Goal: Task Accomplishment & Management: Use online tool/utility

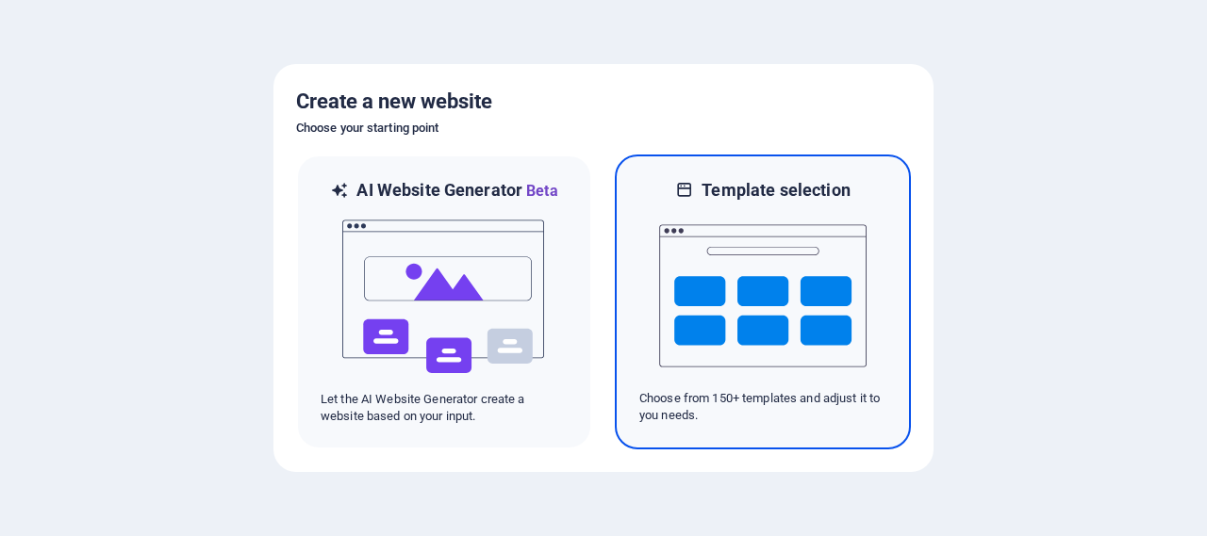
click at [743, 292] on img at bounding box center [762, 296] width 207 height 189
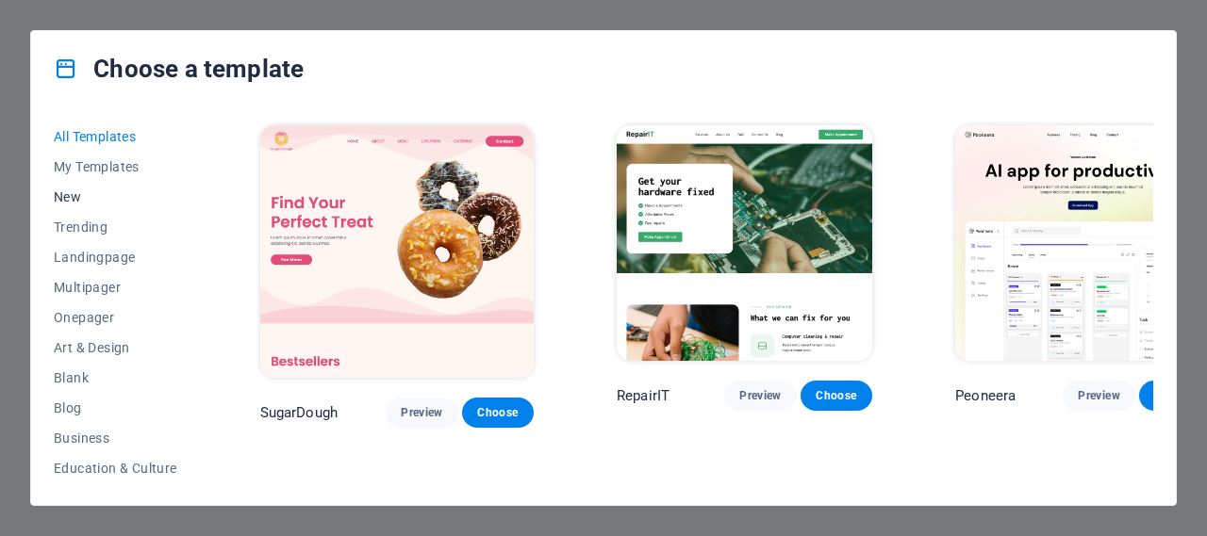
click at [71, 198] on span "New" at bounding box center [116, 197] width 124 height 15
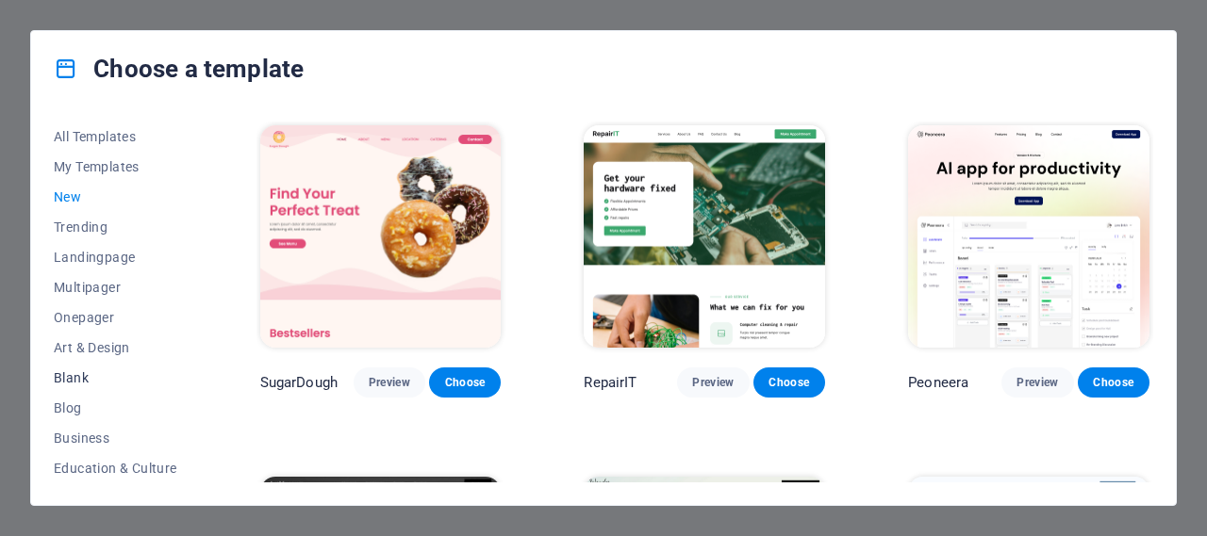
click at [72, 381] on span "Blank" at bounding box center [116, 378] width 124 height 15
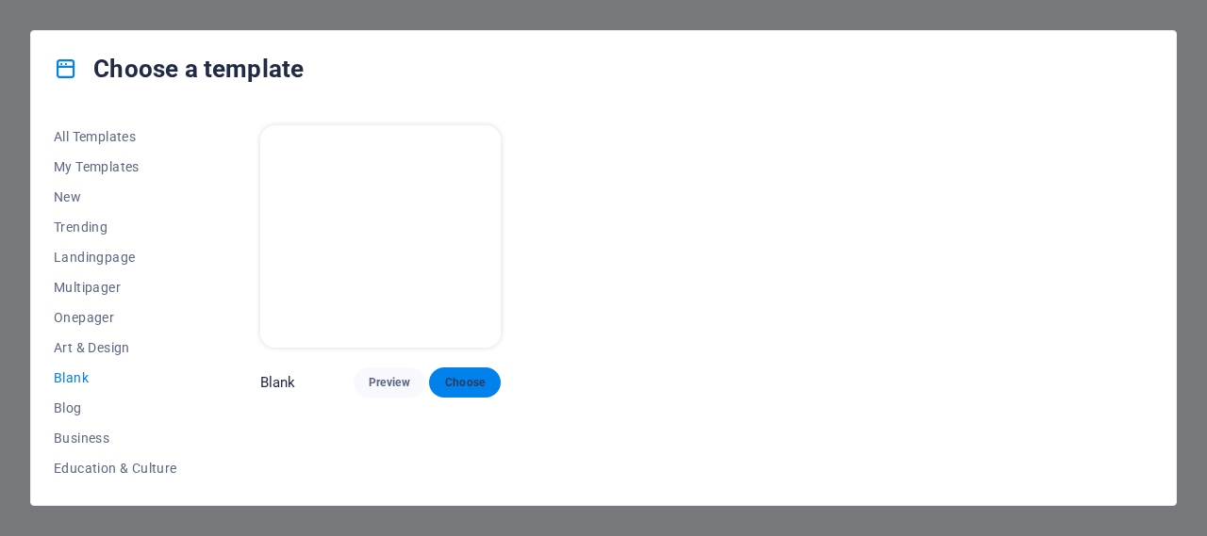
click at [455, 381] on span "Choose" at bounding box center [464, 382] width 41 height 15
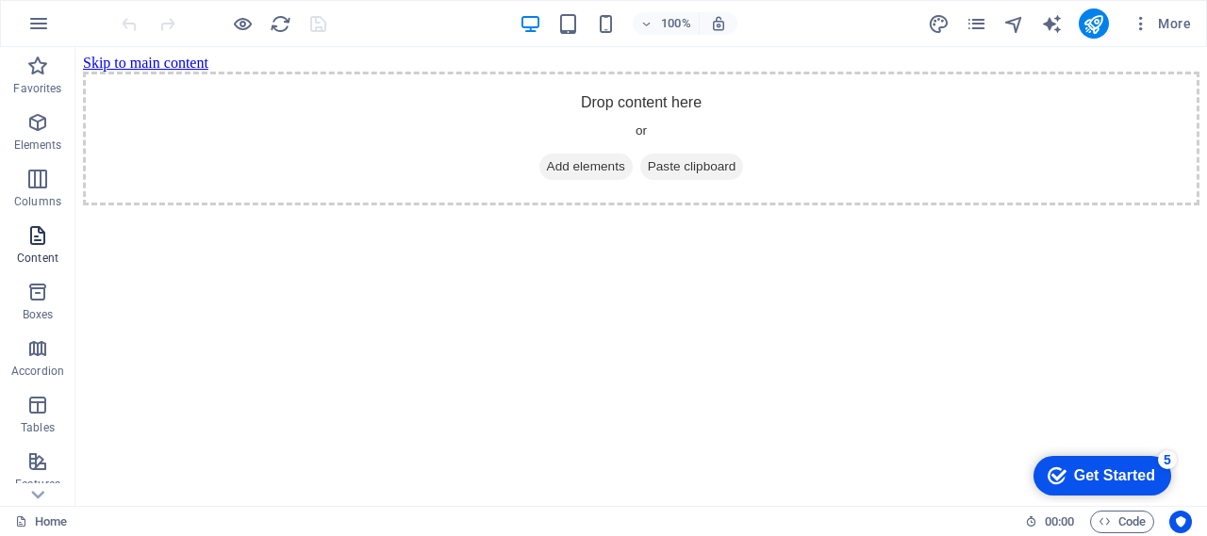
click at [39, 239] on icon "button" at bounding box center [37, 235] width 23 height 23
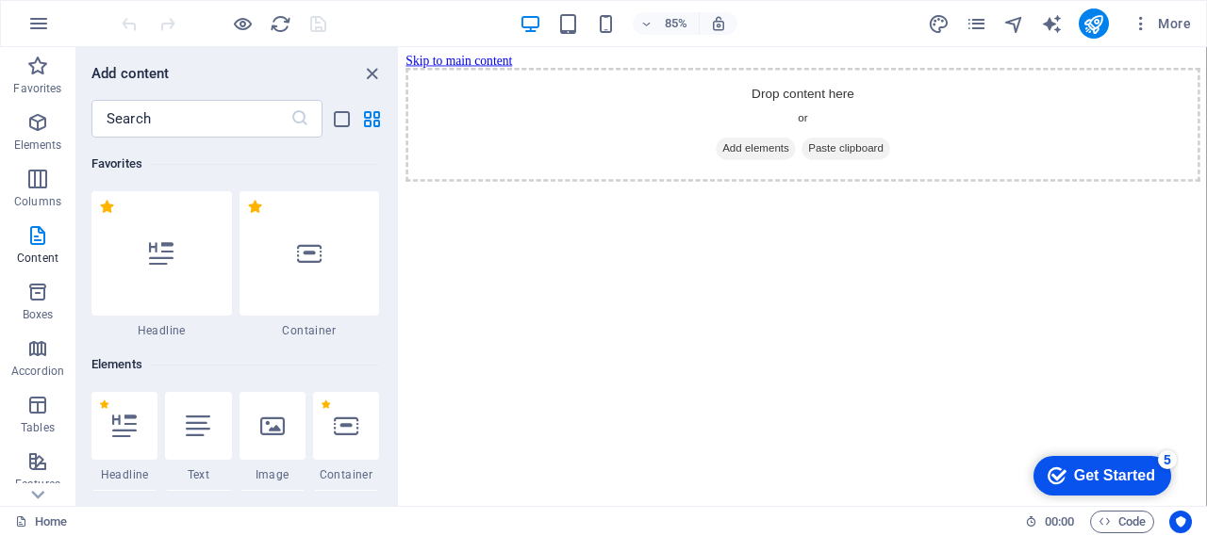
scroll to position [3299, 0]
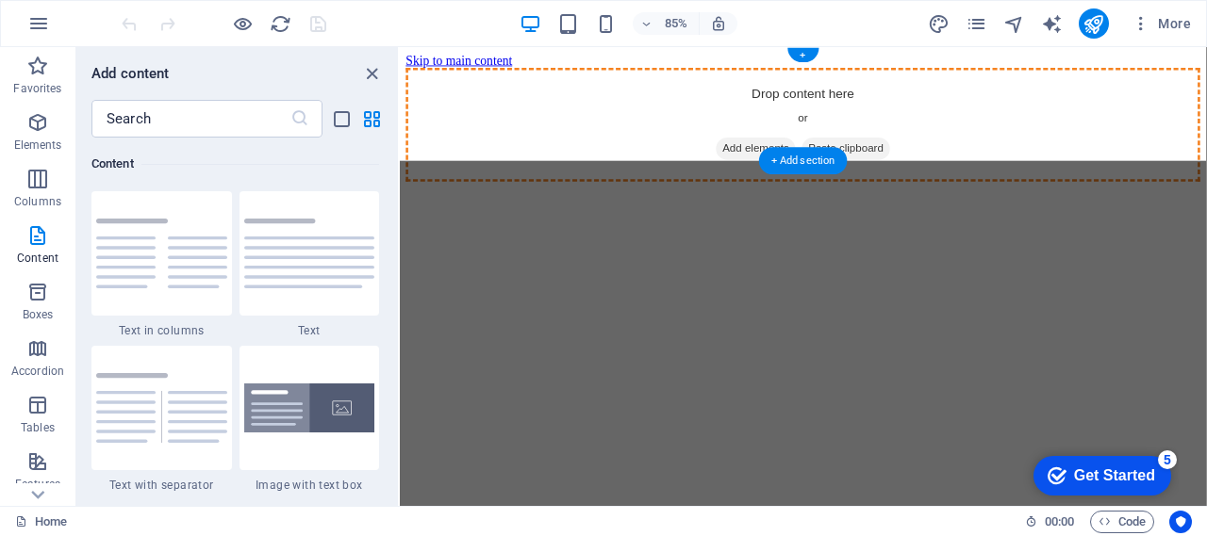
click at [713, 124] on div "Drop content here or Add elements Paste clipboard" at bounding box center [874, 139] width 934 height 134
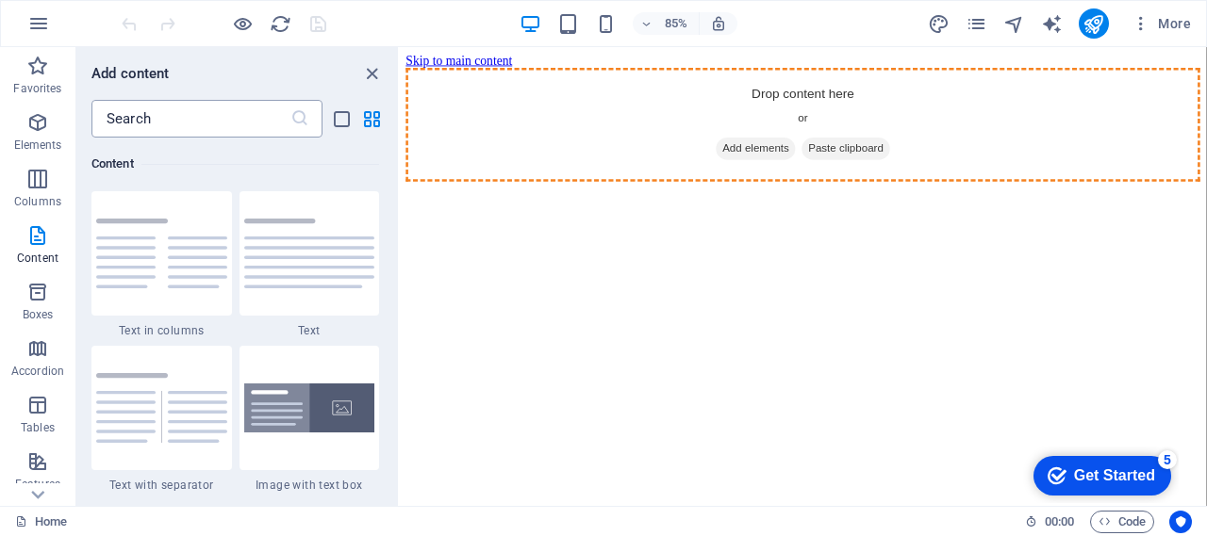
click at [206, 114] on input "text" at bounding box center [190, 119] width 199 height 38
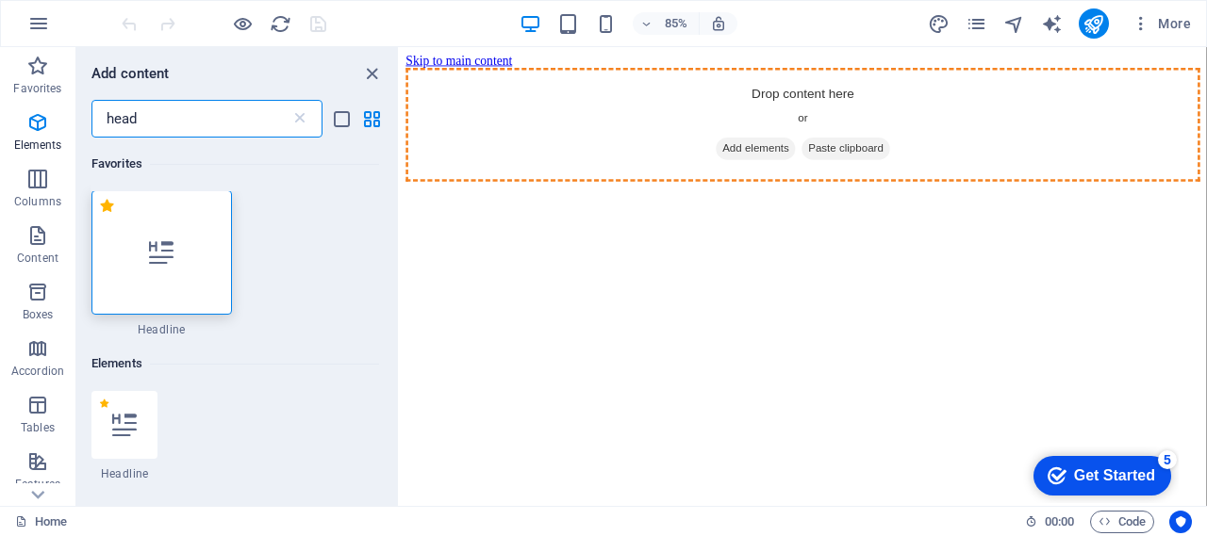
scroll to position [0, 0]
type input "head"
click at [166, 251] on icon at bounding box center [161, 253] width 25 height 25
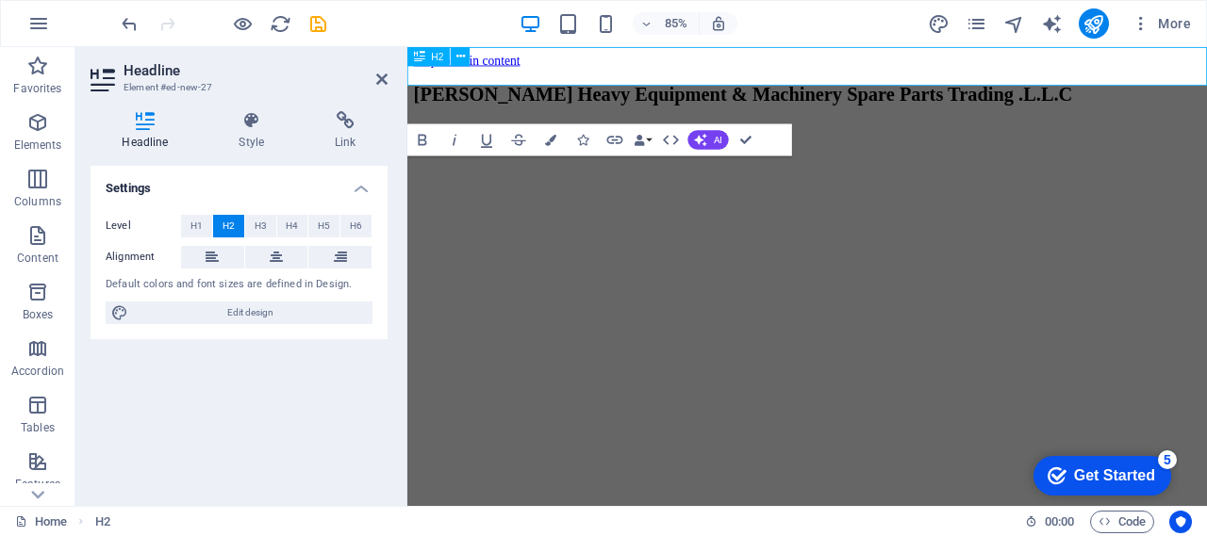
click at [664, 91] on h2 "Javed Iqbal Heavy Equipment & Machinery Spare Parts Trading .L.L.C" at bounding box center [878, 103] width 926 height 25
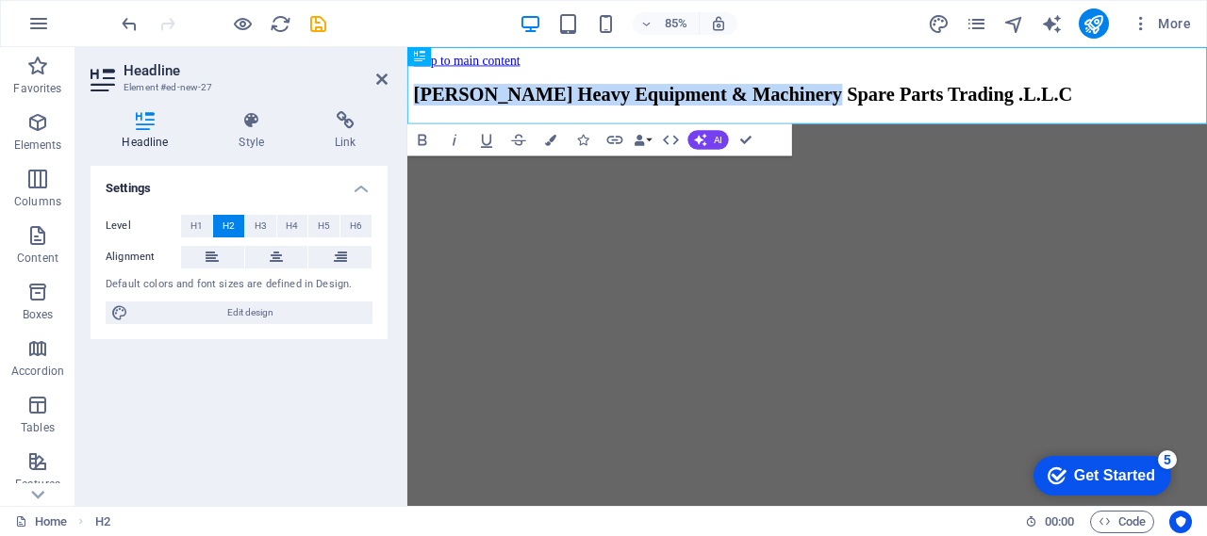
drag, startPoint x: 700, startPoint y: 74, endPoint x: 380, endPoint y: 68, distance: 319.7
click at [407, 68] on html "Skip to main content Javed Iqbal Heavy Equipment & Machinery Spare Parts Tradin…" at bounding box center [877, 91] width 941 height 88
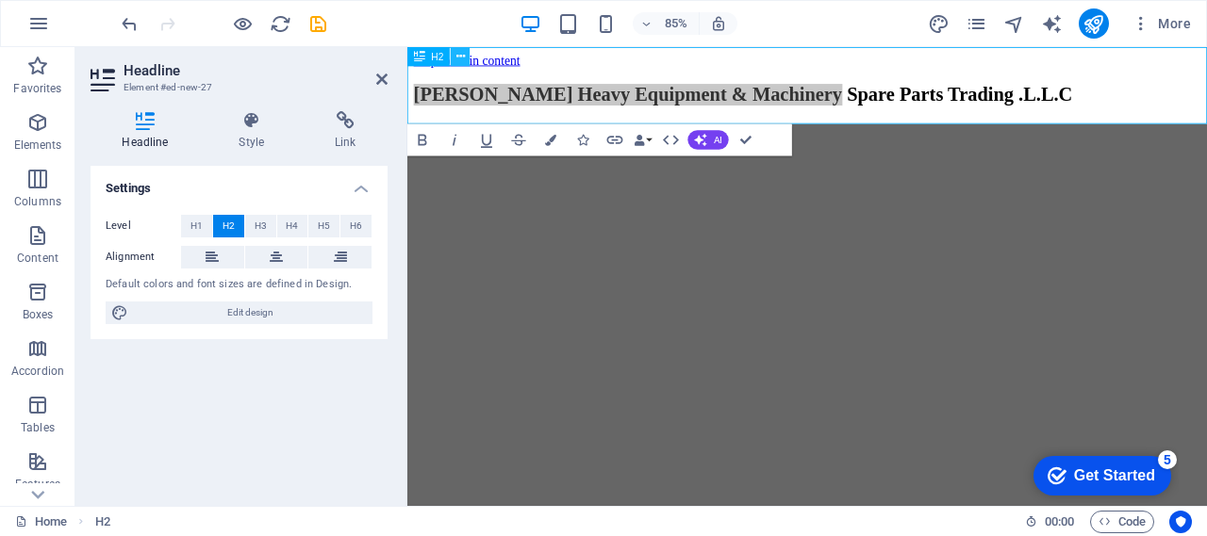
drag, startPoint x: 452, startPoint y: 65, endPoint x: 702, endPoint y: 20, distance: 254.8
click at [452, 65] on button at bounding box center [460, 56] width 19 height 19
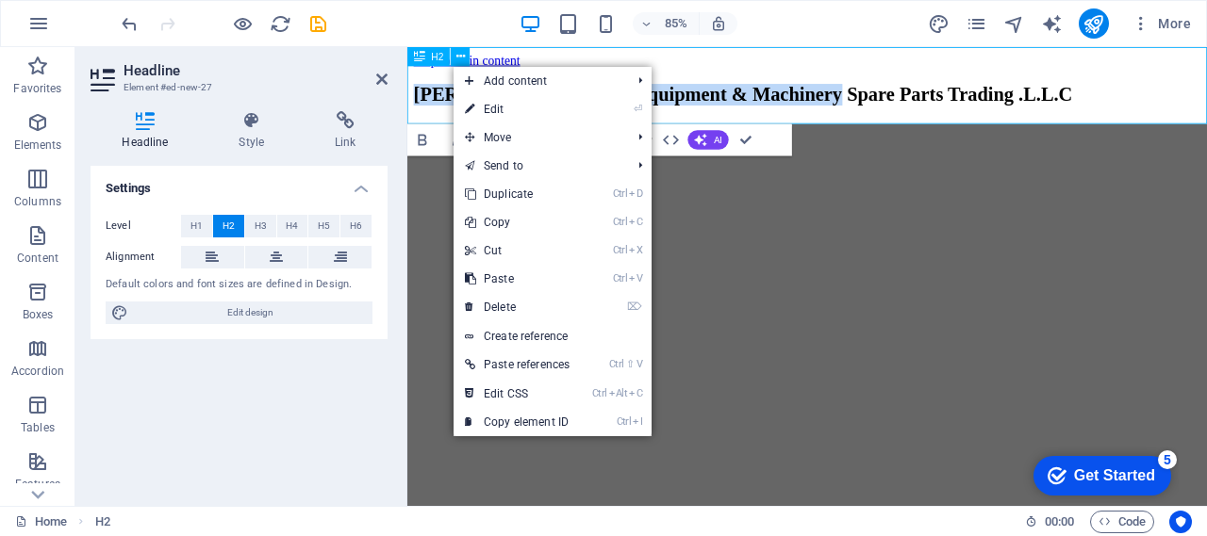
click at [1112, 91] on h2 "Javed Iqbal Heavy Equipment & Machinery Spare Parts Trading .L.L.C" at bounding box center [878, 103] width 926 height 25
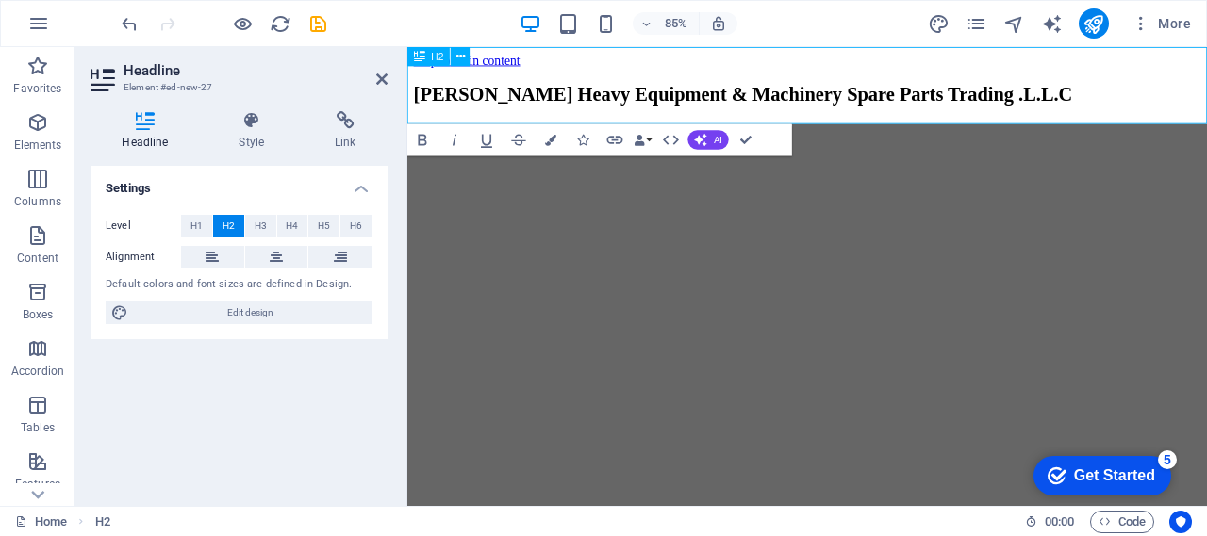
click at [1206, 91] on h2 "Javed Iqbal Heavy Equipment & Machinery Spare Parts Trading .L.L.C" at bounding box center [878, 103] width 926 height 25
click at [727, 107] on h2 "Javed Iqbal Heavy Equipment & Machinery Spare Parts ‌Trading .L.L.C" at bounding box center [878, 116] width 926 height 51
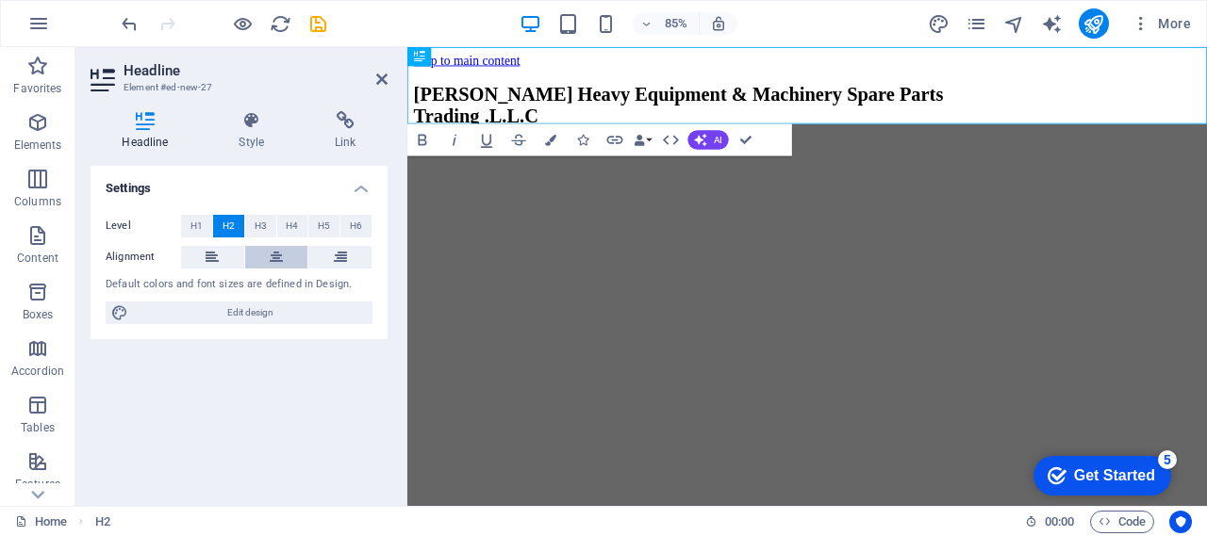
drag, startPoint x: 274, startPoint y: 260, endPoint x: 149, endPoint y: 186, distance: 145.8
click at [274, 260] on icon at bounding box center [276, 257] width 13 height 23
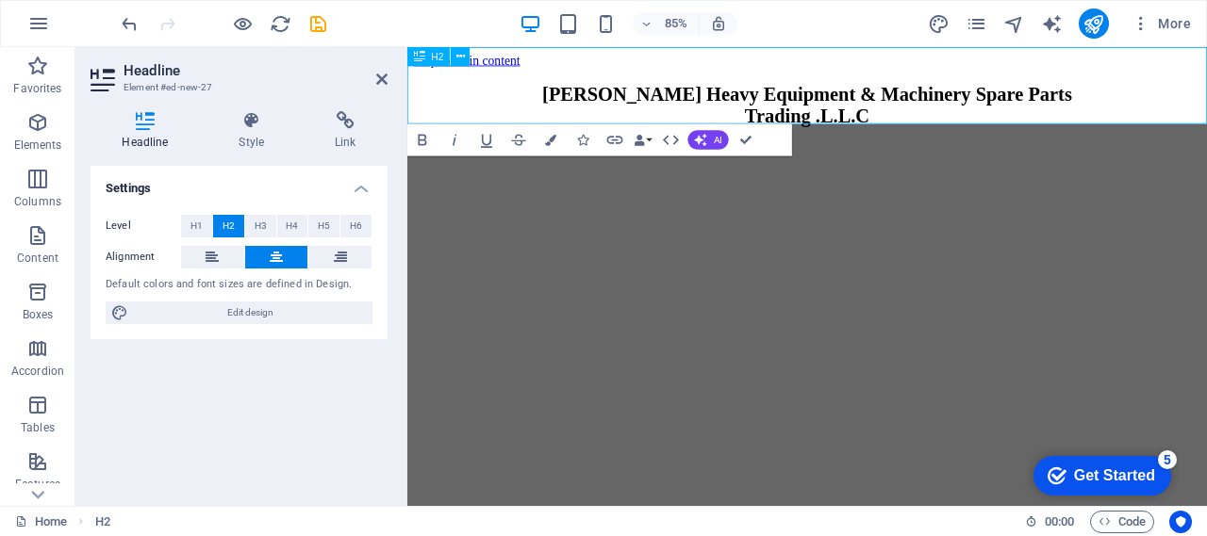
click at [477, 130] on h2 "Javed Iqbal Heavy Equipment & Machinery Spare Parts ‌Trading .L.L.C" at bounding box center [878, 116] width 926 height 51
drag, startPoint x: 479, startPoint y: 121, endPoint x: 1010, endPoint y: 223, distance: 540.7
click at [1057, 160] on html "Skip to main content Javed Iqbal Heavy Equipment & Machinery Spare Parts ‌Tradi…" at bounding box center [877, 103] width 941 height 113
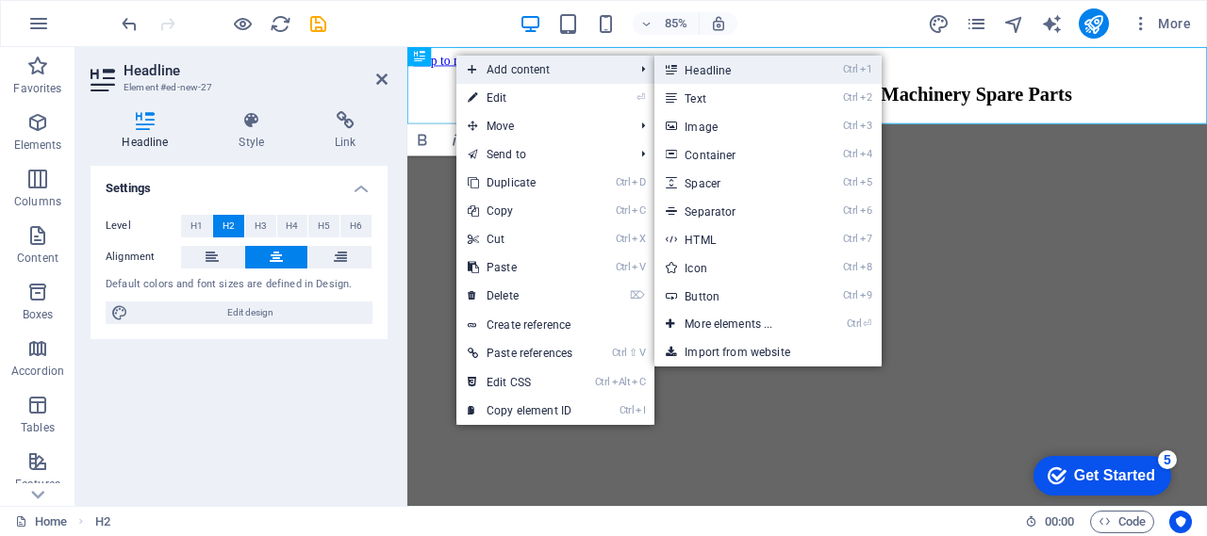
click at [740, 70] on link "Ctrl 1 Headline" at bounding box center [732, 70] width 156 height 28
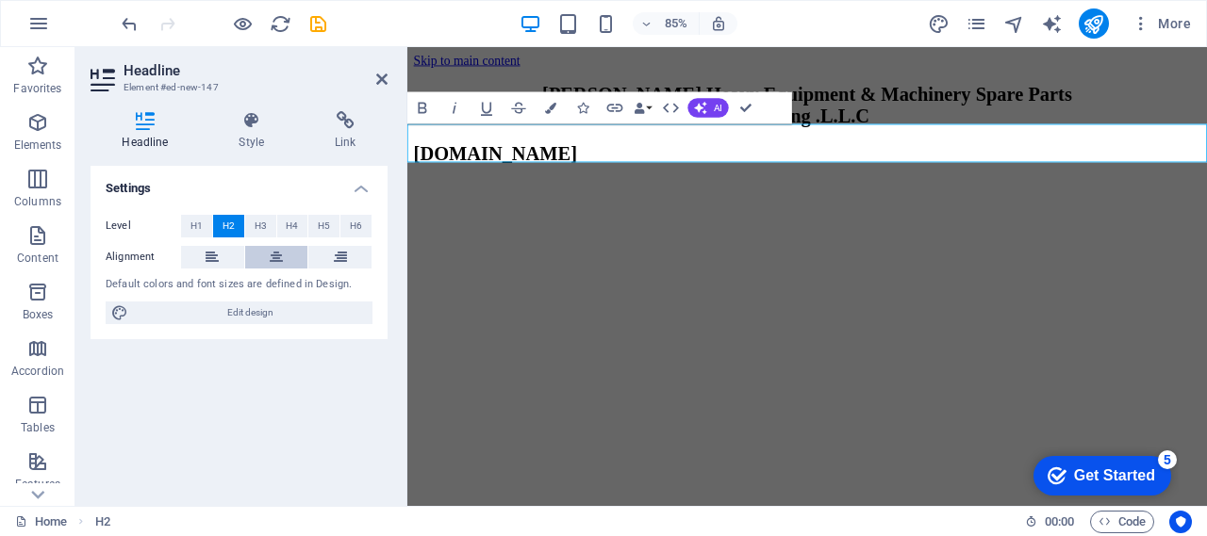
click at [281, 253] on icon at bounding box center [276, 257] width 13 height 23
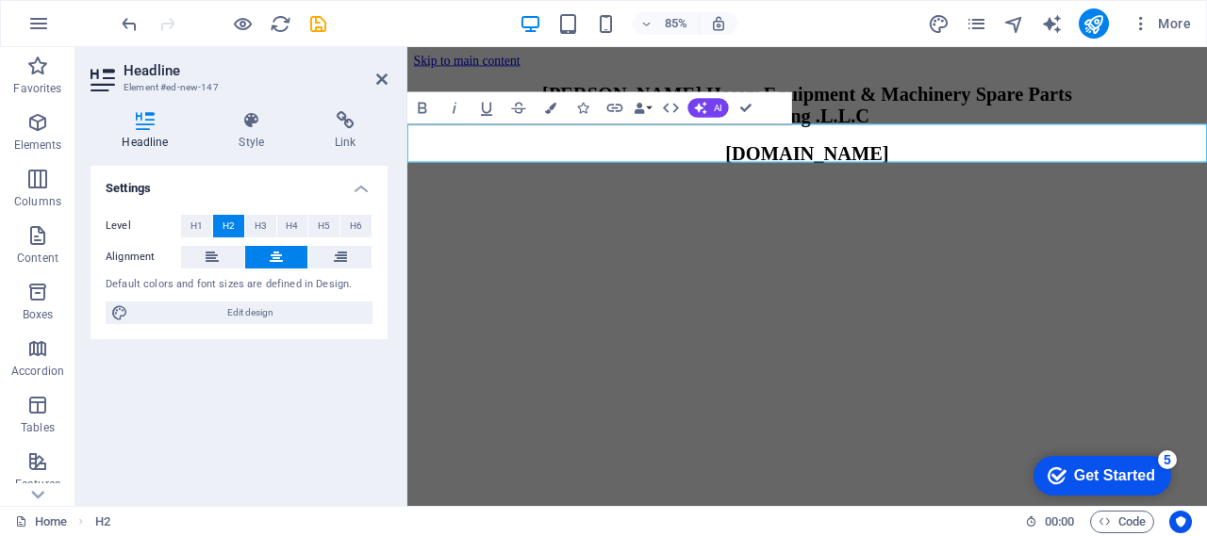
drag, startPoint x: 1008, startPoint y: 159, endPoint x: 731, endPoint y: 168, distance: 277.3
click at [731, 168] on h2 "[DOMAIN_NAME]" at bounding box center [878, 172] width 926 height 25
click at [548, 107] on icon "button" at bounding box center [550, 108] width 11 height 11
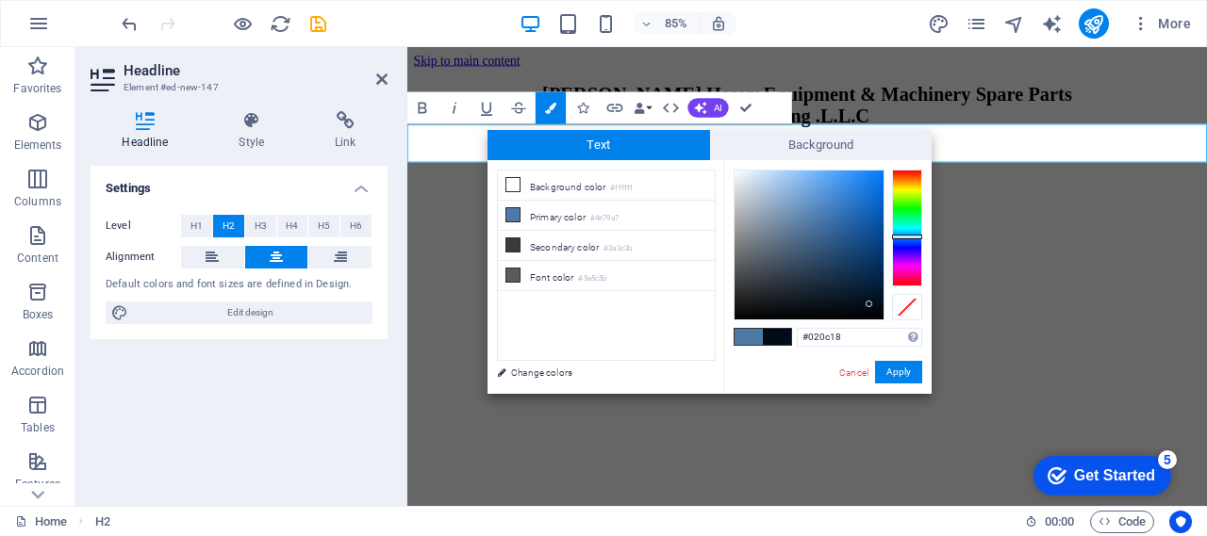
click at [869, 305] on div at bounding box center [808, 245] width 149 height 149
type input "#0d345f"
drag, startPoint x: 863, startPoint y: 291, endPoint x: 863, endPoint y: 263, distance: 28.3
click at [863, 263] on div at bounding box center [808, 245] width 149 height 149
drag, startPoint x: 900, startPoint y: 369, endPoint x: 523, endPoint y: 224, distance: 403.8
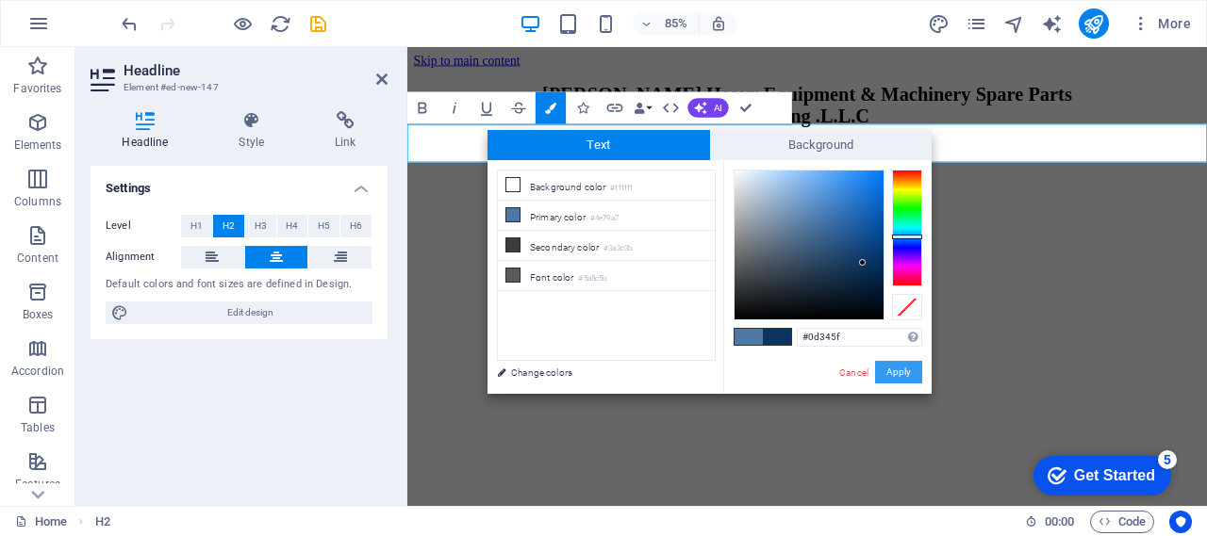
click at [900, 369] on button "Apply" at bounding box center [898, 372] width 47 height 23
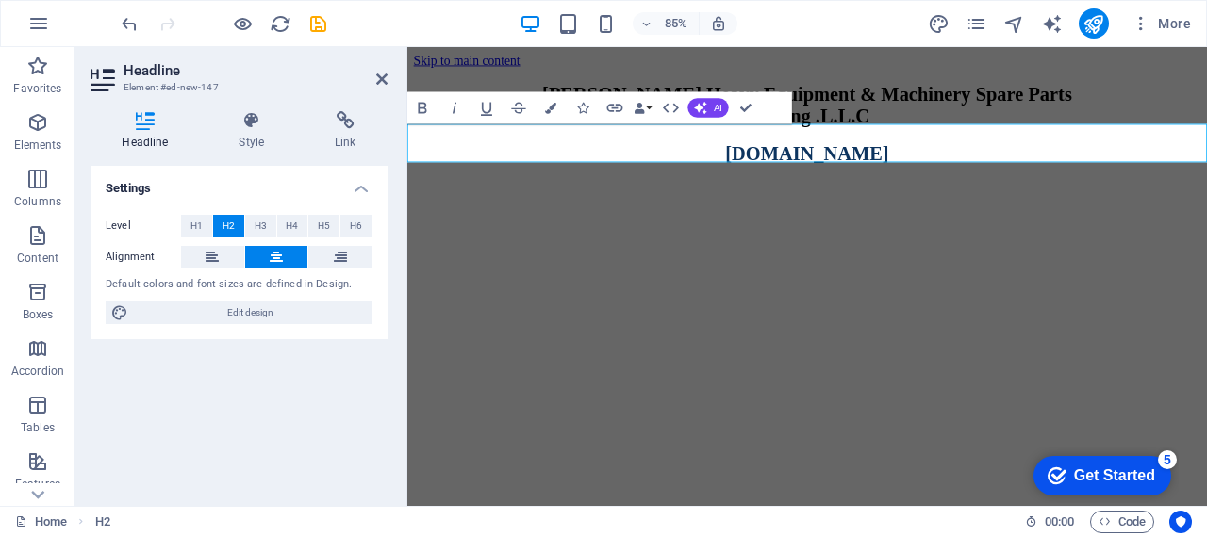
click at [1006, 169] on h2 "[DOMAIN_NAME]" at bounding box center [878, 172] width 926 height 25
click at [1007, 96] on div "Javed Iqbal Heavy Equipment & Machinery Spare Parts Trading .L.L.C" at bounding box center [878, 116] width 926 height 51
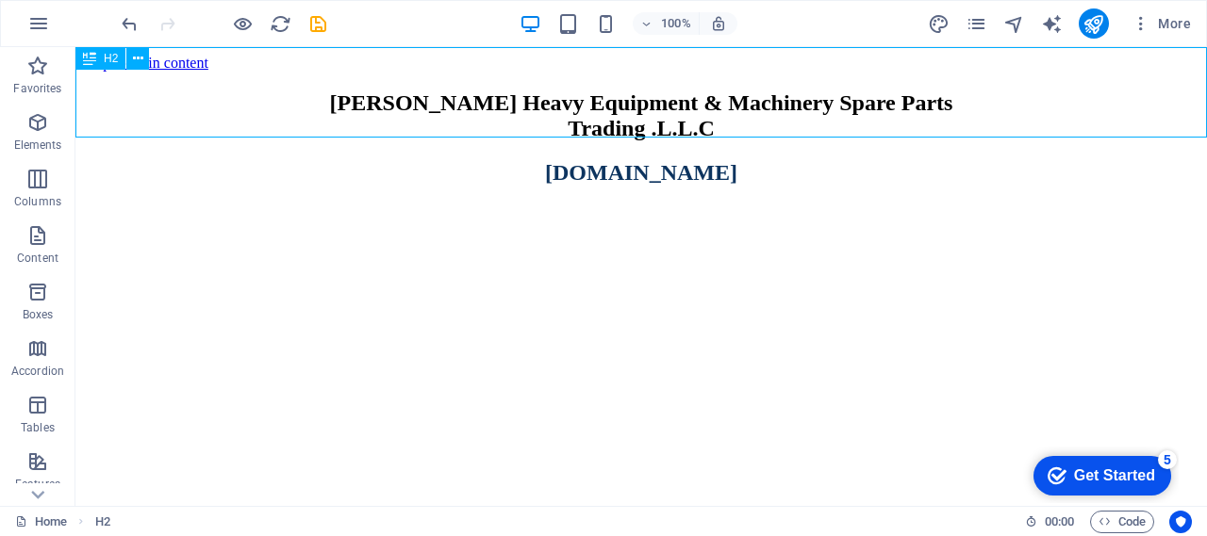
click at [746, 117] on div "Javed Iqbal Heavy Equipment & Machinery Spare Parts Trading .L.L.C" at bounding box center [641, 116] width 1116 height 51
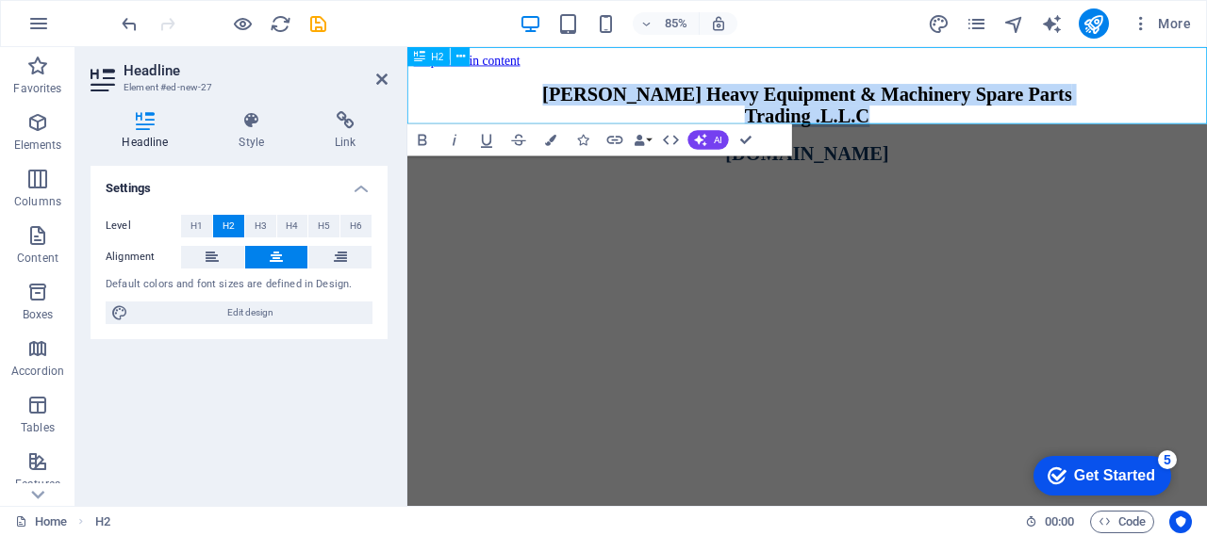
click at [977, 119] on h2 "Javed Iqbal Heavy Equipment & Machinery Spare Parts Trading .L.L.C" at bounding box center [878, 116] width 926 height 51
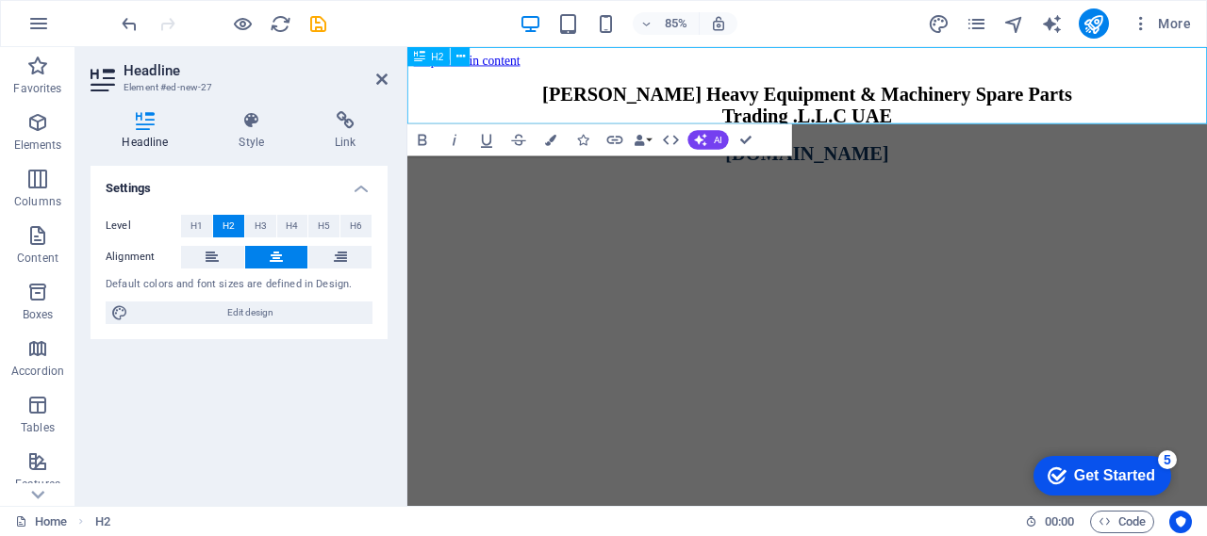
click at [950, 121] on h2 "Javed Iqbal Heavy Equipment & Machinery Spare Parts Trading .L.L.C UAE" at bounding box center [878, 116] width 926 height 51
click at [1017, 118] on h2 "Javed Iqbal Heavy Equipment & Machinery Spare Parts Trading .L.L.C UAE" at bounding box center [878, 116] width 926 height 51
click at [837, 205] on html "Skip to main content Javed Iqbal Heavy Equipment & Machinery Spare Parts Tradin…" at bounding box center [877, 125] width 941 height 157
click at [1002, 164] on div "[DOMAIN_NAME]" at bounding box center [878, 172] width 926 height 25
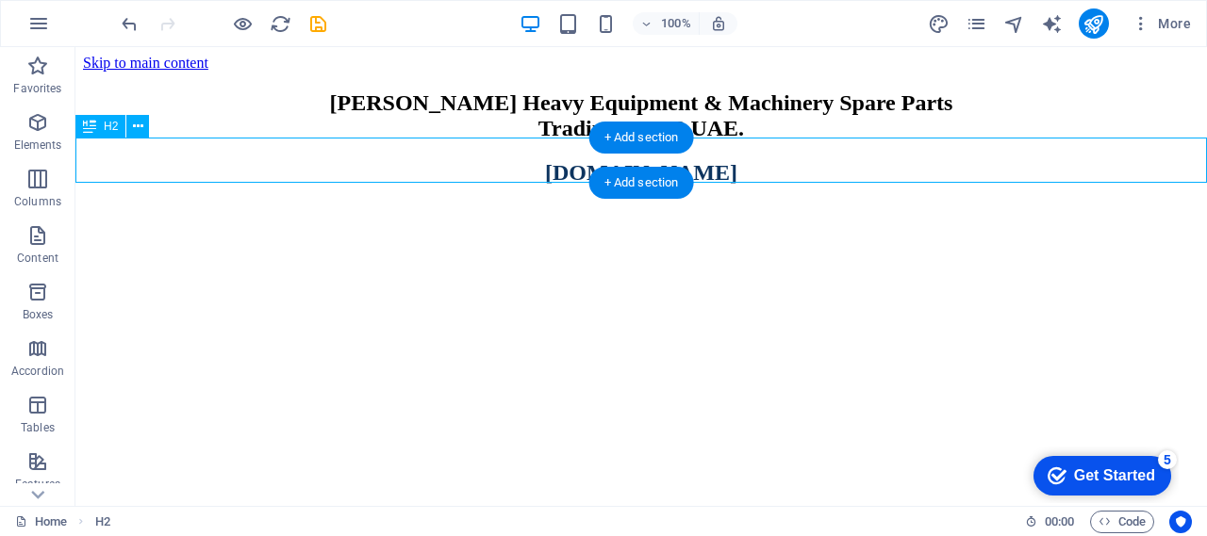
click at [134, 164] on div "[DOMAIN_NAME]" at bounding box center [641, 172] width 1116 height 25
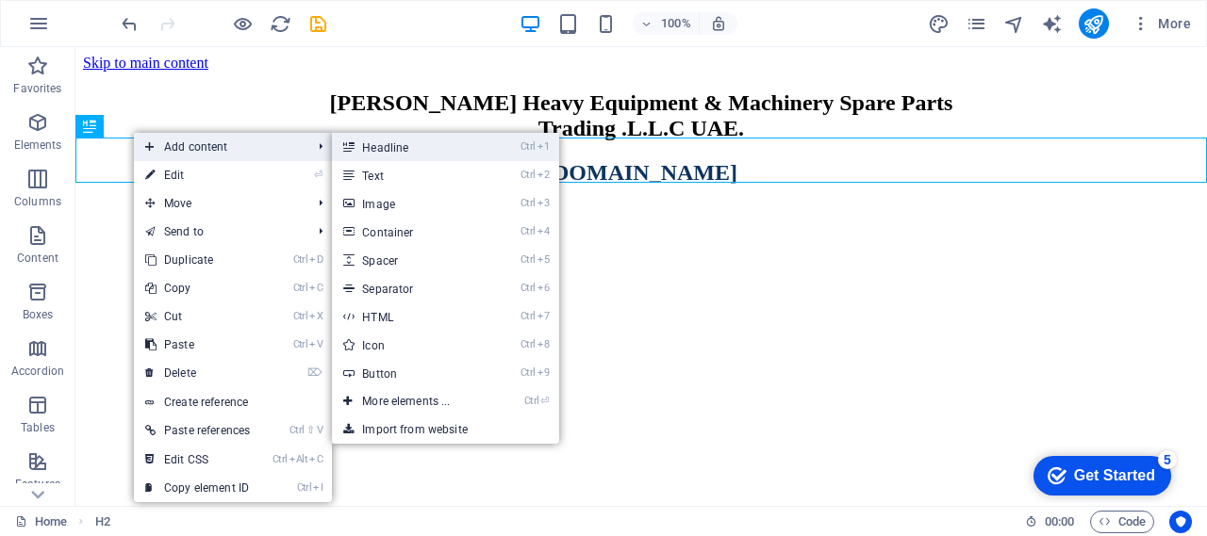
click at [411, 147] on link "Ctrl 1 Headline" at bounding box center [410, 147] width 156 height 28
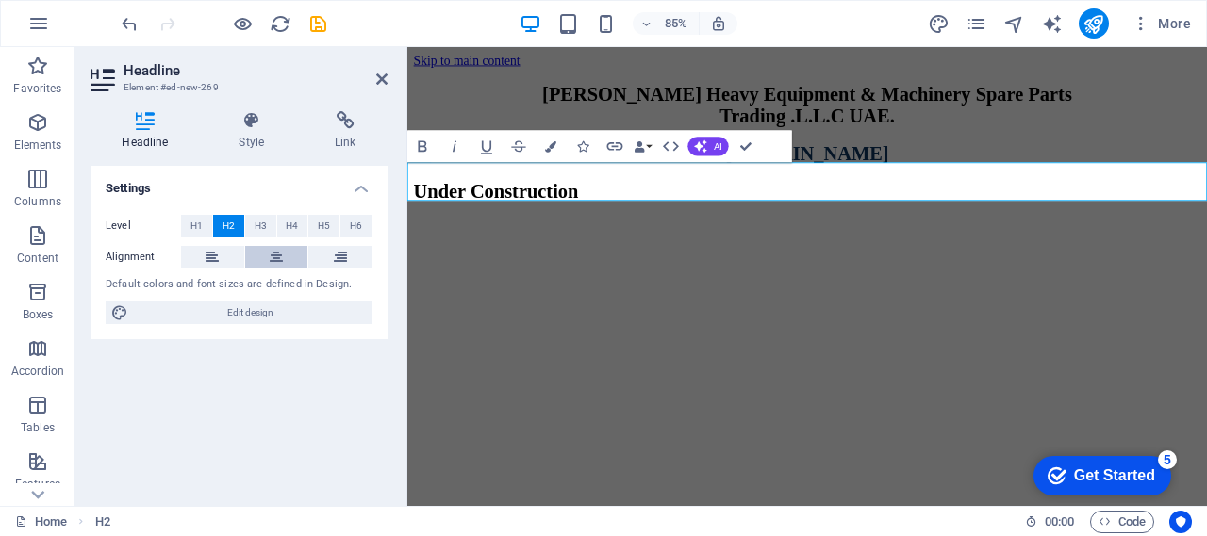
click at [287, 256] on button at bounding box center [276, 257] width 63 height 23
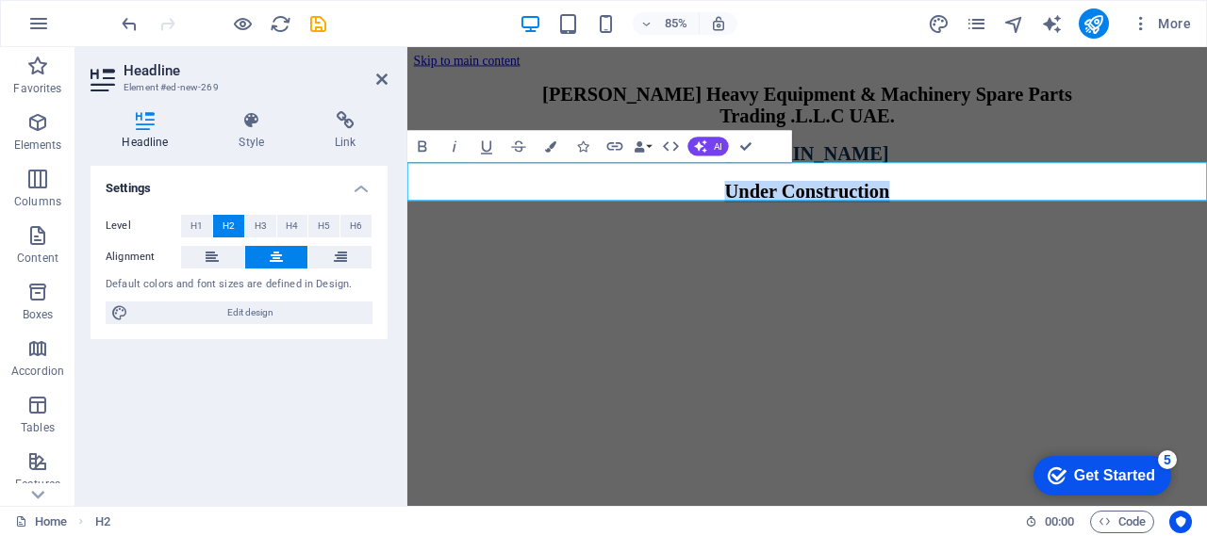
drag, startPoint x: 1063, startPoint y: 206, endPoint x: 695, endPoint y: 209, distance: 368.7
click at [695, 209] on h2 "Under Construction" at bounding box center [878, 217] width 926 height 25
click at [551, 147] on icon "button" at bounding box center [550, 145] width 11 height 11
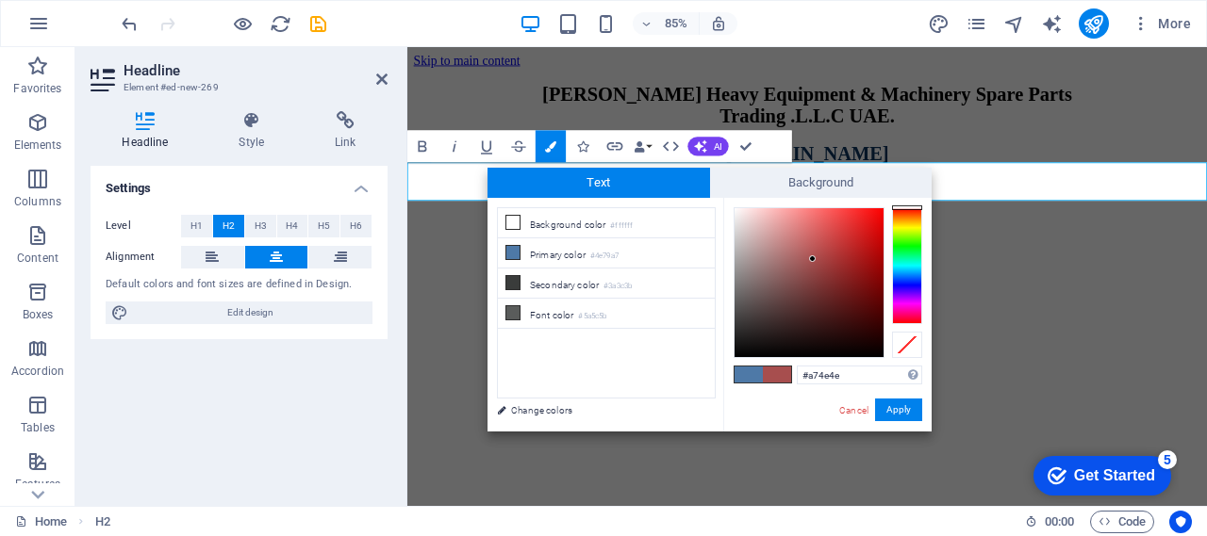
drag, startPoint x: 909, startPoint y: 214, endPoint x: 865, endPoint y: 245, distance: 54.1
click at [910, 201] on div "#a74e4e Supported formats #0852ed rgb(8, 82, 237) rgba(8, 82, 237, 90%) hsv(221…" at bounding box center [827, 451] width 208 height 507
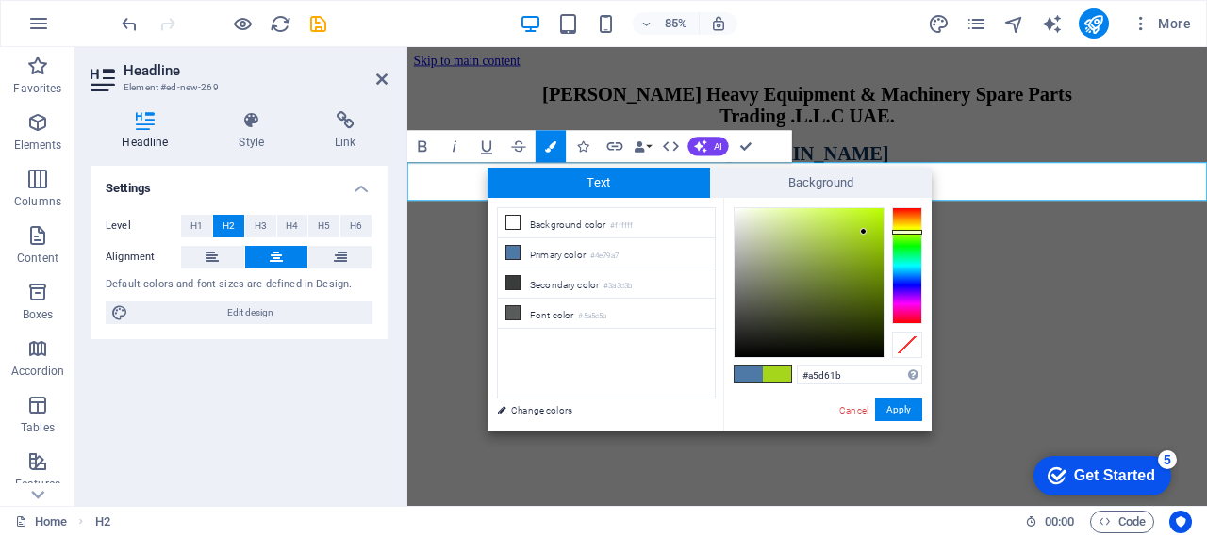
click at [864, 232] on div at bounding box center [808, 282] width 149 height 149
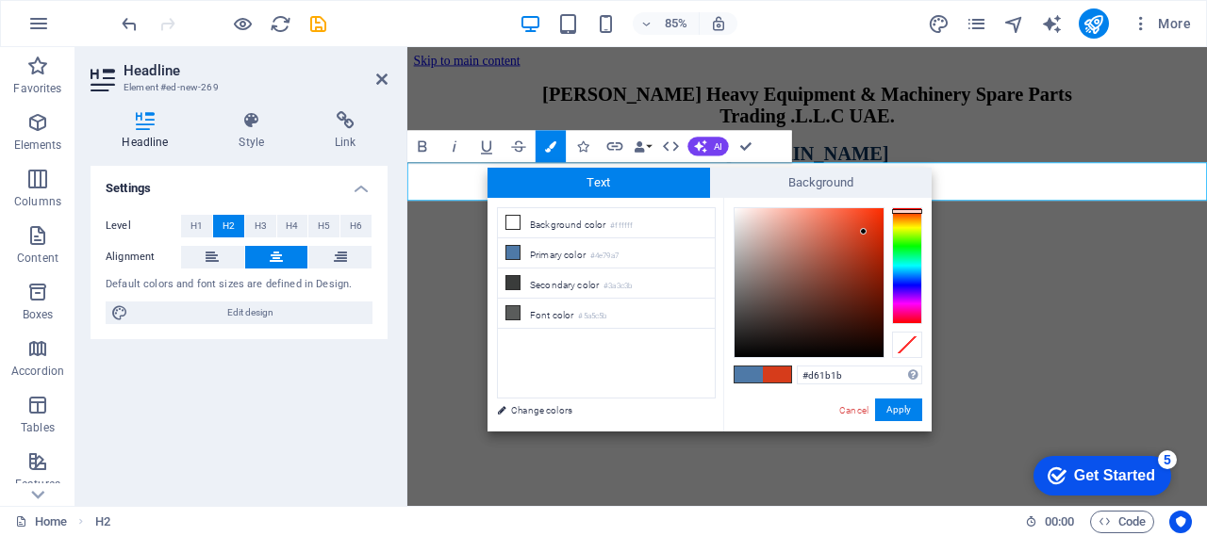
drag, startPoint x: 901, startPoint y: 211, endPoint x: 909, endPoint y: 204, distance: 10.7
click at [909, 204] on div "#d61b1b Supported formats #0852ed rgb(8, 82, 237) rgba(8, 82, 237, 90%) hsv(221…" at bounding box center [827, 451] width 208 height 507
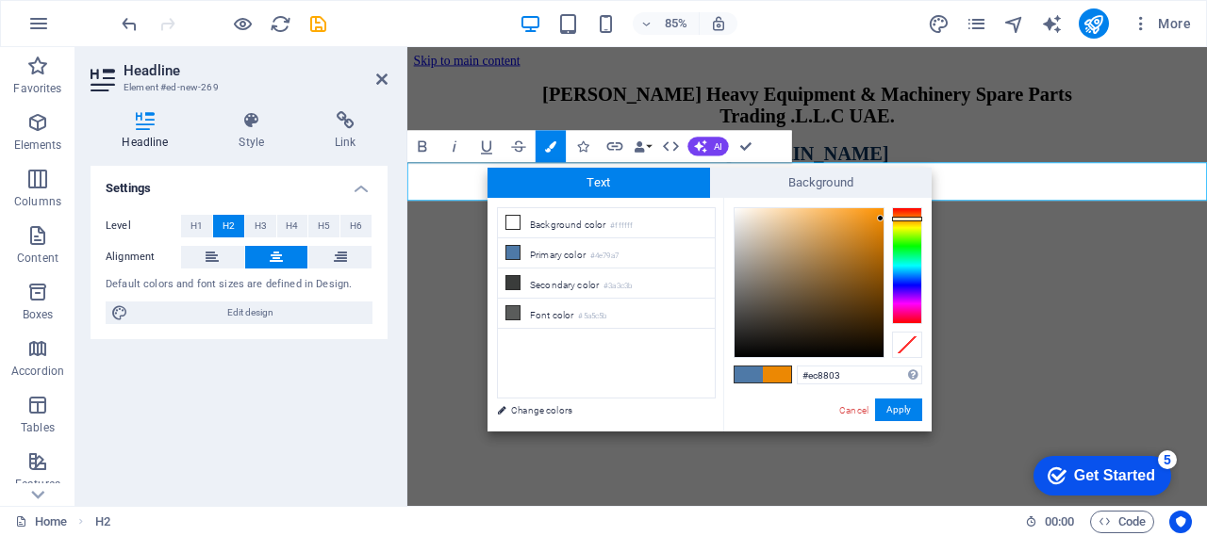
click at [881, 219] on div at bounding box center [808, 282] width 149 height 149
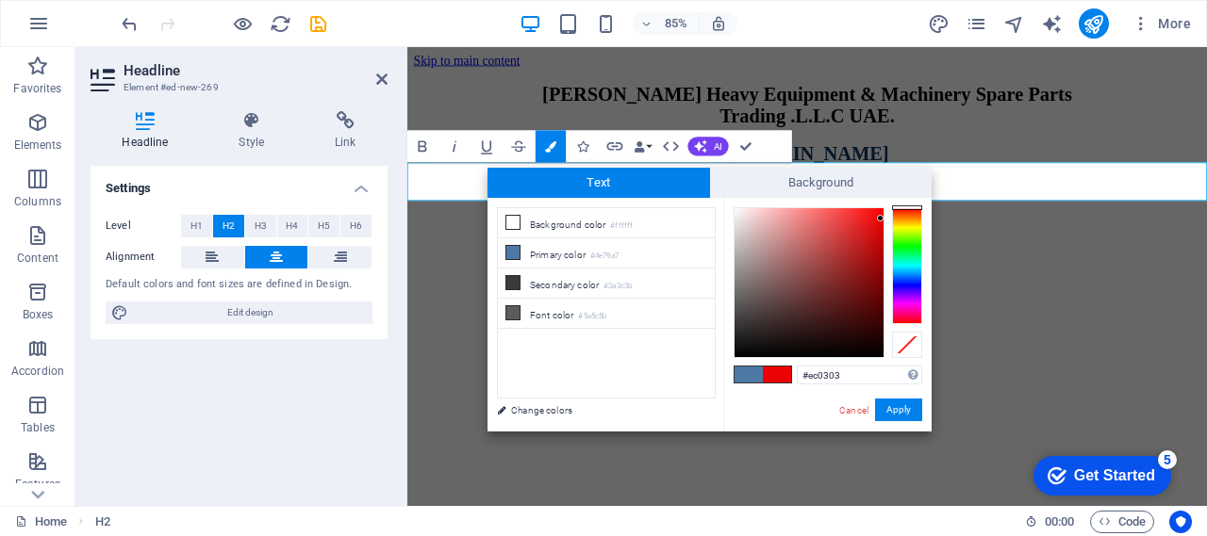
drag, startPoint x: 898, startPoint y: 220, endPoint x: 904, endPoint y: 205, distance: 16.1
click at [904, 205] on div "#ec0303 Supported formats #0852ed rgb(8, 82, 237) rgba(8, 82, 237, 90%) hsv(221…" at bounding box center [827, 451] width 208 height 507
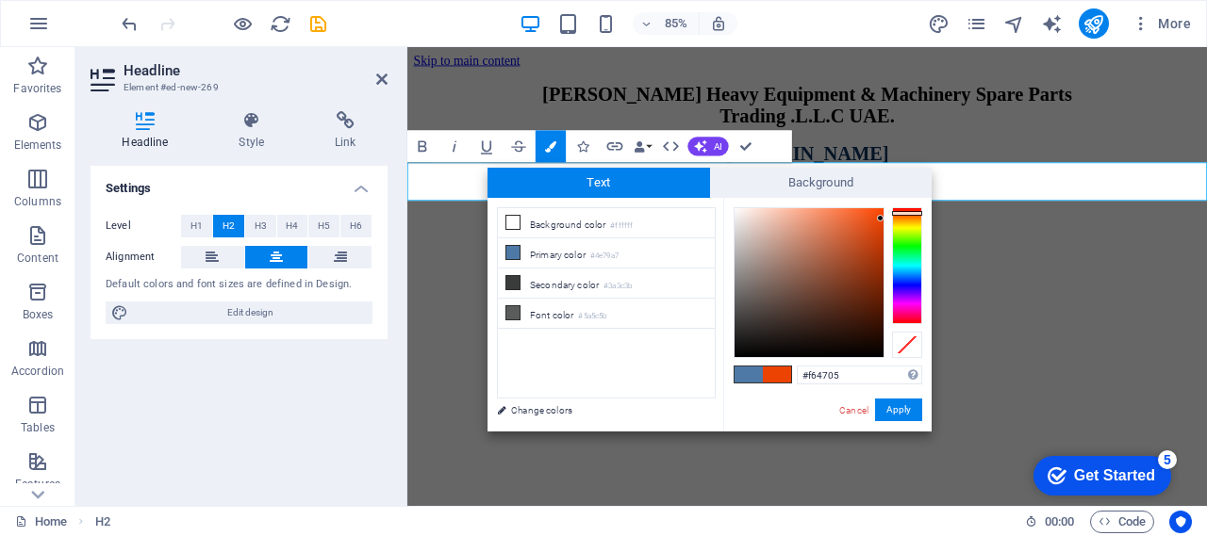
click at [880, 213] on div at bounding box center [808, 282] width 149 height 149
drag, startPoint x: 880, startPoint y: 211, endPoint x: 896, endPoint y: 199, distance: 20.2
click at [896, 199] on div "#ff4600 Supported formats #0852ed rgb(8, 82, 237) rgba(8, 82, 237, 90%) hsv(221…" at bounding box center [827, 451] width 208 height 507
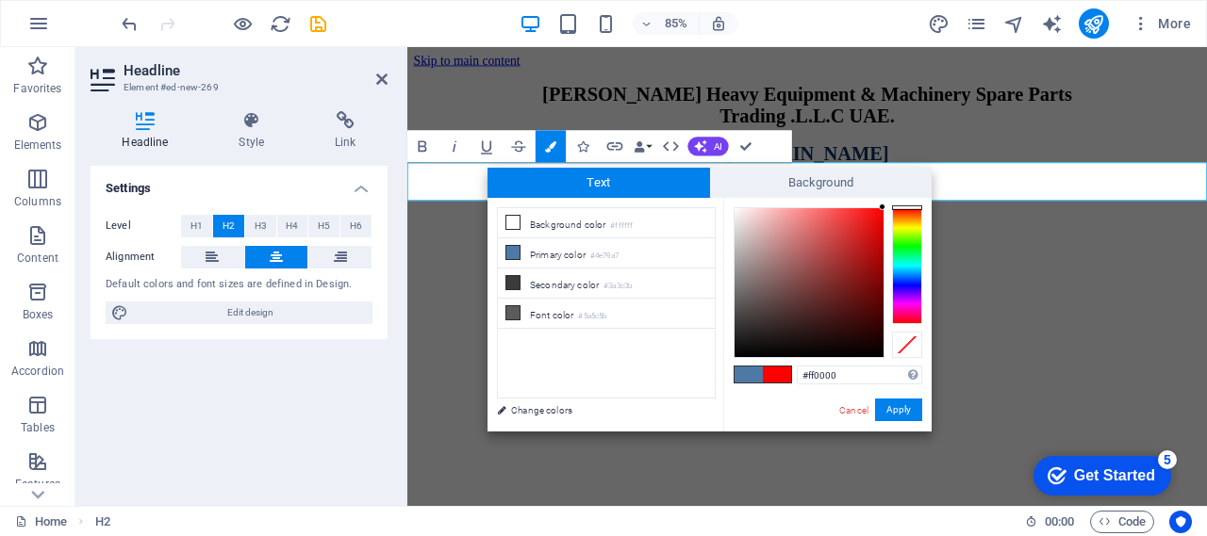
click at [905, 204] on div "#ff0000 Supported formats #0852ed rgb(8, 82, 237) rgba(8, 82, 237, 90%) hsv(221…" at bounding box center [827, 451] width 208 height 507
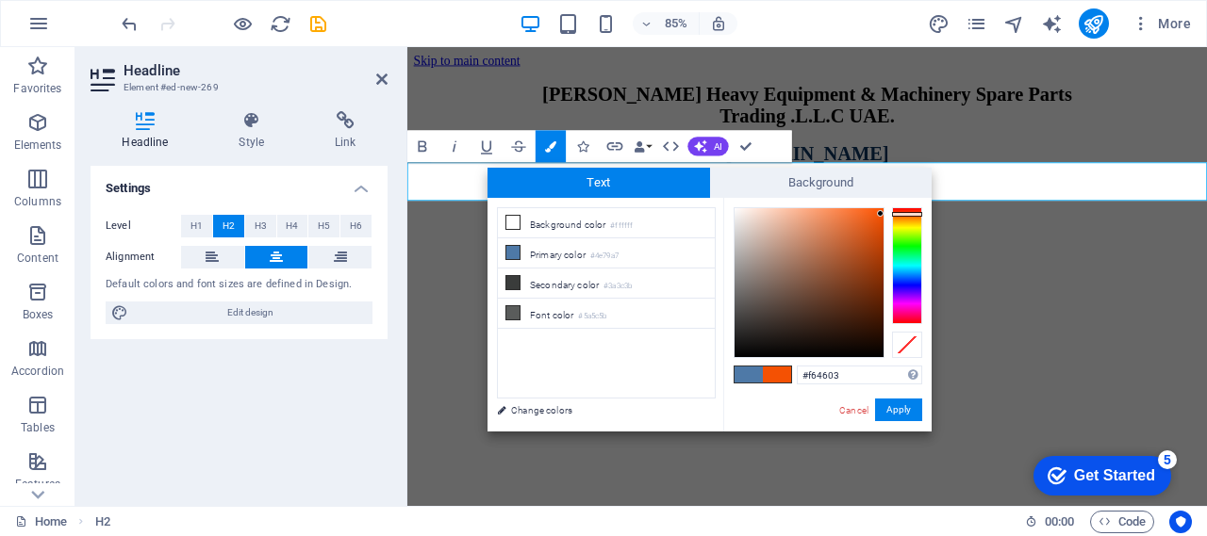
type input "#f83b03"
click at [881, 212] on div at bounding box center [880, 211] width 7 height 7
click at [897, 411] on button "Apply" at bounding box center [898, 410] width 47 height 23
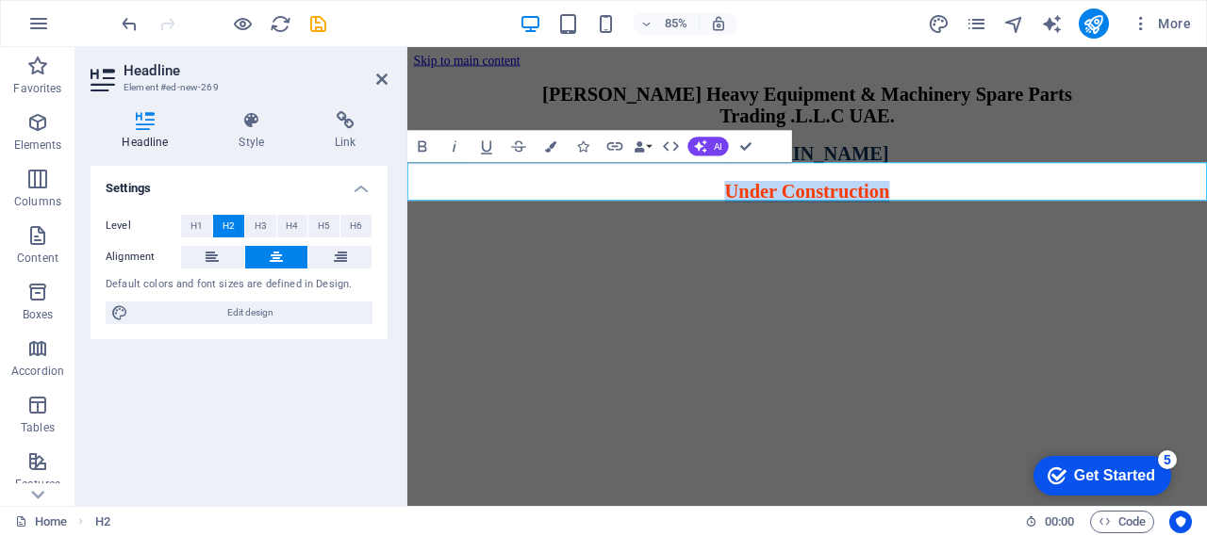
click at [1019, 219] on h2 "Under Construction" at bounding box center [878, 217] width 926 height 25
drag, startPoint x: 1047, startPoint y: 208, endPoint x: 717, endPoint y: 209, distance: 330.9
click at [717, 209] on h2 "Under Construction" at bounding box center [878, 217] width 926 height 25
click at [687, 216] on h2 "Coming Soon!" at bounding box center [878, 217] width 926 height 25
drag, startPoint x: 650, startPoint y: 207, endPoint x: 572, endPoint y: 271, distance: 99.8
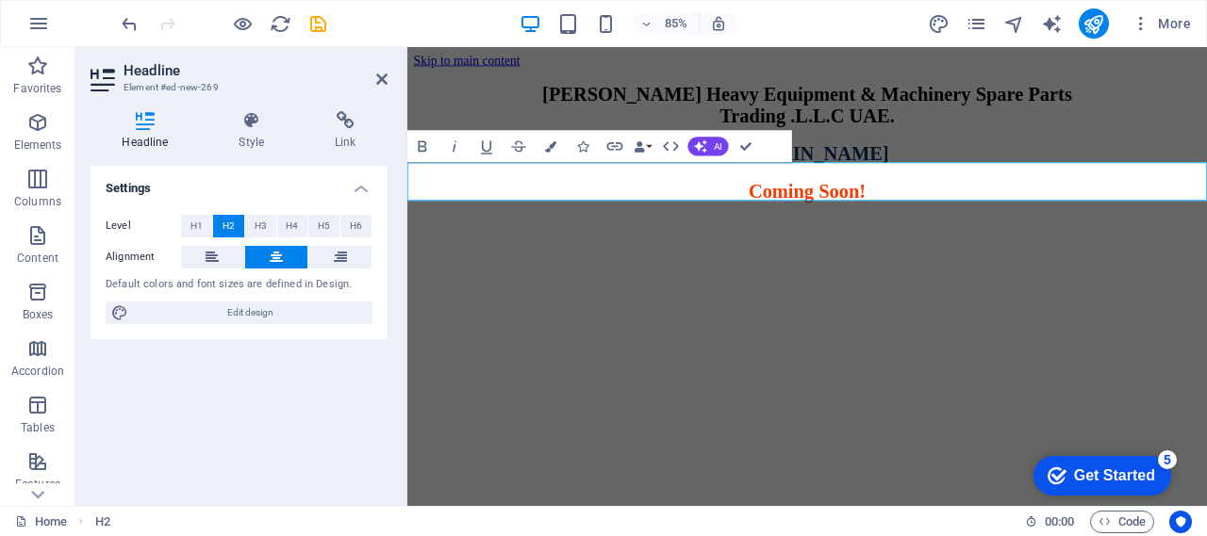
click at [572, 249] on html "Skip to main content Javed Iqbal Heavy Equipment & Machinery Spare Parts Tradin…" at bounding box center [877, 148] width 941 height 202
drag, startPoint x: 535, startPoint y: 200, endPoint x: 480, endPoint y: 285, distance: 100.9
click at [480, 249] on html "Skip to main content Javed Iqbal Heavy Equipment & Machinery Spare Parts Tradin…" at bounding box center [877, 148] width 941 height 202
click at [1129, 222] on h2 "Coming Soon!" at bounding box center [878, 217] width 926 height 25
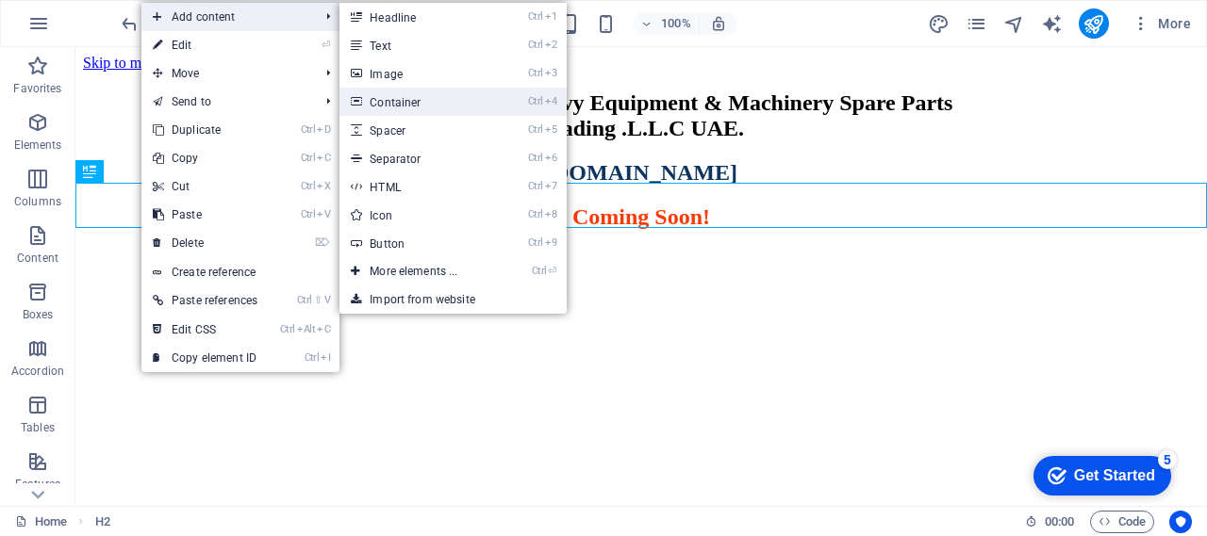
click at [454, 101] on link "Ctrl 4 Container" at bounding box center [417, 102] width 156 height 28
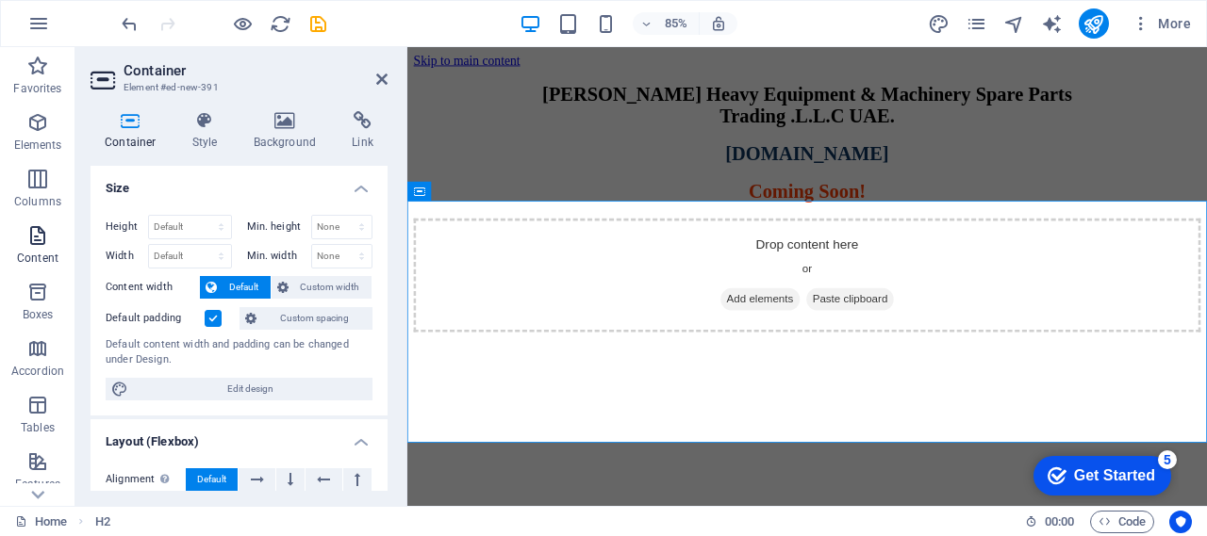
click at [38, 247] on span "Content" at bounding box center [37, 246] width 75 height 45
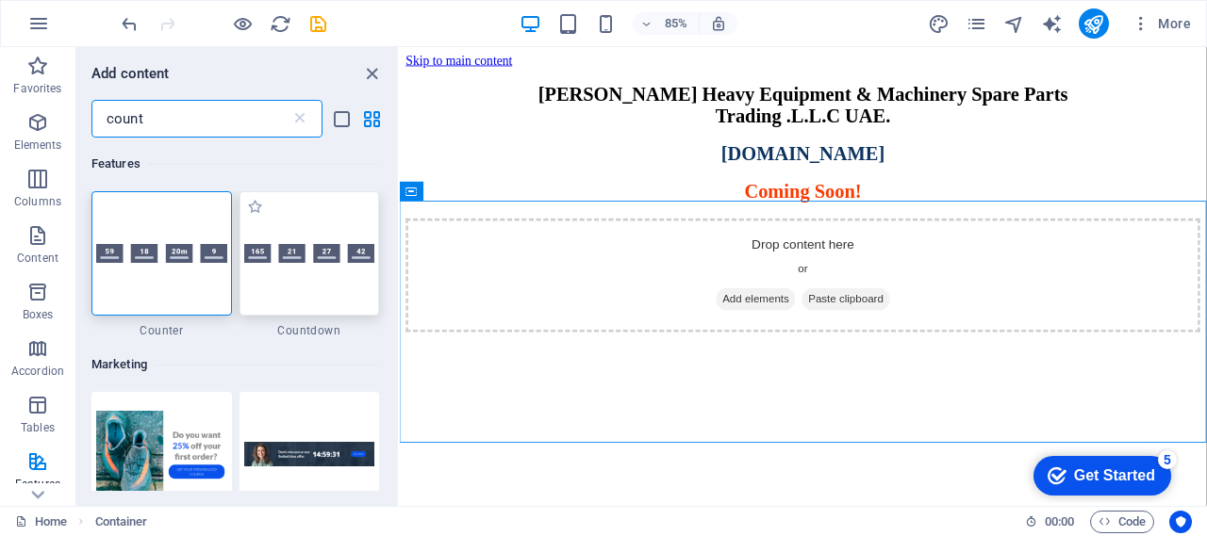
type input "count"
click at [319, 280] on div at bounding box center [309, 253] width 140 height 124
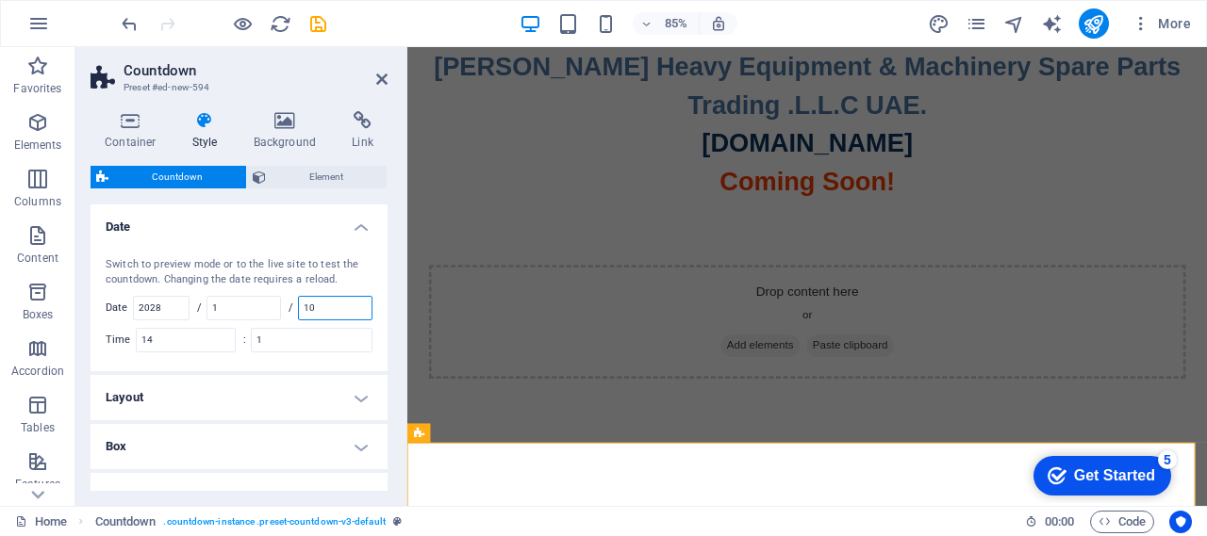
click at [335, 307] on input "10" at bounding box center [335, 308] width 73 height 23
drag, startPoint x: 342, startPoint y: 305, endPoint x: 313, endPoint y: 308, distance: 29.4
click at [313, 308] on input "10" at bounding box center [335, 308] width 73 height 23
click at [326, 306] on input "10" at bounding box center [335, 308] width 73 height 23
click at [357, 402] on h4 "Layout" at bounding box center [239, 397] width 297 height 45
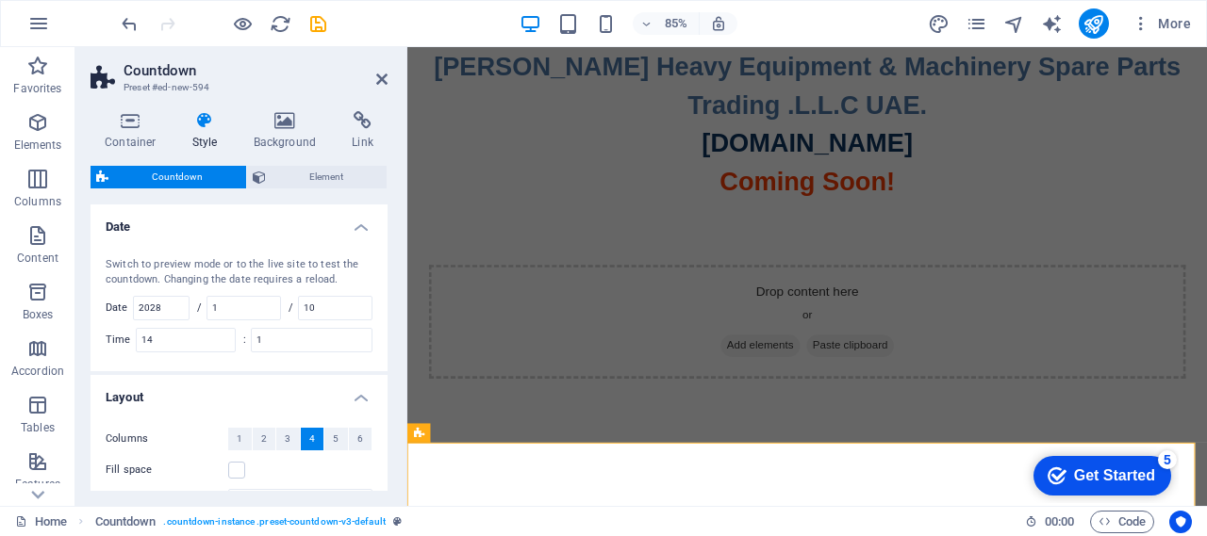
scroll to position [220, 0]
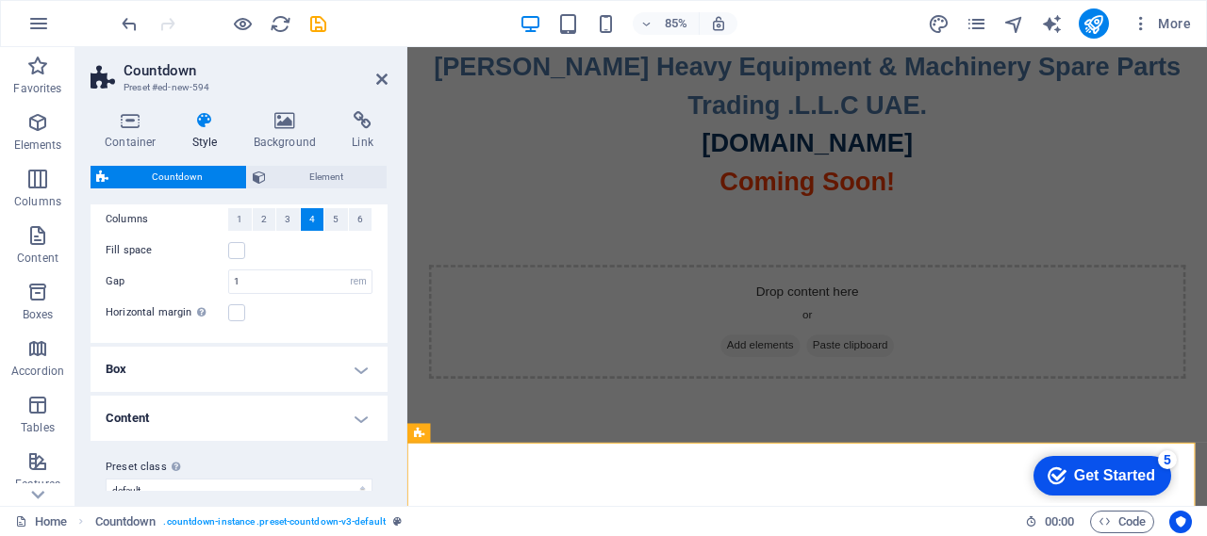
click at [354, 371] on h4 "Box" at bounding box center [239, 369] width 297 height 45
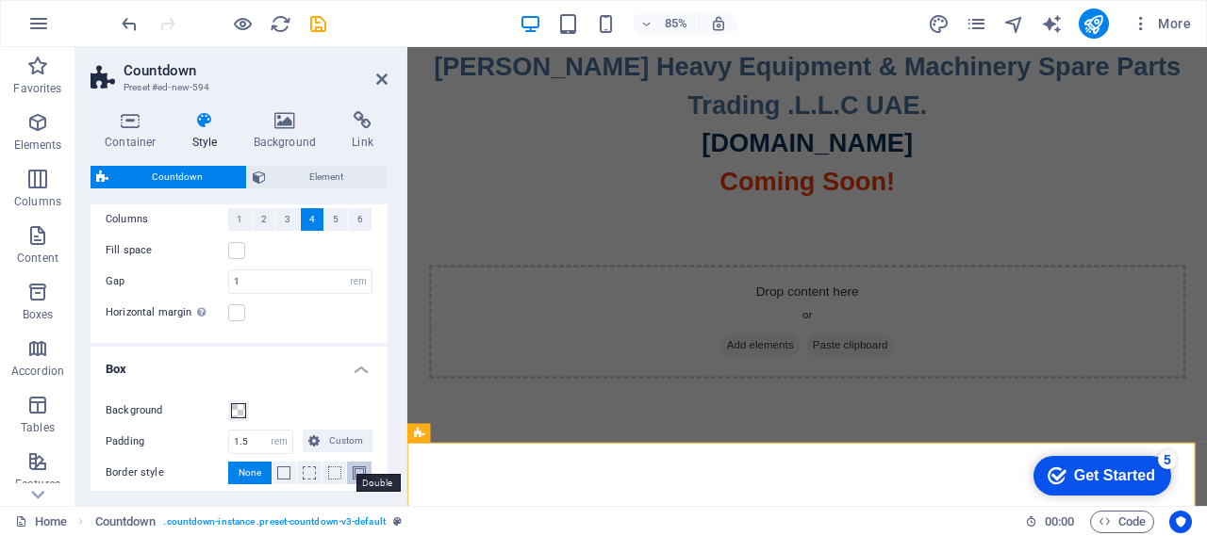
click at [355, 475] on span at bounding box center [359, 473] width 13 height 13
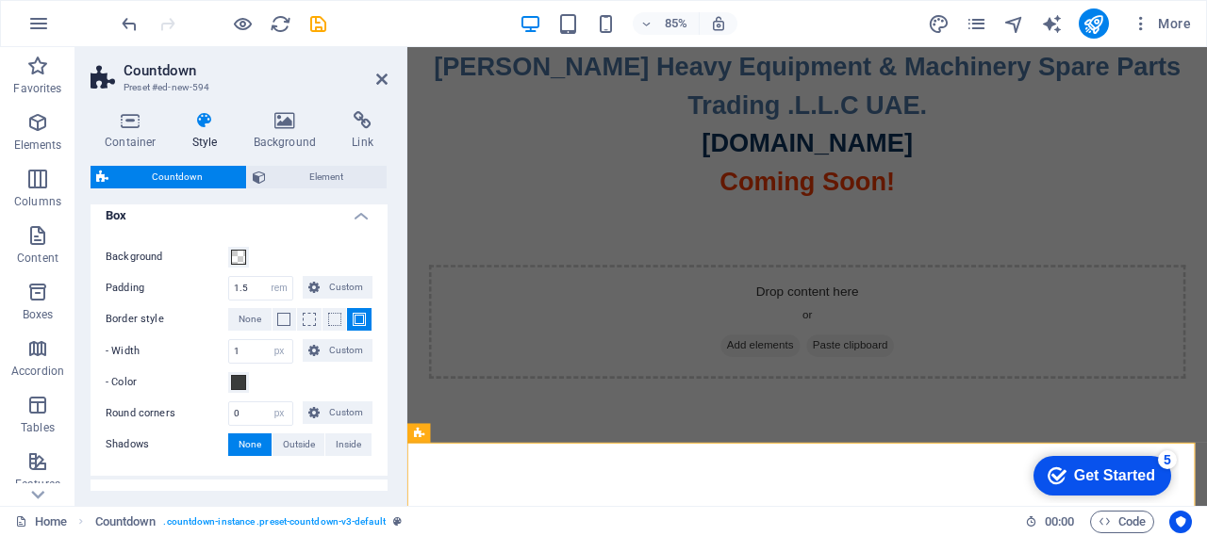
scroll to position [387, 0]
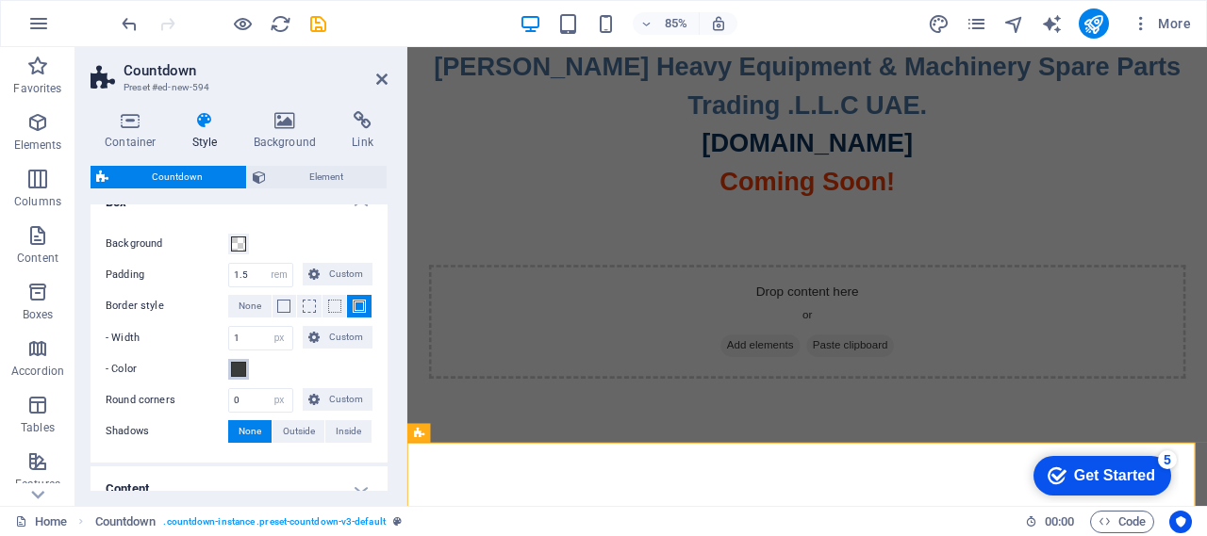
click at [238, 369] on span at bounding box center [238, 369] width 15 height 15
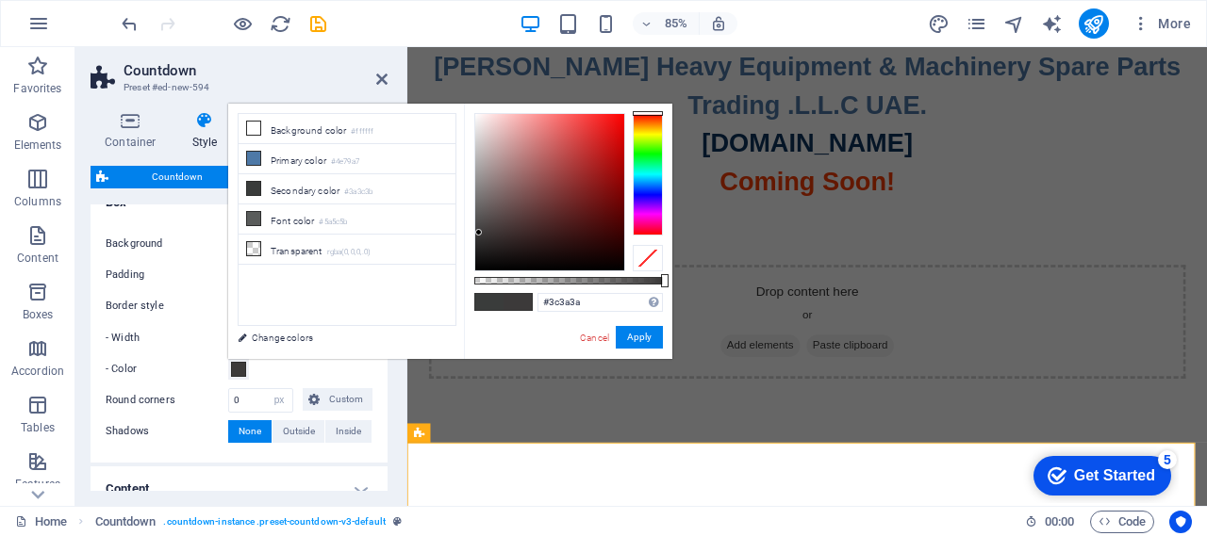
click at [648, 113] on div at bounding box center [648, 174] width 30 height 123
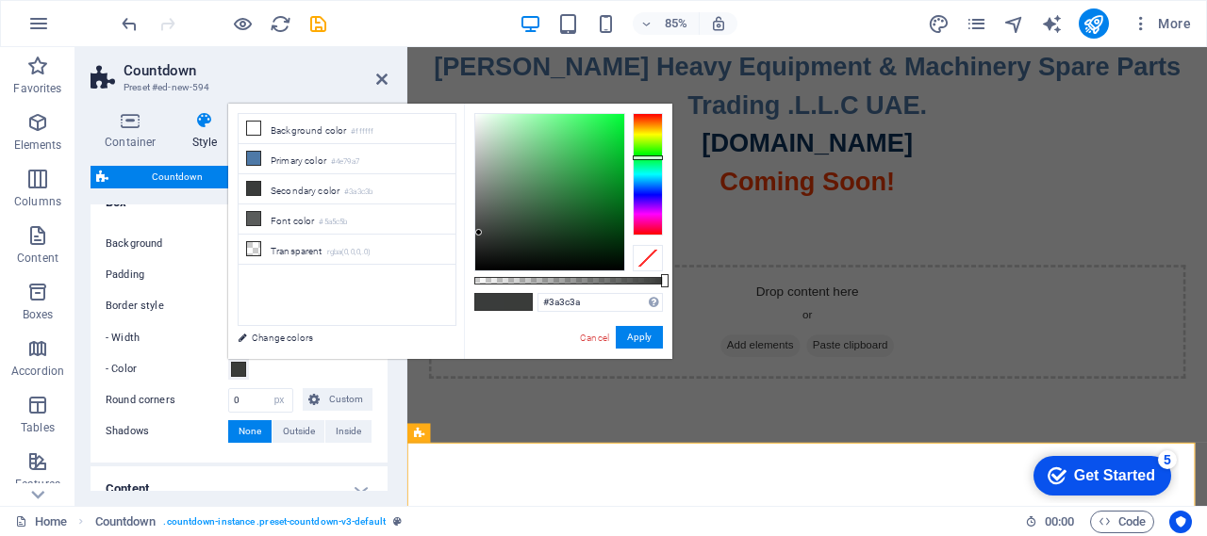
click at [642, 157] on div at bounding box center [648, 174] width 30 height 123
click at [617, 162] on div at bounding box center [549, 192] width 149 height 157
click at [617, 164] on div at bounding box center [616, 163] width 7 height 7
type input "#08ab2b"
click at [617, 164] on div at bounding box center [616, 163] width 7 height 7
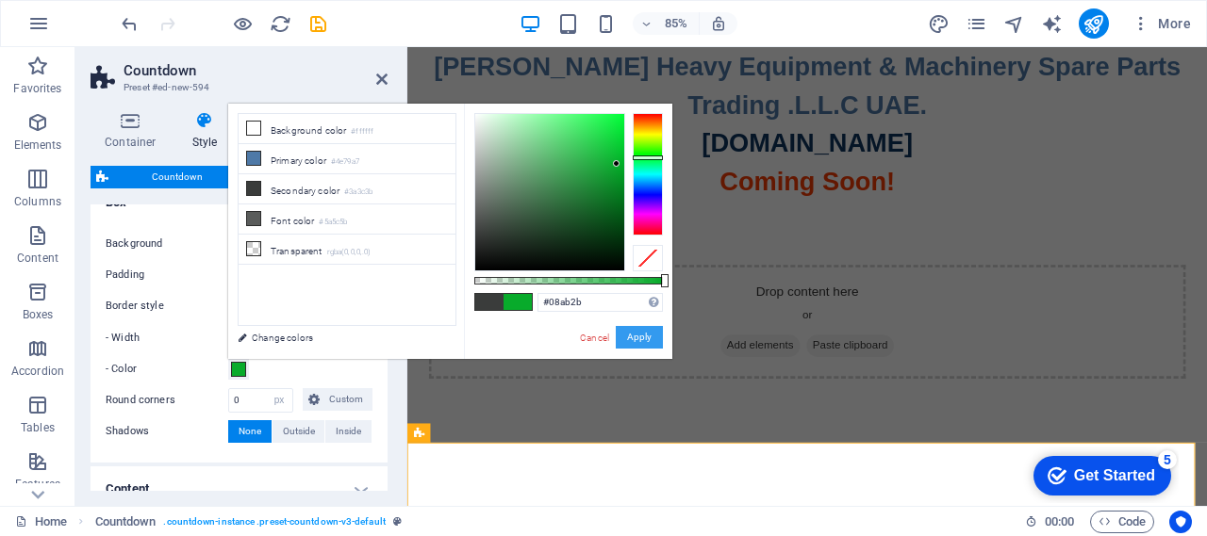
click at [639, 339] on button "Apply" at bounding box center [639, 337] width 47 height 23
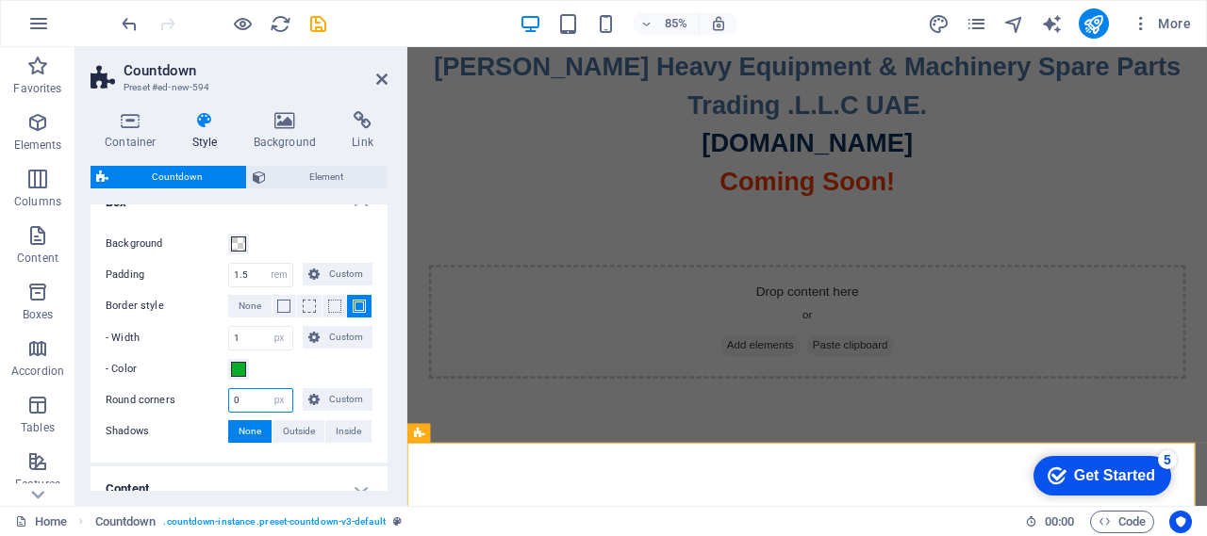
click at [251, 399] on input "0" at bounding box center [260, 400] width 63 height 23
drag, startPoint x: 250, startPoint y: 401, endPoint x: 226, endPoint y: 403, distance: 23.6
click at [226, 403] on div "Round corners 0 px rem % vh vw Custom Custom" at bounding box center [239, 400] width 267 height 25
type input "5"
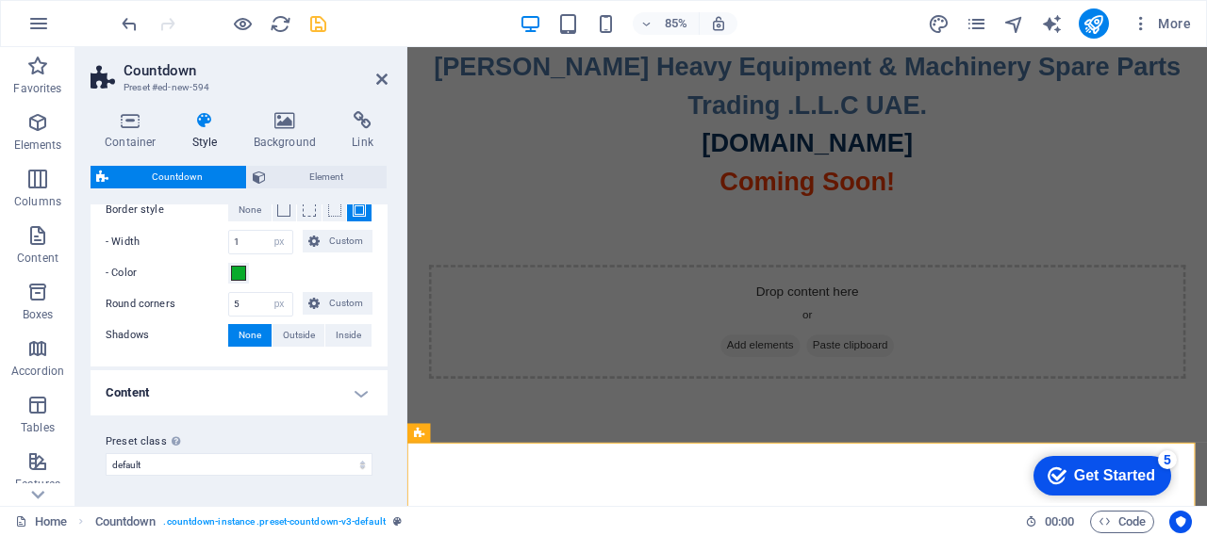
click at [320, 31] on icon "save" at bounding box center [318, 24] width 22 height 22
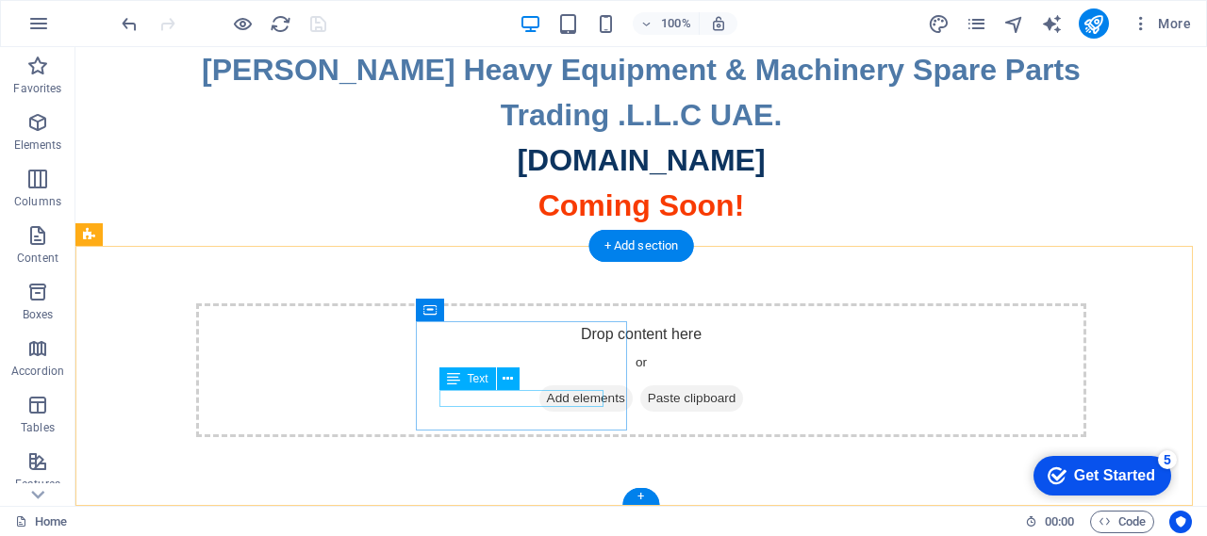
scroll to position [267, 0]
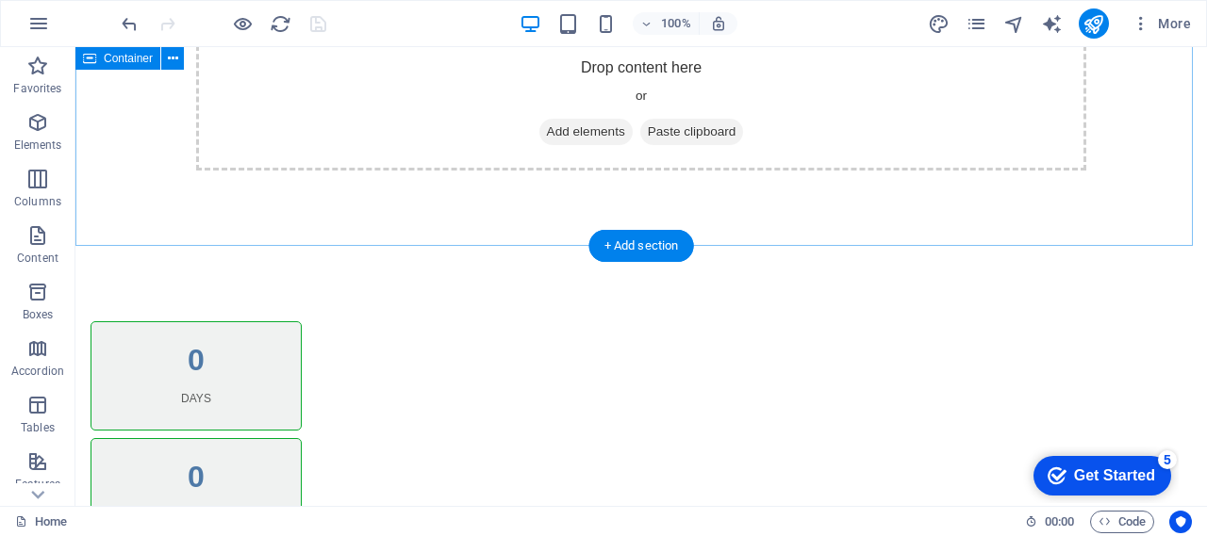
drag, startPoint x: 184, startPoint y: 283, endPoint x: 243, endPoint y: 104, distance: 188.7
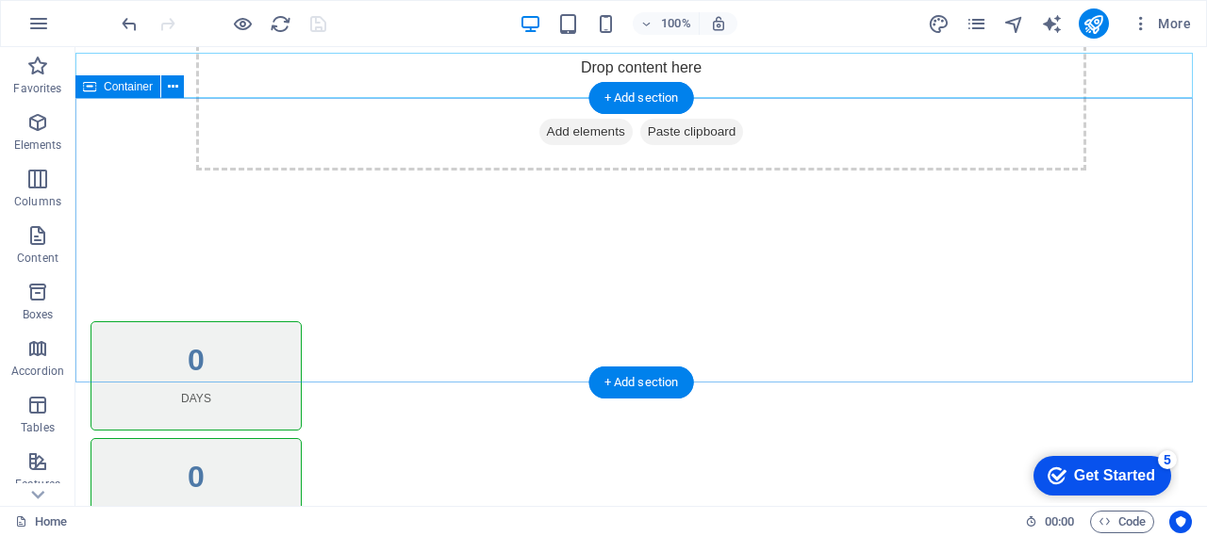
scroll to position [47, 0]
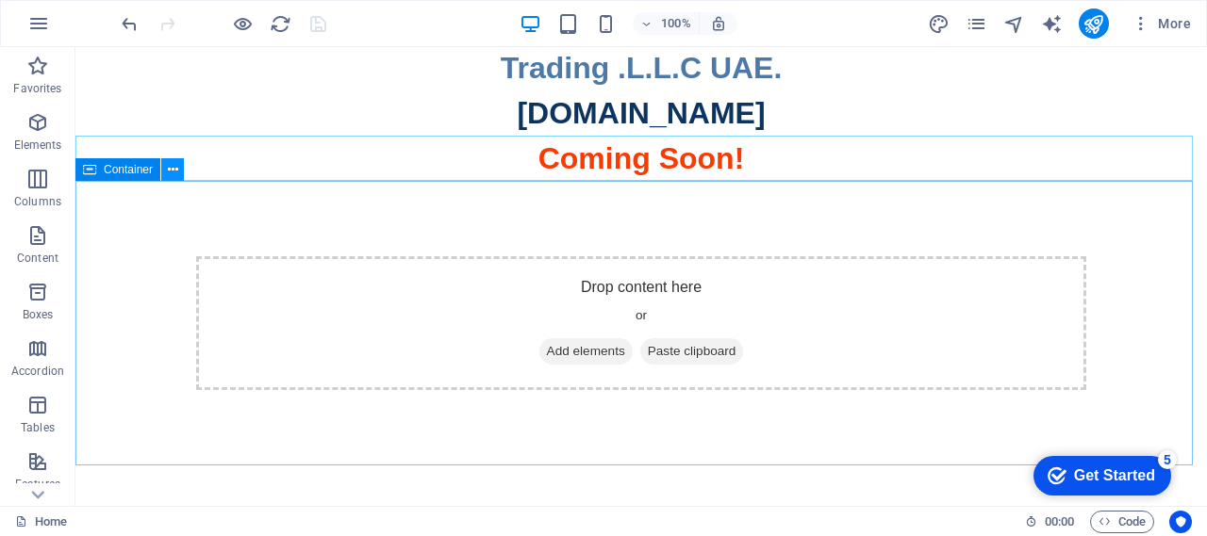
click at [173, 169] on icon at bounding box center [173, 170] width 10 height 20
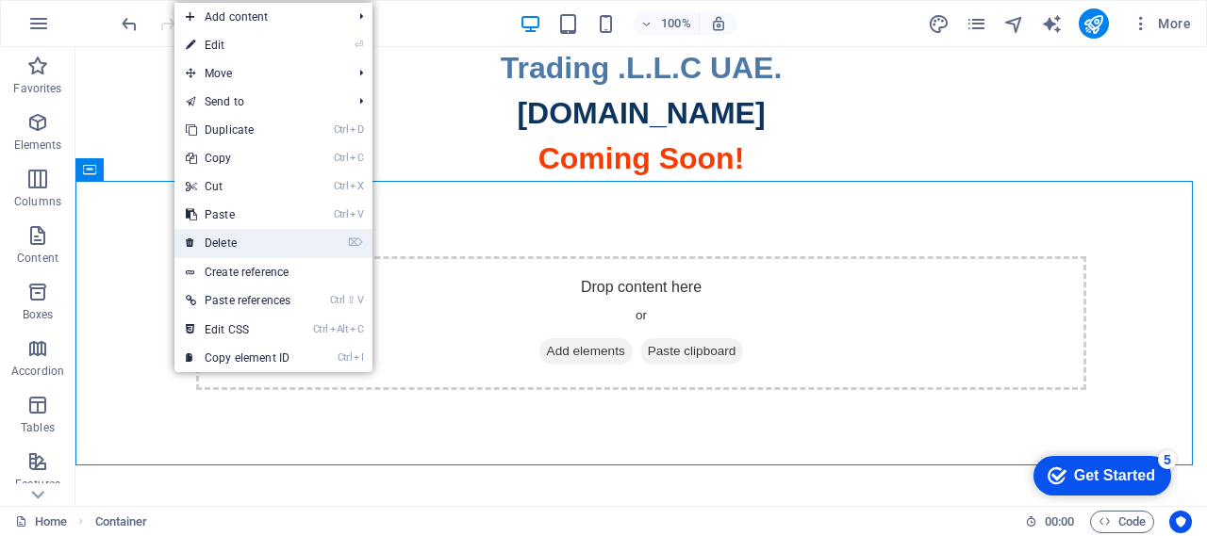
click at [256, 239] on link "⌦ Delete" at bounding box center [237, 243] width 127 height 28
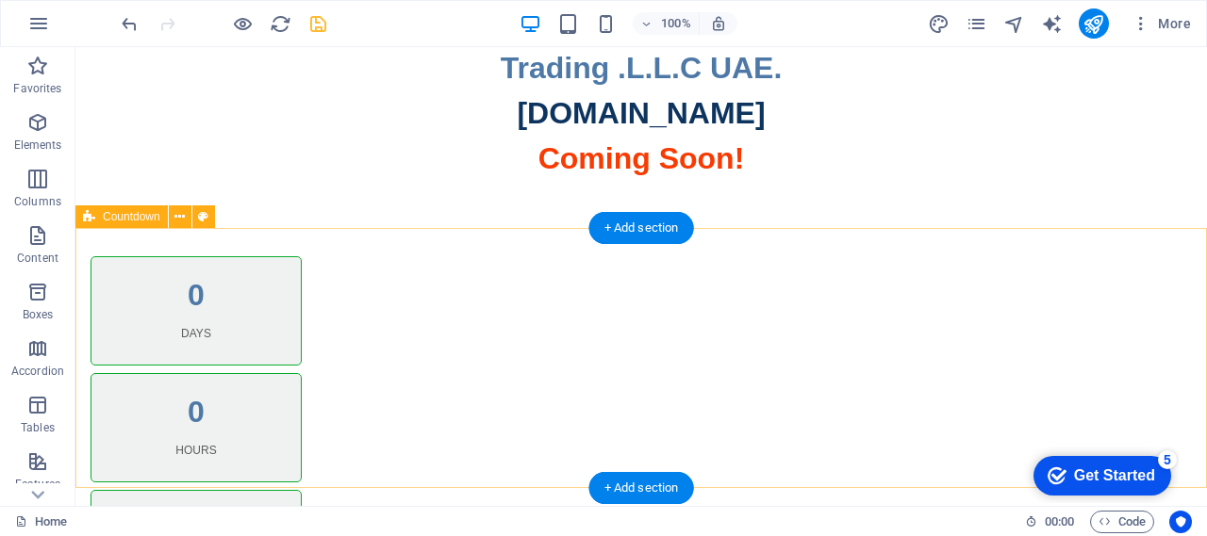
scroll to position [0, 0]
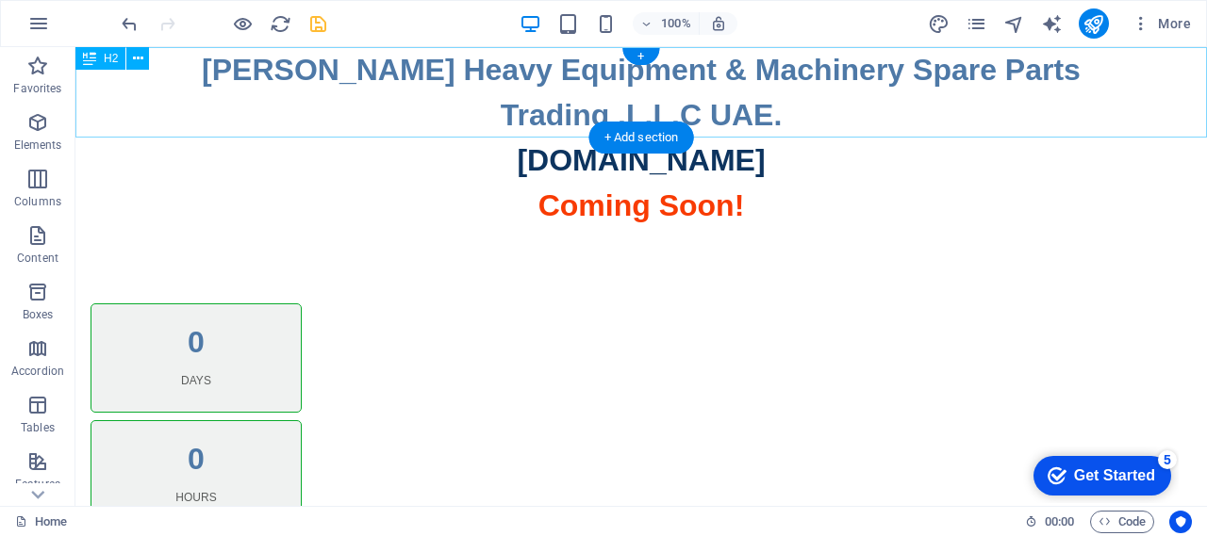
click at [769, 123] on div "Javed Iqbal Heavy Equipment & Machinery Spare Parts Trading .L.L.C UAE." at bounding box center [640, 92] width 1131 height 91
drag, startPoint x: 769, startPoint y: 123, endPoint x: 855, endPoint y: 167, distance: 96.6
click at [769, 123] on div "Javed Iqbal Heavy Equipment & Machinery Spare Parts Trading .L.L.C UAE." at bounding box center [640, 92] width 1131 height 91
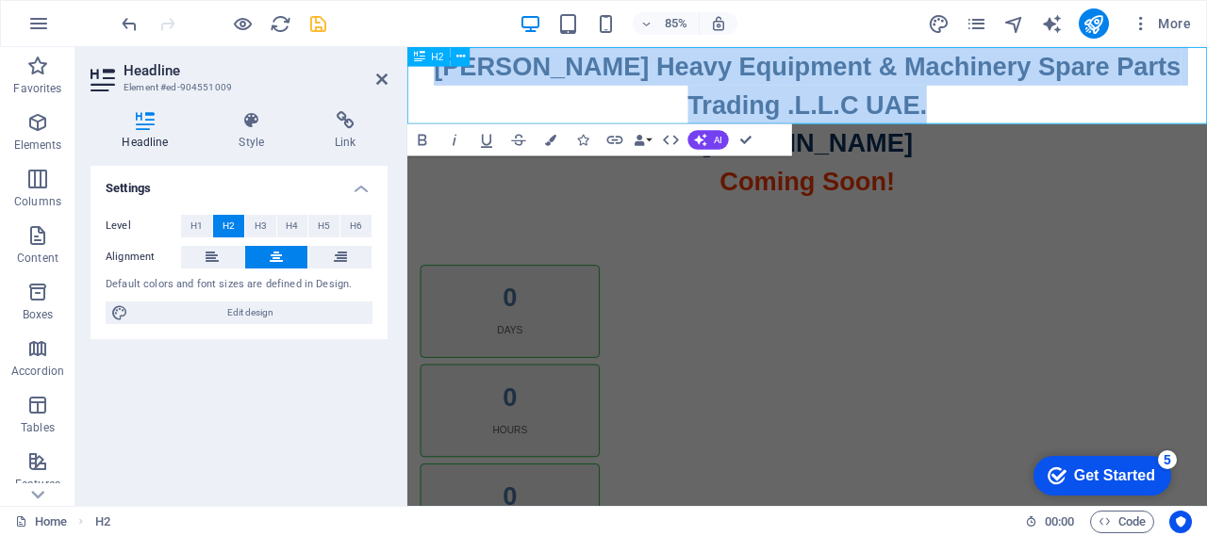
click at [1043, 107] on h2 "Javed Iqbal Heavy Equipment & Machinery Spare Parts Trading .L.L.C UAE." at bounding box center [877, 92] width 941 height 91
drag, startPoint x: 1052, startPoint y: 111, endPoint x: 783, endPoint y: 196, distance: 281.8
click at [448, 60] on h2 "Javed Iqbal Heavy Equipment & Machinery Spare Parts Trading .L.L.C UAE." at bounding box center [877, 92] width 941 height 91
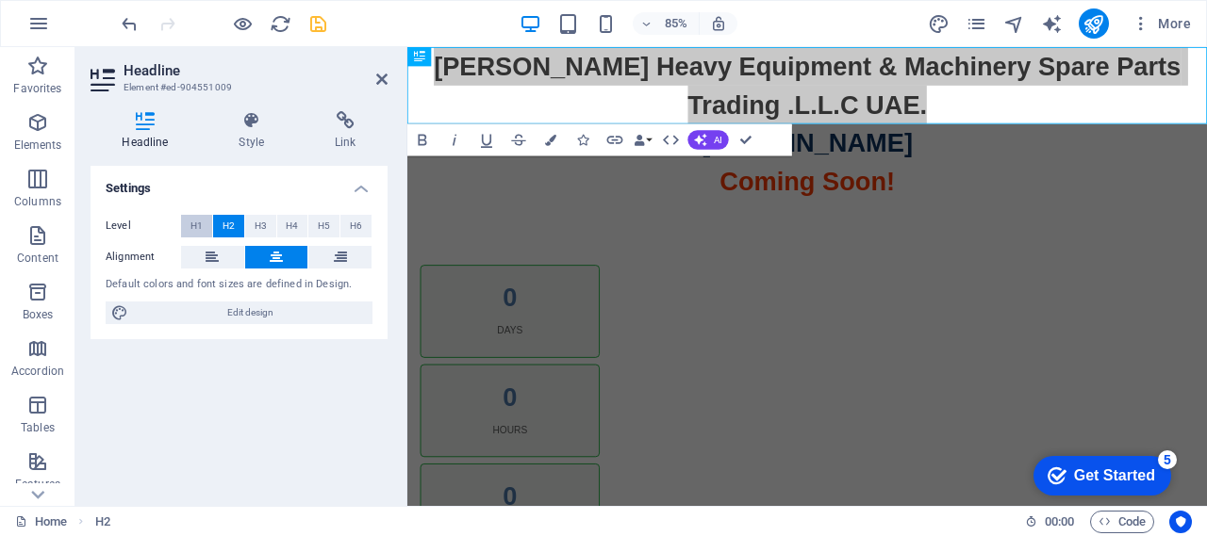
click at [194, 230] on span "H1" at bounding box center [196, 226] width 12 height 23
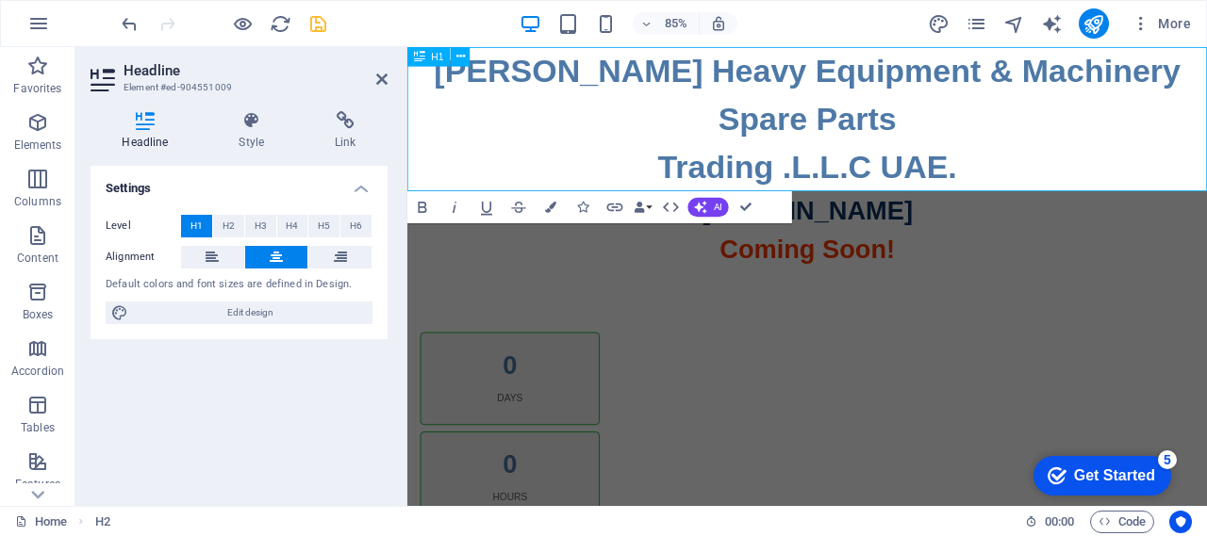
click at [1014, 139] on h1 "Javed Iqbal Heavy Equipment & Machinery Spare Parts Trading .L.L.C UAE." at bounding box center [877, 132] width 941 height 170
drag, startPoint x: 1087, startPoint y: 187, endPoint x: 959, endPoint y: 187, distance: 128.2
click at [959, 187] on h1 "Javed Iqbal Heavy Equipment & Machinery Spare Parts Trading .L.L.C UAE." at bounding box center [877, 132] width 941 height 170
click at [1019, 183] on h1 "Javed Iqbal Heavy Equipment & Machinery Spare Parts Trading .L.L.C UAE." at bounding box center [877, 132] width 941 height 170
drag, startPoint x: 1041, startPoint y: 189, endPoint x: 965, endPoint y: 194, distance: 75.6
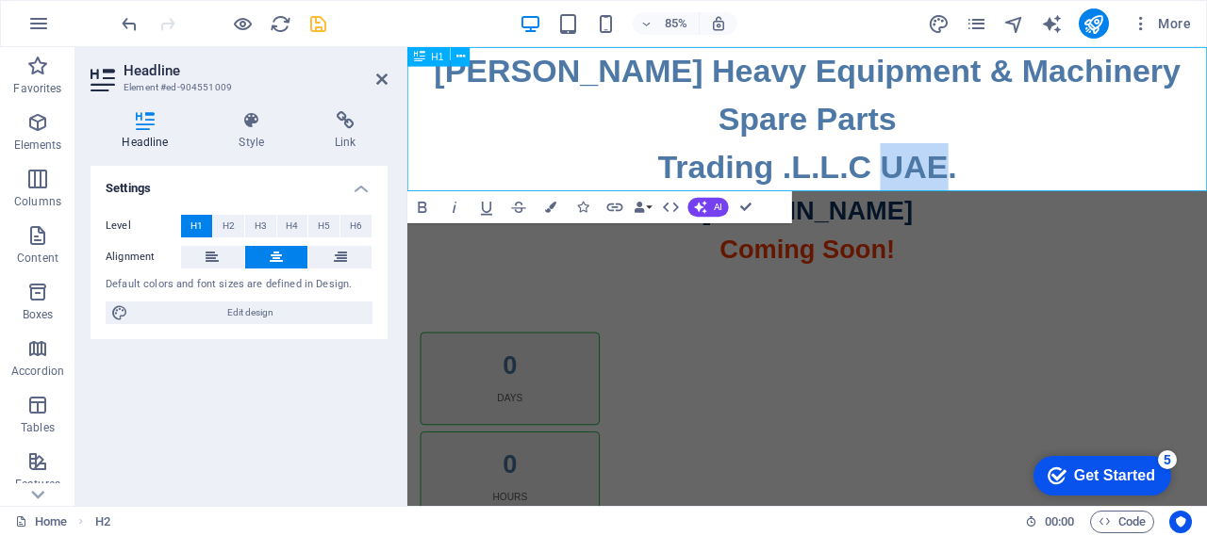
click at [965, 194] on h1 "Javed Iqbal Heavy Equipment & Machinery Spare Parts Trading .L.L.C UAE." at bounding box center [877, 132] width 941 height 170
click at [980, 190] on h1 "Javed Iqbal Heavy Equipment & Machinery Spare Parts Trading .L.L.C UAE." at bounding box center [877, 132] width 941 height 170
drag, startPoint x: 747, startPoint y: 204, endPoint x: 481, endPoint y: 138, distance: 273.9
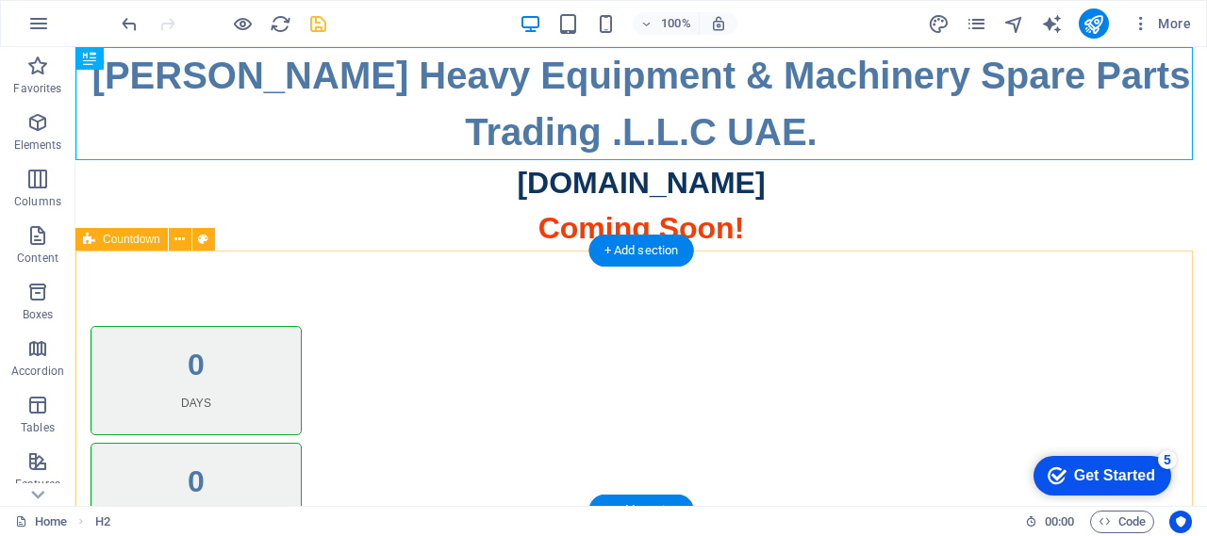
drag, startPoint x: 1003, startPoint y: 259, endPoint x: 734, endPoint y: 310, distance: 273.5
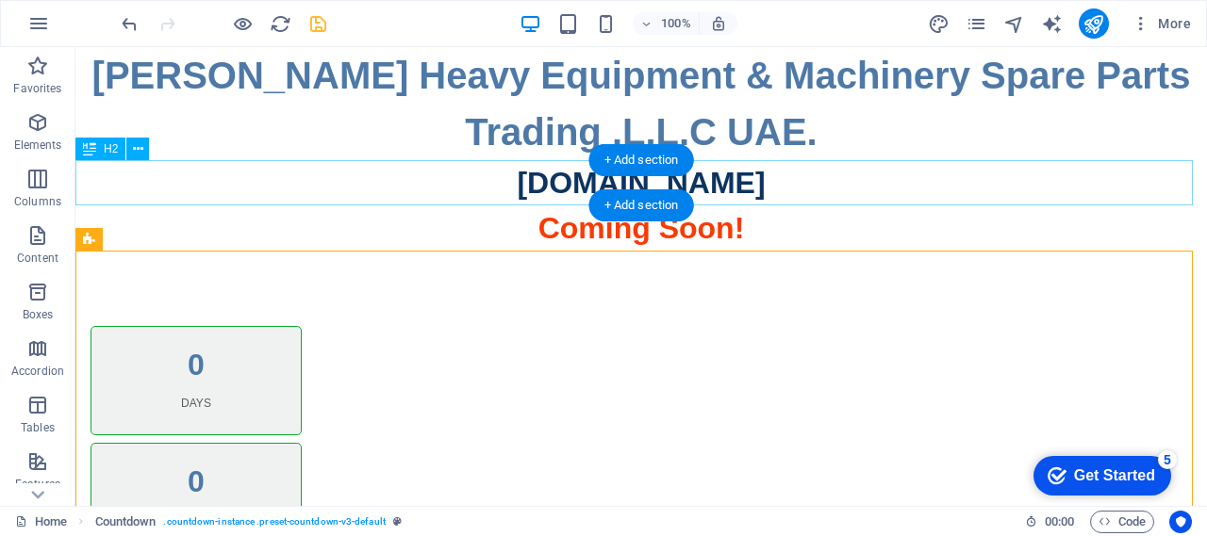
click at [756, 183] on div "[DOMAIN_NAME]" at bounding box center [640, 182] width 1131 height 45
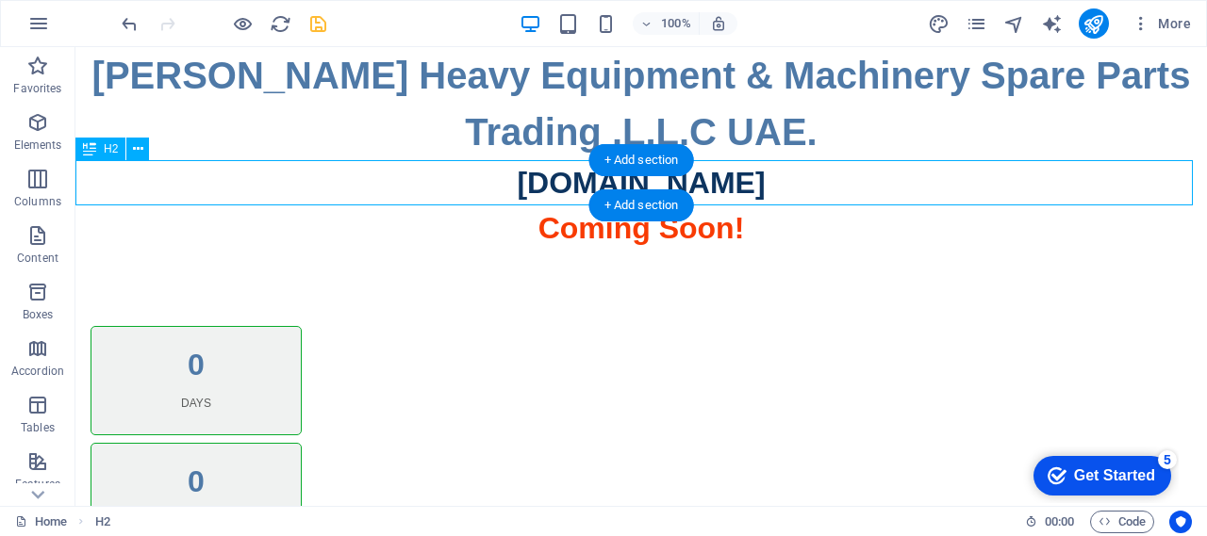
click at [756, 183] on div "[DOMAIN_NAME]" at bounding box center [640, 182] width 1131 height 45
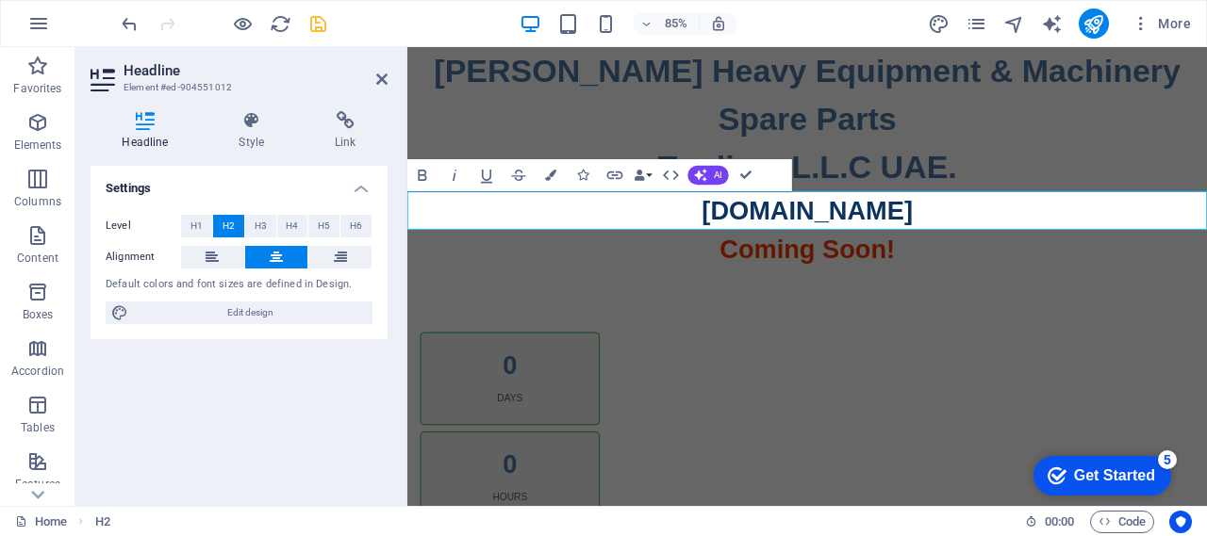
click at [988, 234] on span "[DOMAIN_NAME]" at bounding box center [877, 240] width 248 height 34
drag, startPoint x: 1010, startPoint y: 242, endPoint x: 692, endPoint y: 244, distance: 317.7
click at [695, 245] on h2 "[DOMAIN_NAME]" at bounding box center [877, 239] width 941 height 45
click at [548, 178] on button "Colors" at bounding box center [551, 175] width 30 height 32
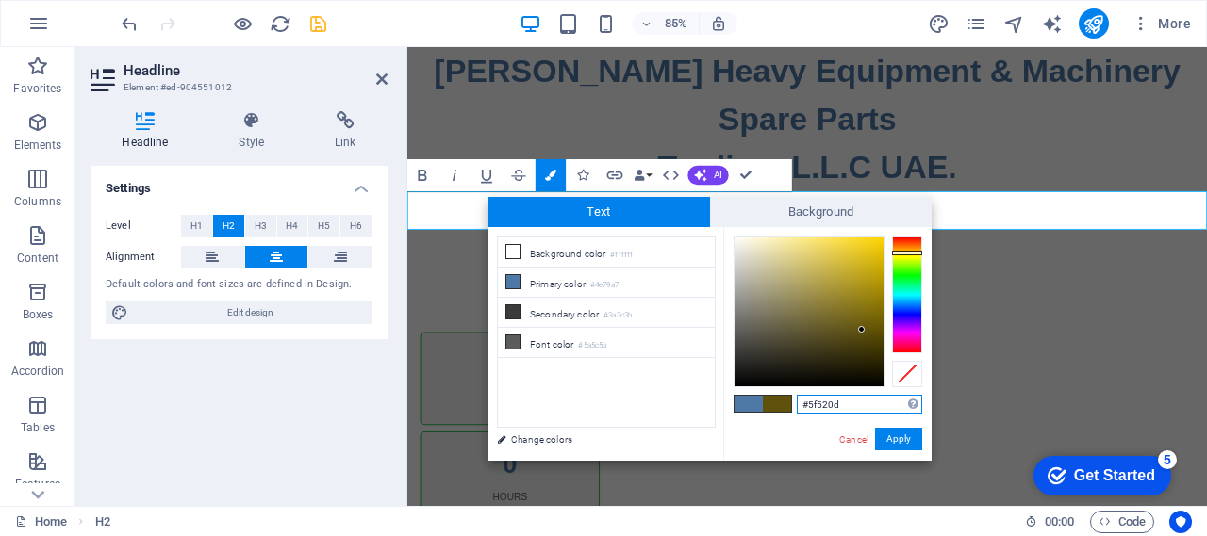
click at [903, 253] on div at bounding box center [907, 295] width 30 height 117
click at [903, 253] on div at bounding box center [907, 253] width 30 height 5
click at [882, 248] on div at bounding box center [808, 312] width 149 height 149
click at [909, 251] on div at bounding box center [907, 251] width 30 height 5
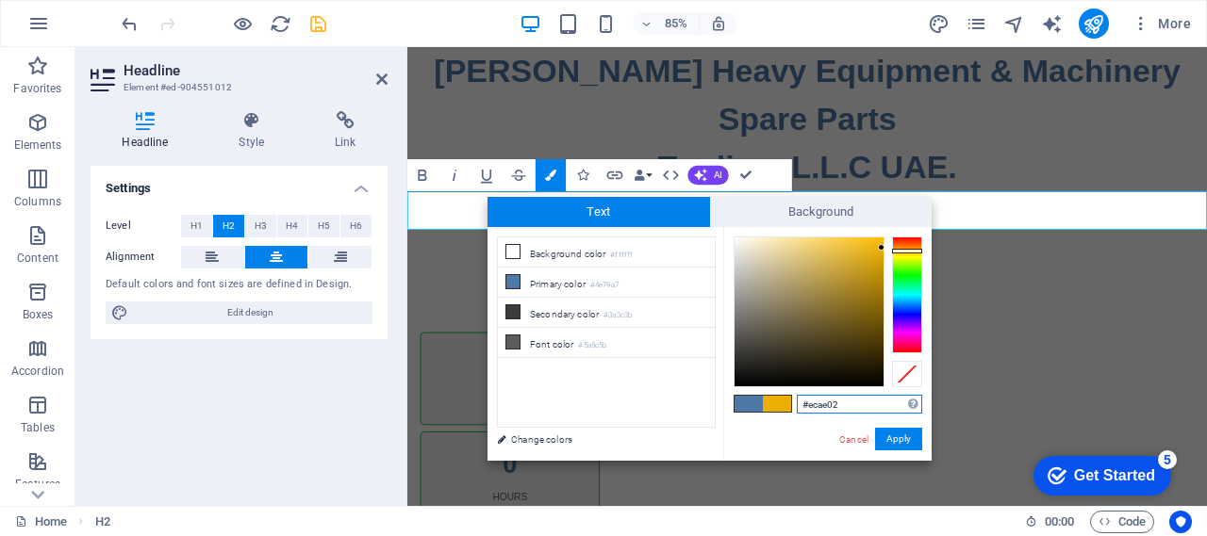
click at [875, 246] on div at bounding box center [808, 312] width 149 height 149
type input "#f7b702"
click at [882, 241] on div at bounding box center [881, 241] width 7 height 7
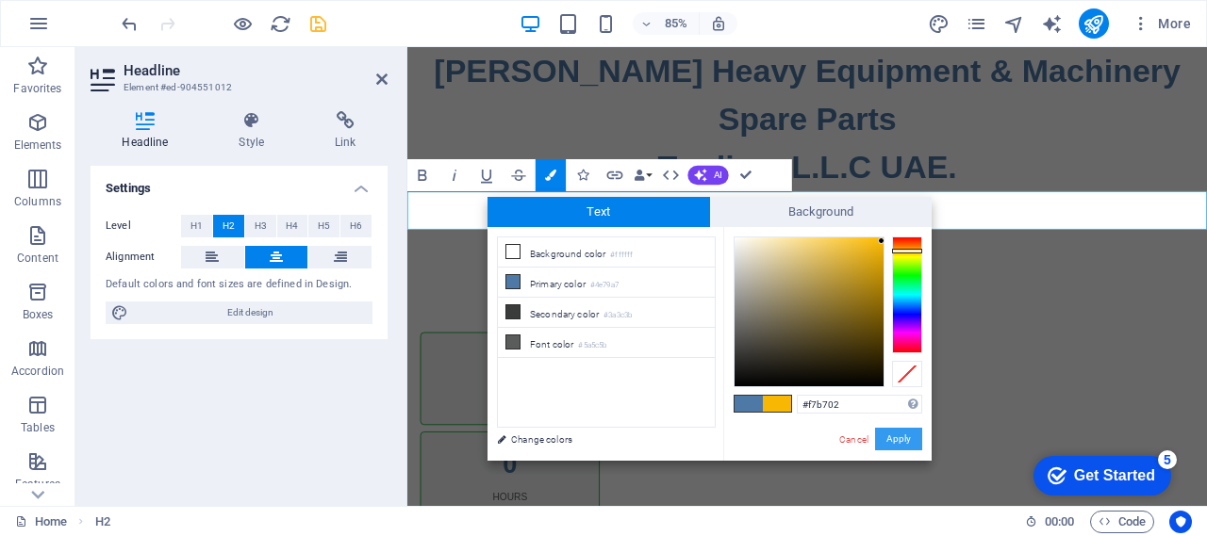
click at [887, 442] on button "Apply" at bounding box center [898, 439] width 47 height 23
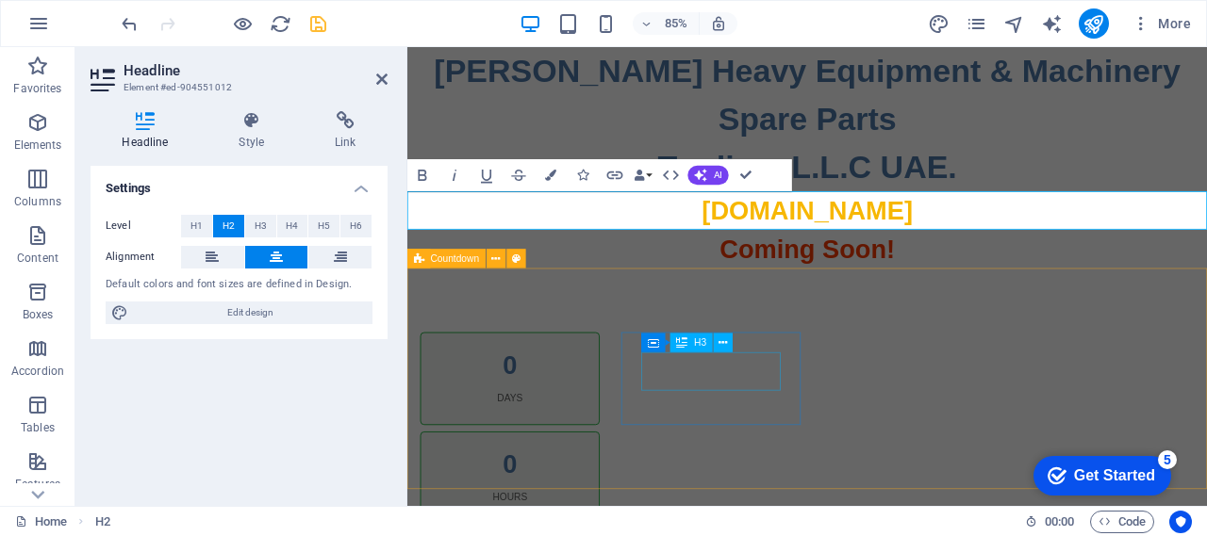
click at [1036, 246] on h2 "[DOMAIN_NAME]" at bounding box center [877, 239] width 941 height 45
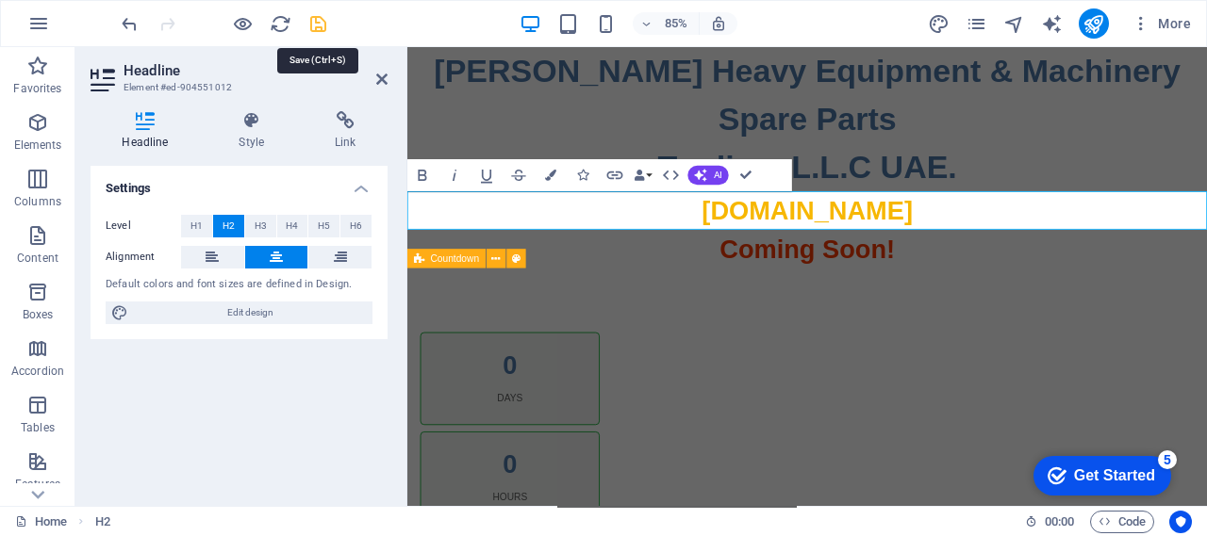
click at [316, 28] on icon "save" at bounding box center [318, 24] width 22 height 22
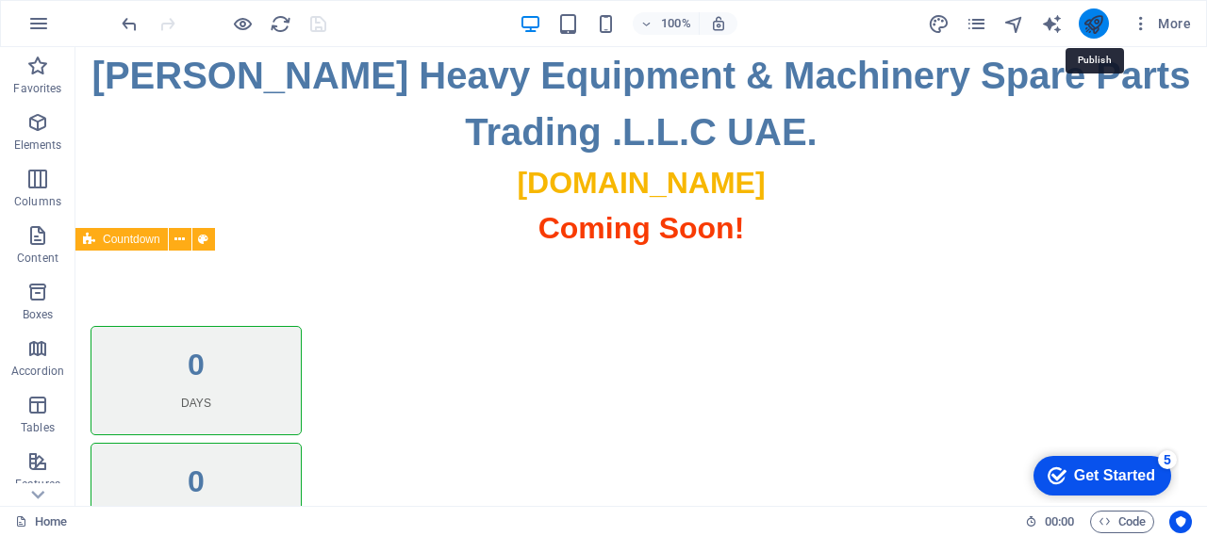
drag, startPoint x: 1096, startPoint y: 24, endPoint x: 1071, endPoint y: 75, distance: 57.4
click at [1096, 24] on icon "publish" at bounding box center [1093, 24] width 22 height 22
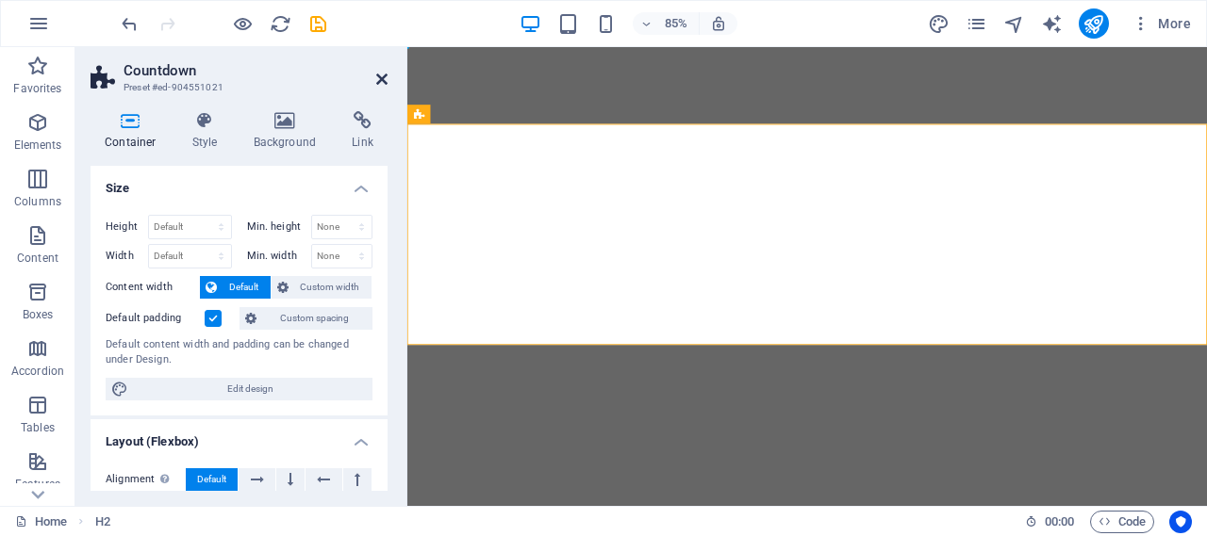
click at [380, 81] on icon at bounding box center [381, 79] width 11 height 15
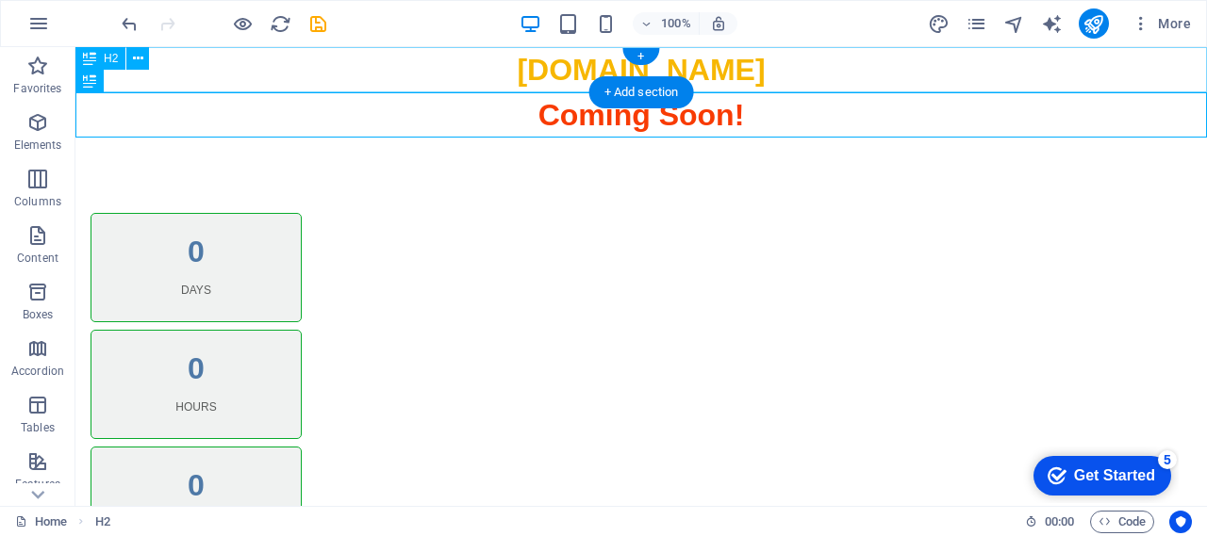
click at [766, 69] on div "[DOMAIN_NAME]" at bounding box center [640, 69] width 1131 height 45
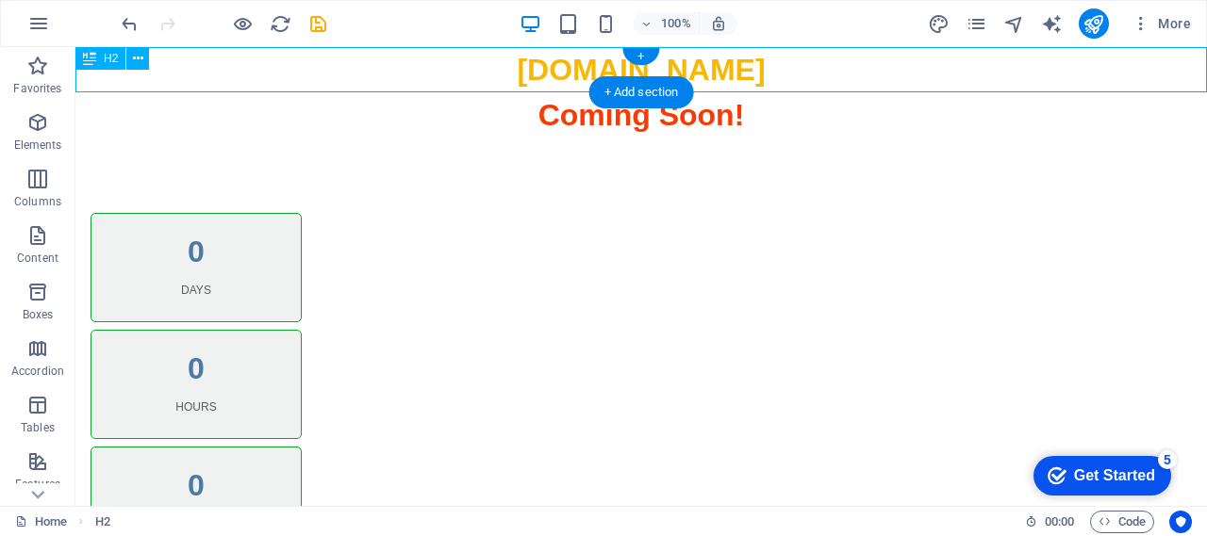
click at [766, 69] on div "[DOMAIN_NAME]" at bounding box center [640, 69] width 1131 height 45
click at [497, 92] on div "Coming Soon!" at bounding box center [640, 114] width 1131 height 45
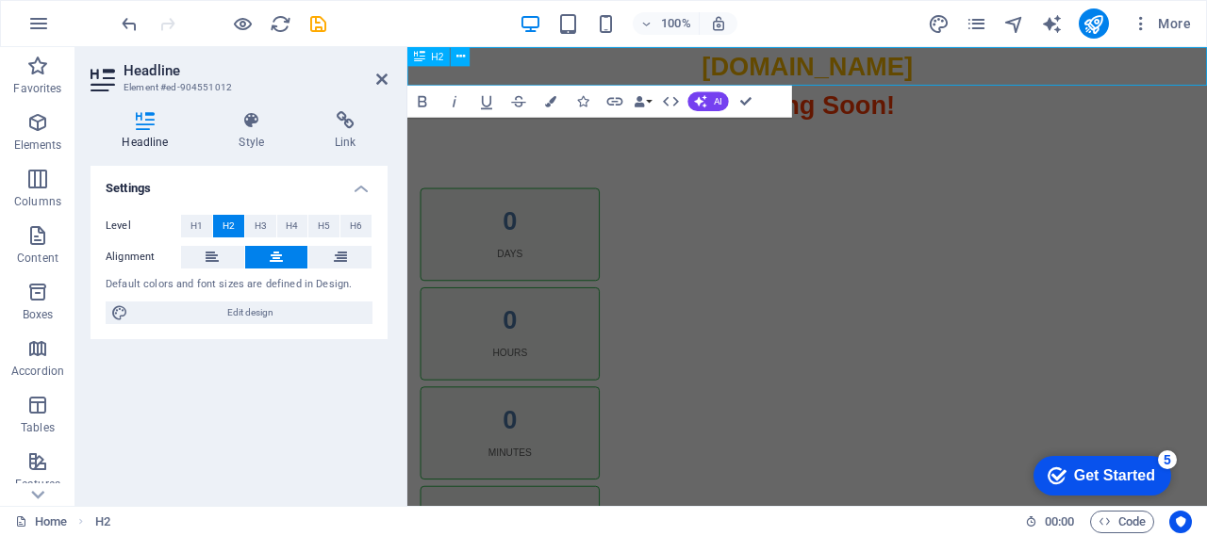
click at [719, 69] on h2 "[DOMAIN_NAME]" at bounding box center [877, 69] width 941 height 45
click at [1005, 65] on h2 "[DOMAIN_NAME]" at bounding box center [877, 69] width 941 height 45
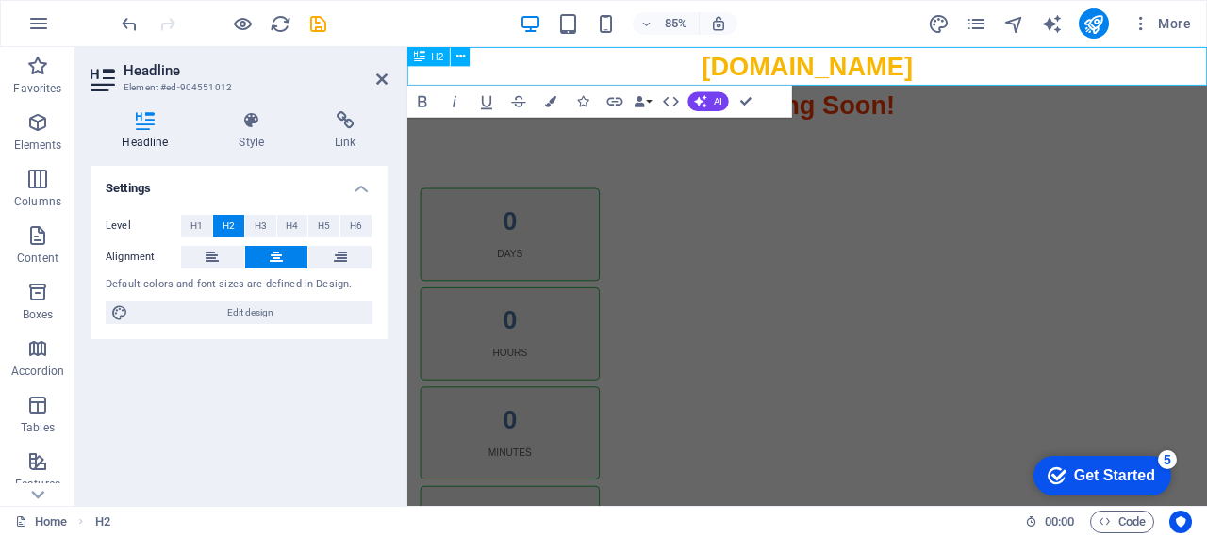
drag, startPoint x: 1005, startPoint y: 65, endPoint x: 735, endPoint y: 63, distance: 269.6
click at [735, 63] on h2 "[DOMAIN_NAME]" at bounding box center [877, 69] width 941 height 45
click at [197, 227] on span "H1" at bounding box center [196, 226] width 12 height 23
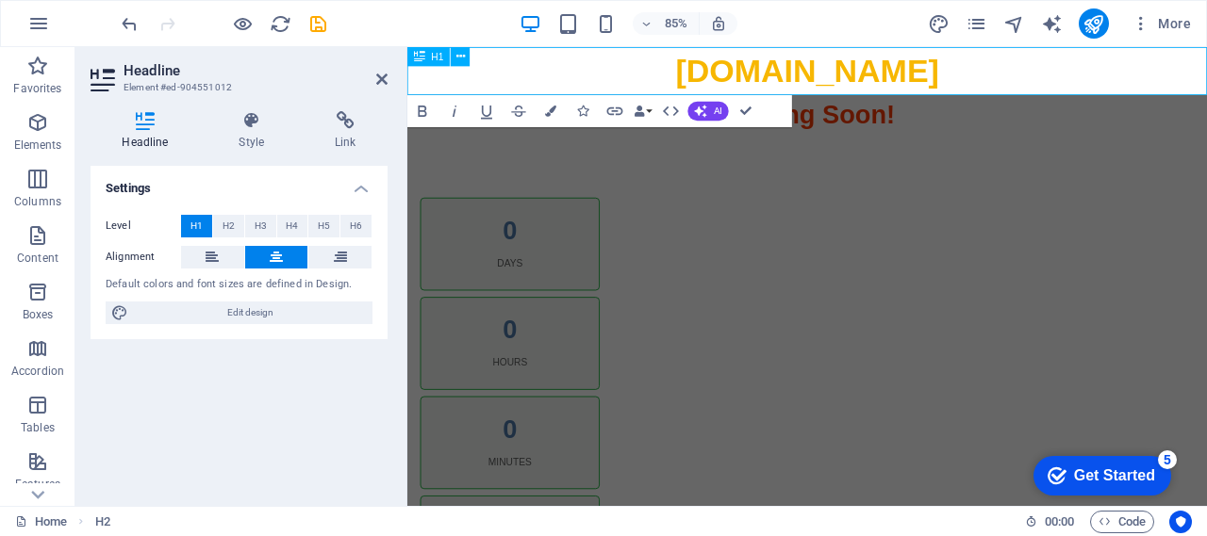
click at [1038, 77] on h1 "[DOMAIN_NAME]" at bounding box center [877, 75] width 941 height 57
click at [493, 272] on div "0" at bounding box center [528, 263] width 164 height 30
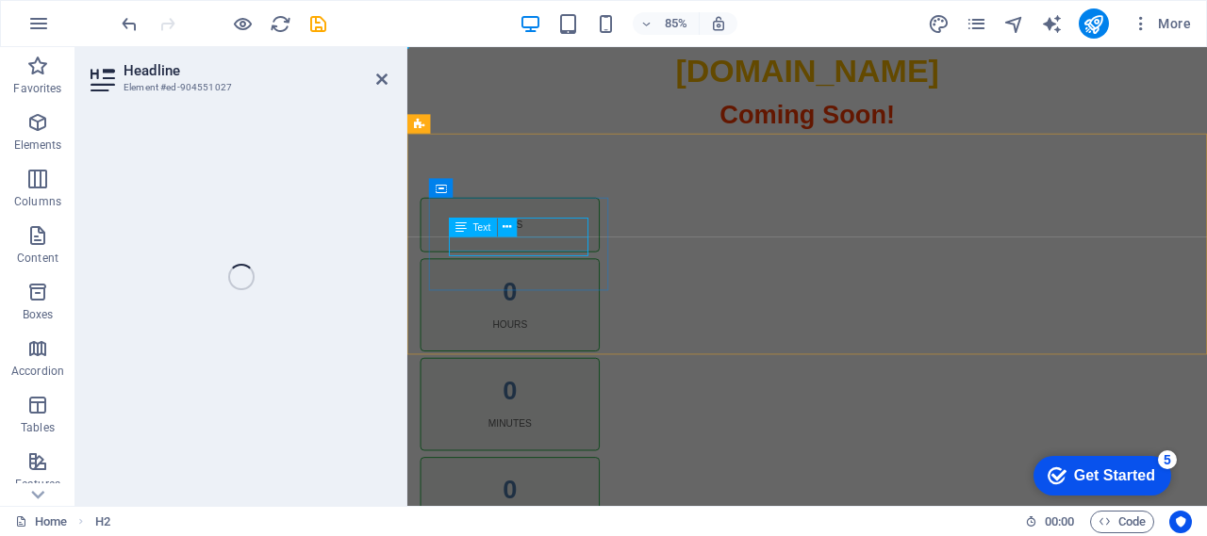
click at [0, 0] on span "Countdown" at bounding box center [0, 0] width 0 height 0
select select "timer"
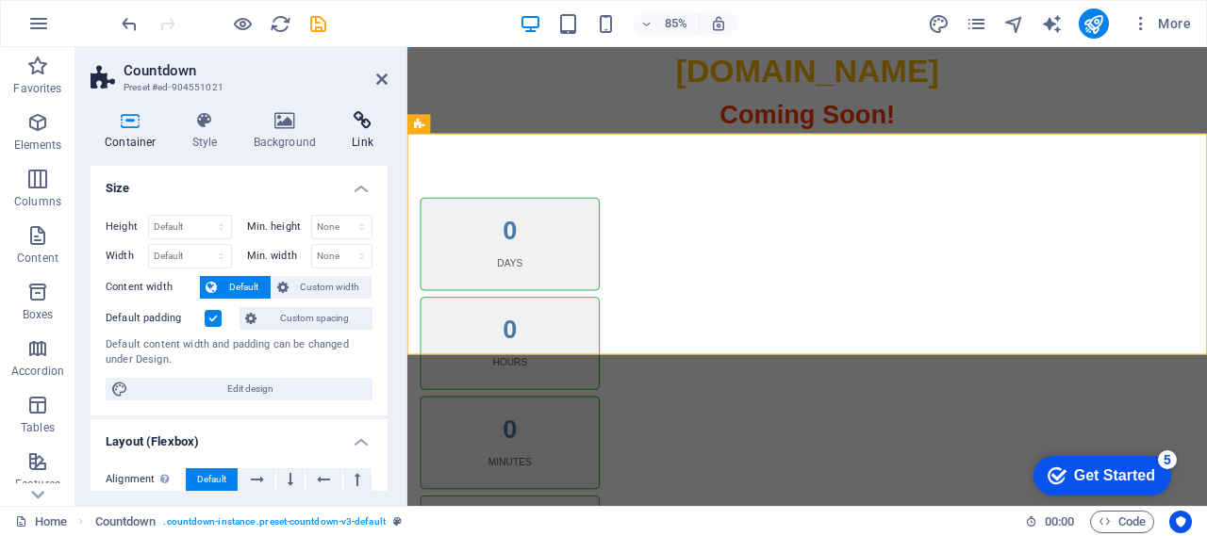
click at [370, 124] on icon at bounding box center [363, 120] width 50 height 19
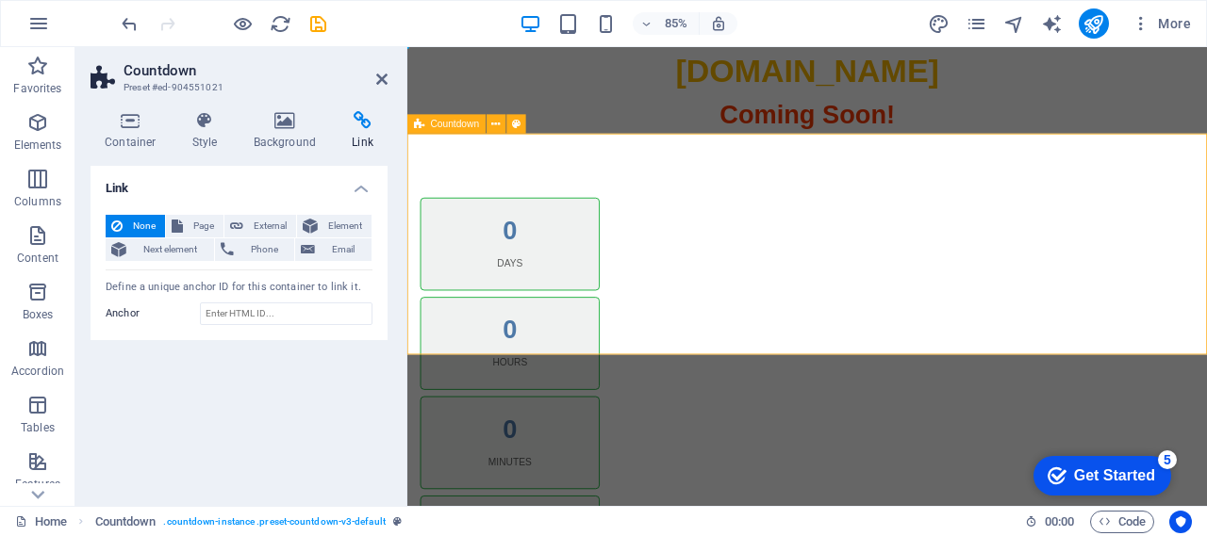
click at [423, 125] on icon at bounding box center [419, 123] width 10 height 19
click at [127, 137] on h4 "Container" at bounding box center [135, 131] width 88 height 40
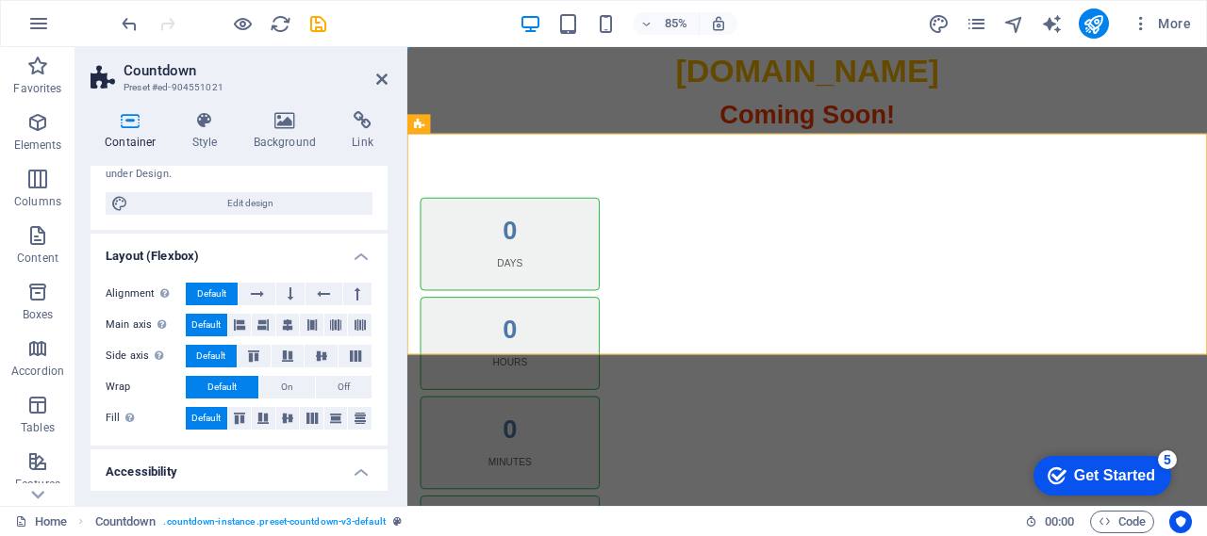
scroll to position [405, 0]
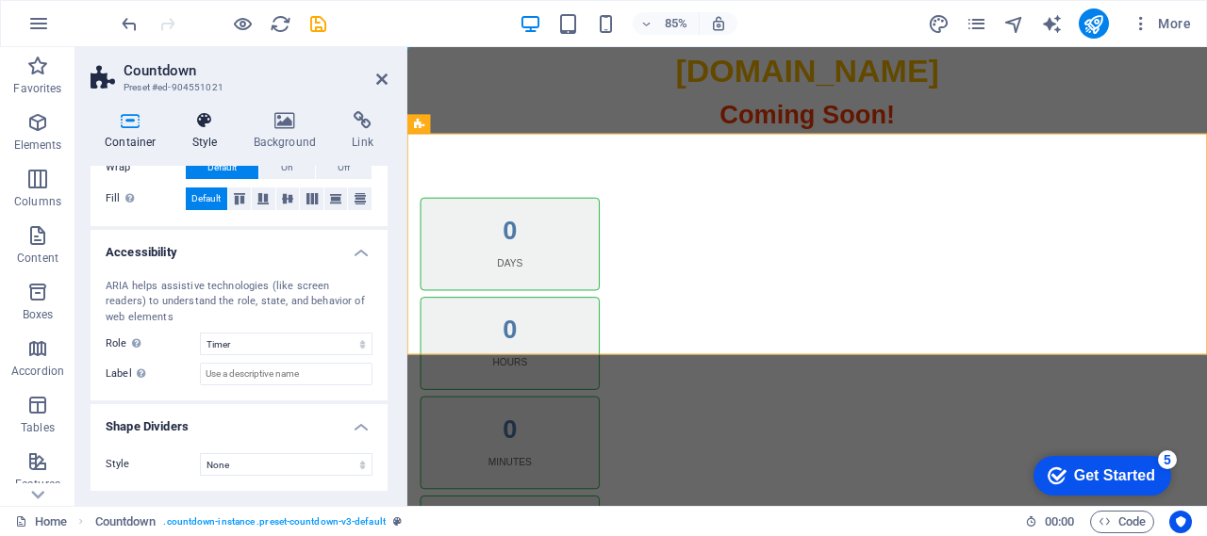
click at [200, 128] on icon at bounding box center [205, 120] width 54 height 19
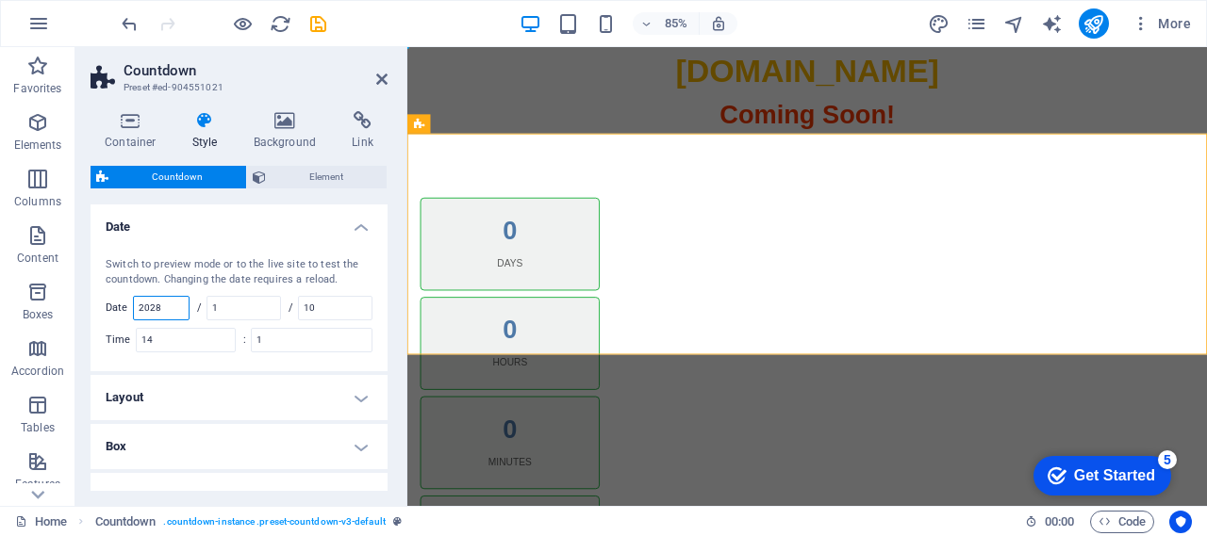
drag, startPoint x: 174, startPoint y: 305, endPoint x: 157, endPoint y: 306, distance: 18.0
click at [157, 306] on input "2028" at bounding box center [161, 308] width 55 height 23
type input "2025"
click at [314, 19] on icon "save" at bounding box center [318, 24] width 22 height 22
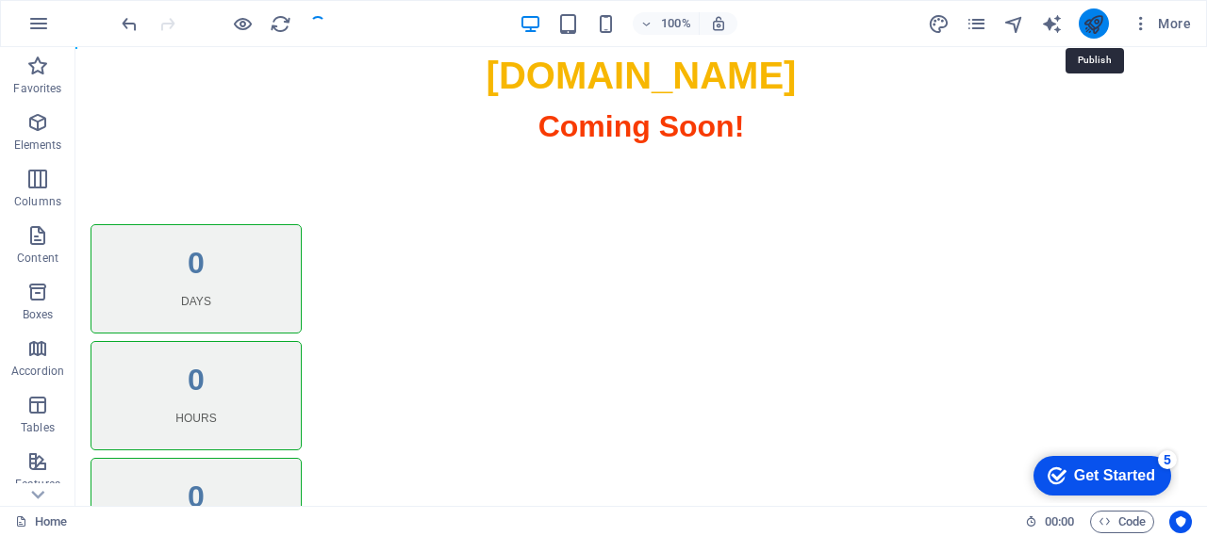
click at [1092, 22] on icon "publish" at bounding box center [1093, 24] width 22 height 22
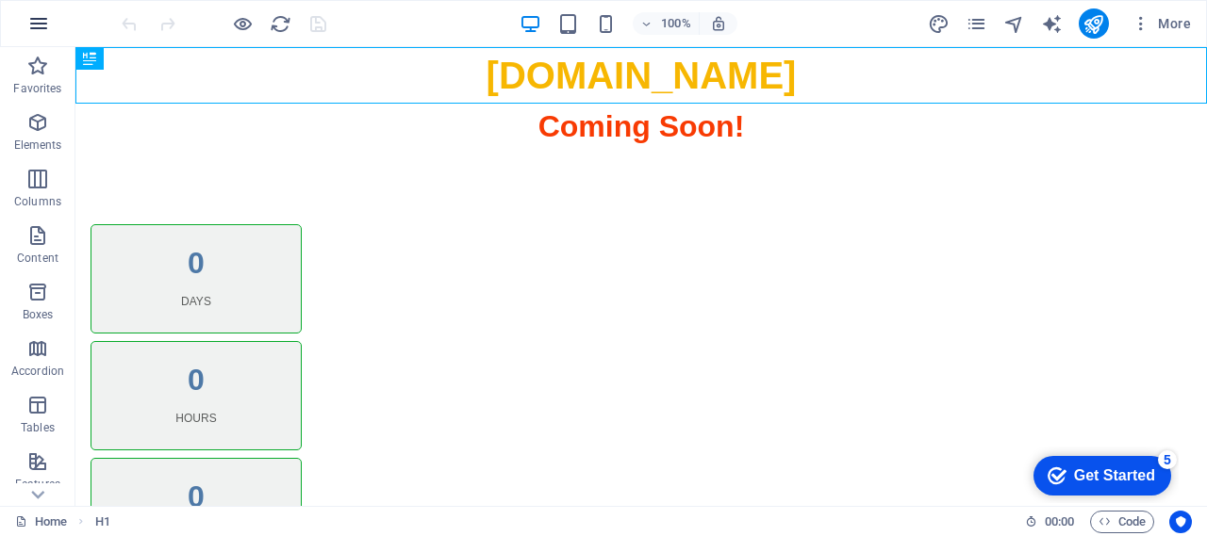
click at [40, 20] on icon "button" at bounding box center [38, 23] width 23 height 23
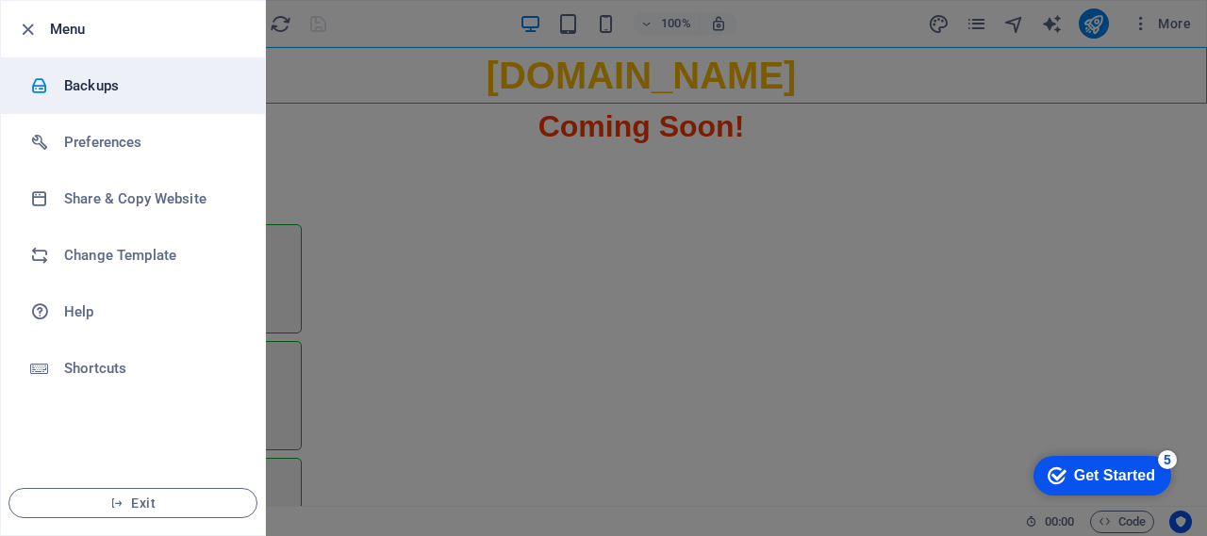
click at [76, 83] on h6 "Backups" at bounding box center [151, 85] width 174 height 23
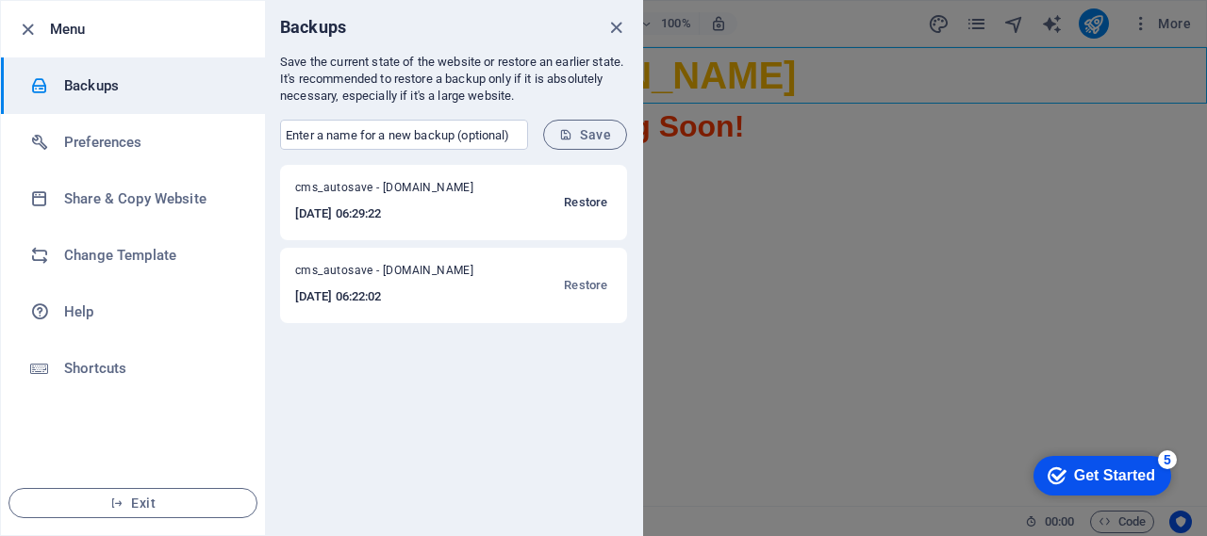
click at [585, 203] on span "Restore" at bounding box center [585, 202] width 43 height 23
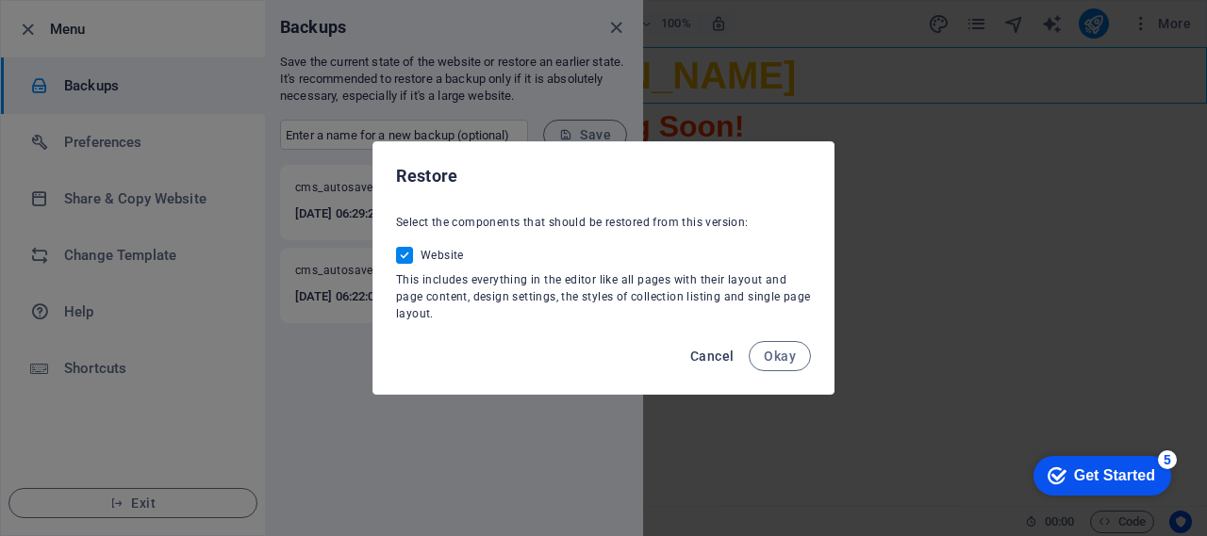
click at [707, 358] on span "Cancel" at bounding box center [711, 356] width 43 height 15
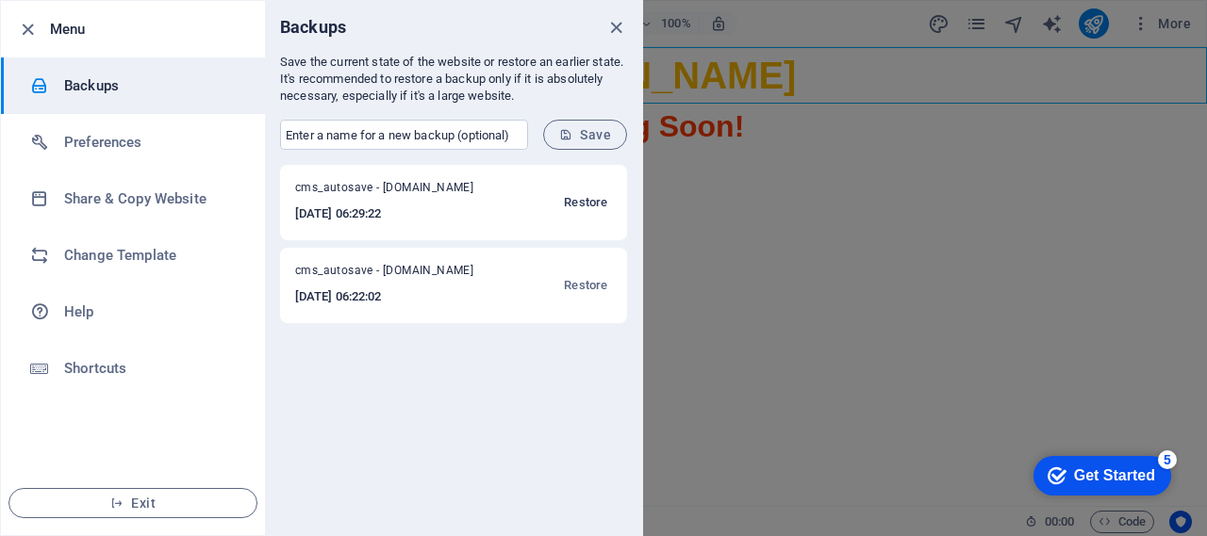
click at [581, 204] on span "Restore" at bounding box center [585, 202] width 43 height 23
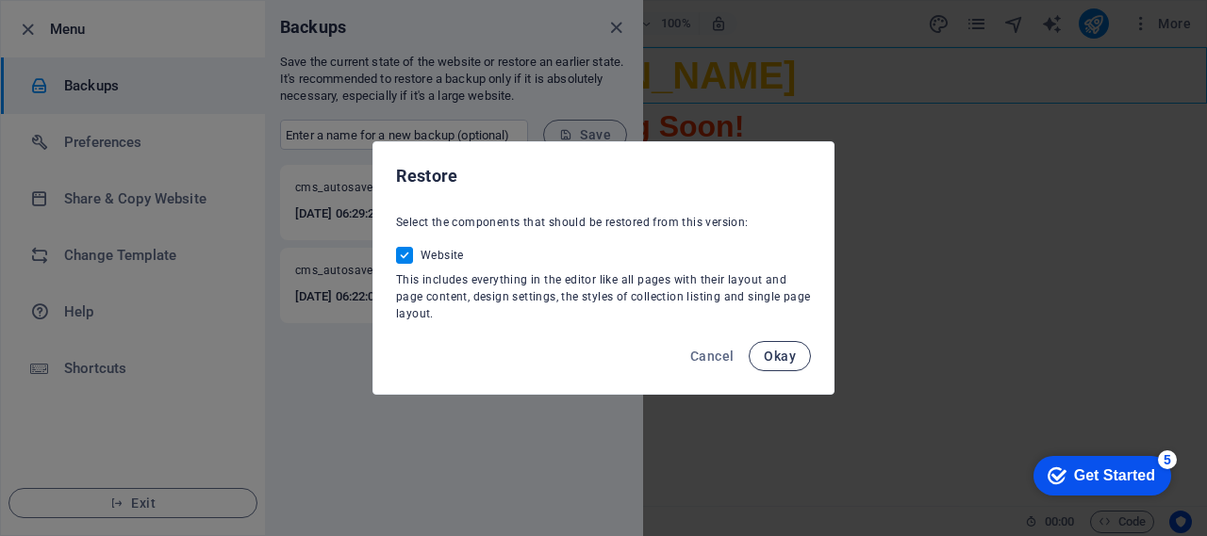
click at [769, 354] on span "Okay" at bounding box center [780, 356] width 32 height 15
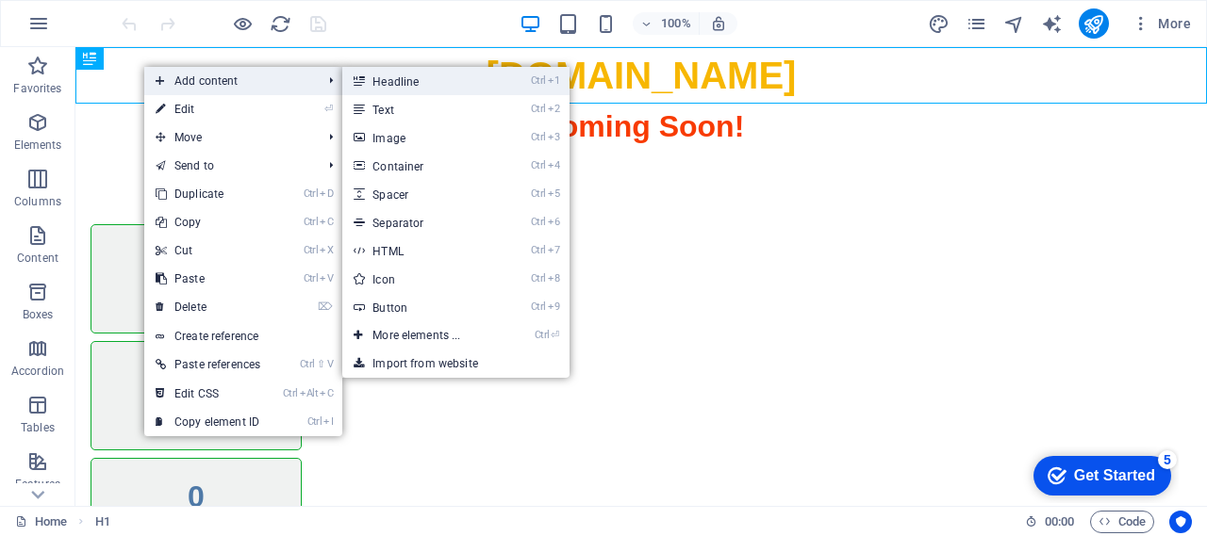
click at [449, 82] on link "Ctrl 1 Headline" at bounding box center [420, 81] width 156 height 28
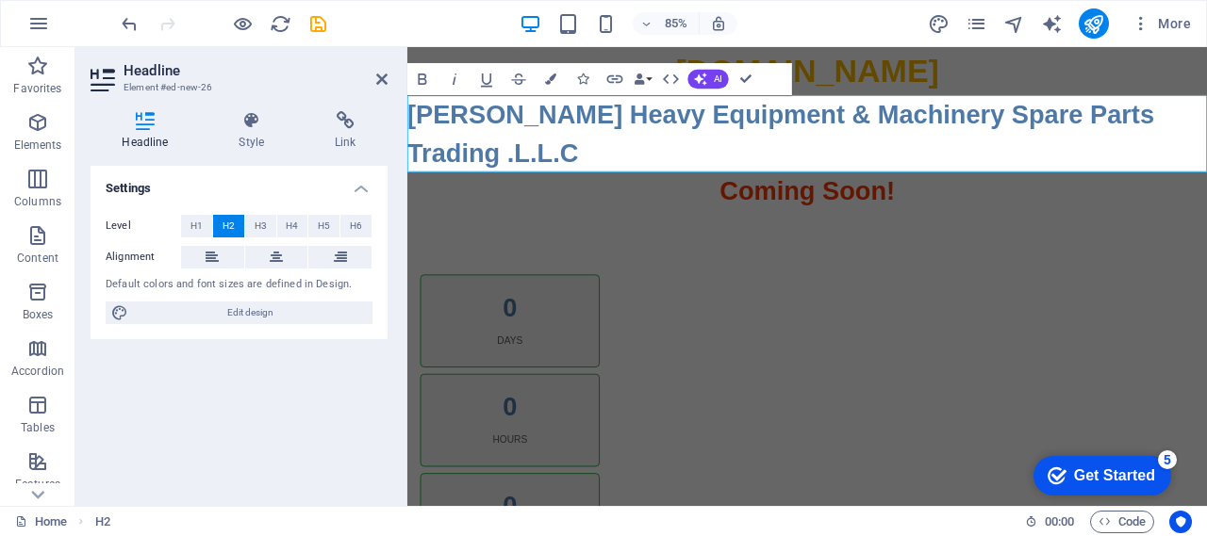
click at [1204, 127] on h2 "Javed Iqbal Heavy Equipment & Machinery Spare Parts Trading .L.L.C" at bounding box center [877, 149] width 941 height 91
drag, startPoint x: 1197, startPoint y: 129, endPoint x: 1207, endPoint y: 130, distance: 9.5
click at [1206, 130] on h2 "Javed Iqbal Heavy Equipment & Machinery Spare Parts Trading .L.L.C" at bounding box center [877, 149] width 941 height 91
click at [278, 259] on icon at bounding box center [276, 257] width 13 height 23
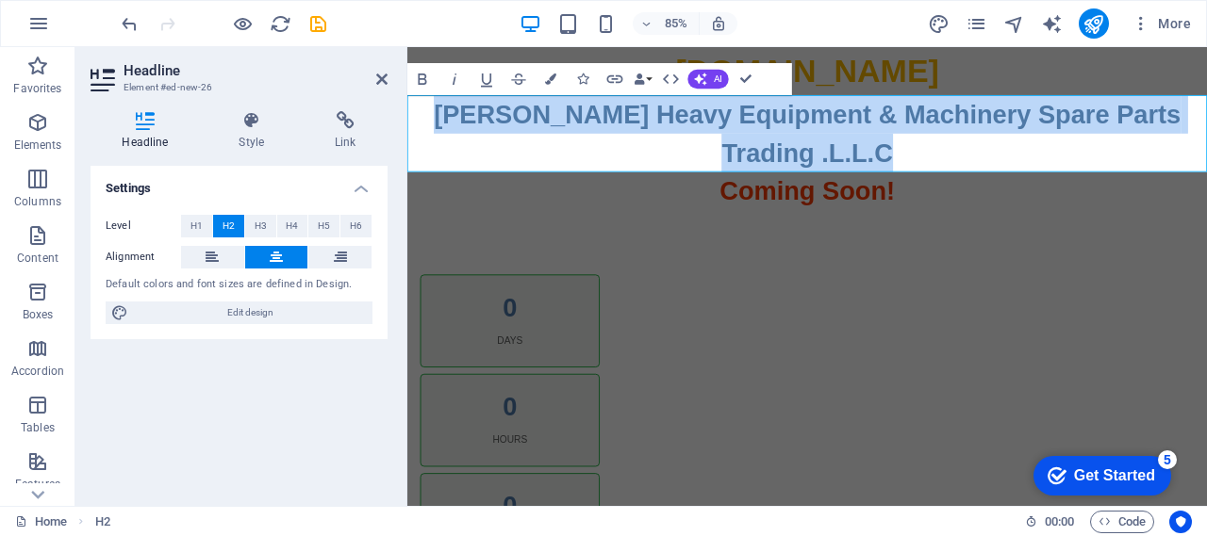
drag, startPoint x: 990, startPoint y: 170, endPoint x: 470, endPoint y: 131, distance: 520.9
click at [470, 131] on h2 "Javed Iqbal Heavy Equipment & Machinery Spare Parts ‌Trading .L.L.C" at bounding box center [877, 149] width 941 height 91
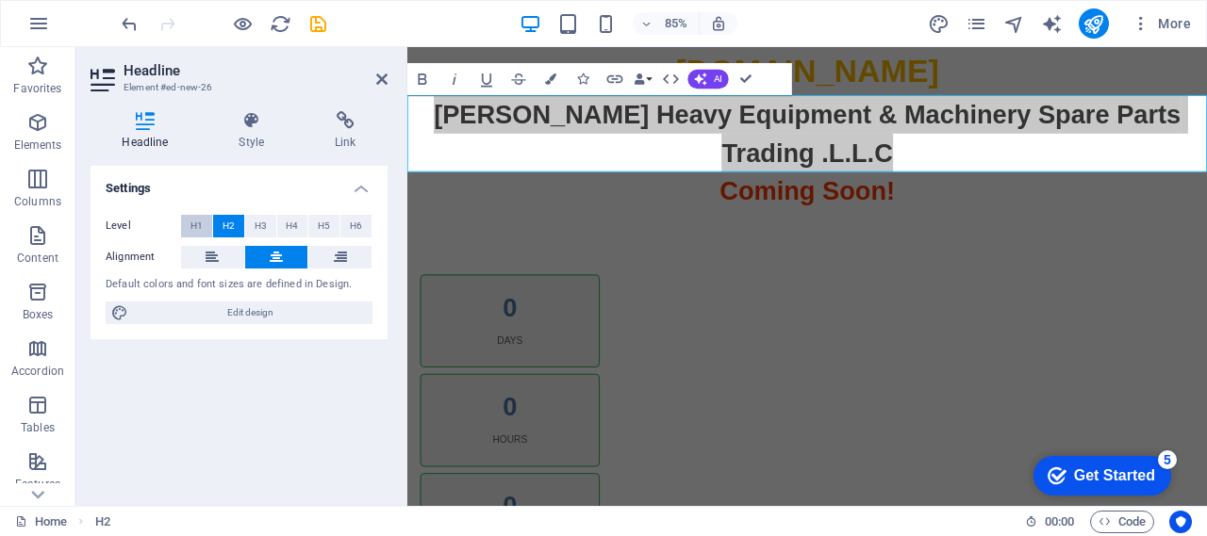
click at [194, 231] on span "H1" at bounding box center [196, 226] width 12 height 23
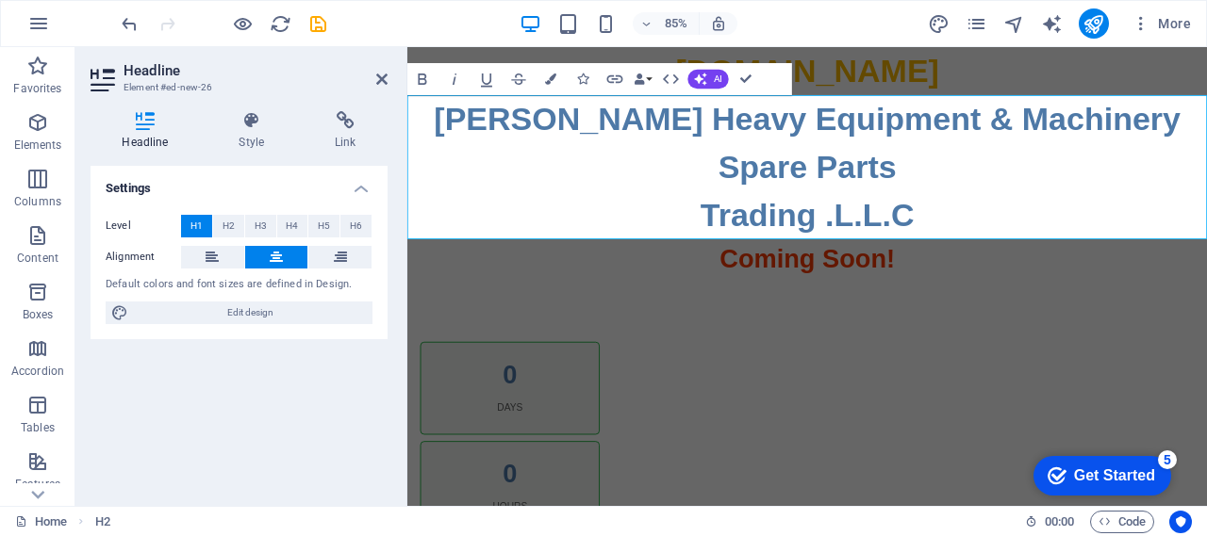
click at [757, 244] on h1 "Javed Iqbal Heavy Equipment & Machinery Spare Parts ‌Trading .L.L.C" at bounding box center [877, 189] width 941 height 170
click at [843, 190] on h1 "Javed Iqbal Heavy Equipment & Machinery Spare Parts ‌Trading .L.L.C" at bounding box center [877, 189] width 941 height 170
click at [832, 186] on h1 "Javed Iqbal Heavy Equipment & Machinery Spare Parts ‌Trading .L.L.C" at bounding box center [877, 189] width 941 height 170
click at [1206, 134] on h1 "Javed Iqbal Heavy Equipment & Machinery Spare Parts ‌Trading .L.L.C" at bounding box center [877, 189] width 941 height 170
click at [757, 250] on h1 "Javed Iqbal Heavy Equipment & Machinery ‌Spare Parts ‌Trading .L.L.C" at bounding box center [877, 189] width 941 height 170
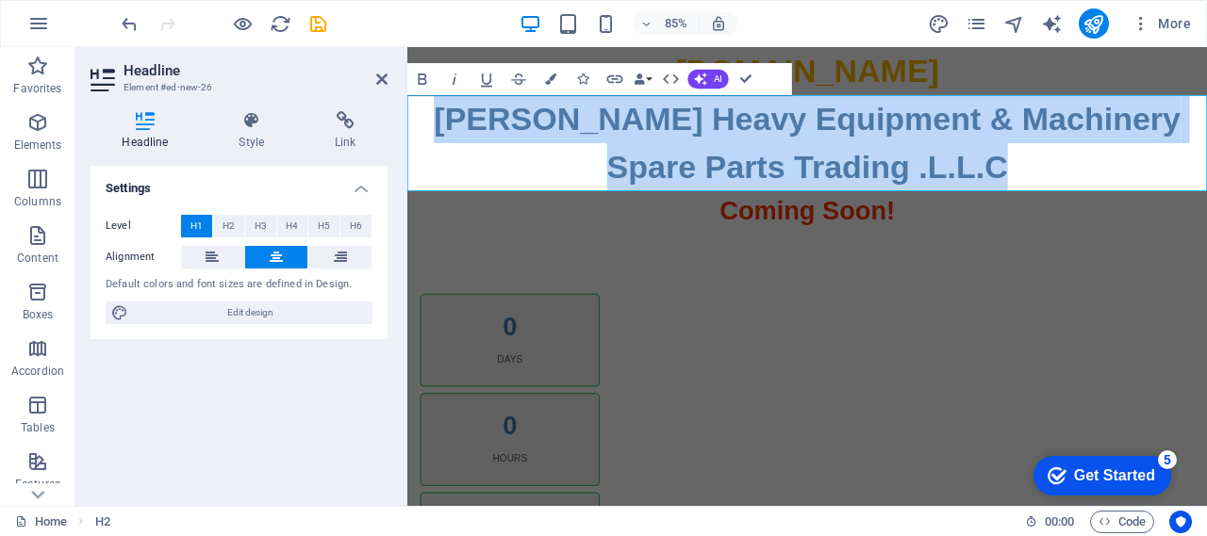
drag, startPoint x: 1127, startPoint y: 187, endPoint x: 477, endPoint y: 146, distance: 650.9
click at [477, 146] on h1 "Javed Iqbal Heavy Equipment & Machinery ‌Spare Parts Trading .L.L.C" at bounding box center [877, 160] width 941 height 113
click at [877, 168] on h1 "Javed Iqbal Heavy Equipment & Machinery ‌Spare Parts Trading .L.L.C" at bounding box center [877, 160] width 941 height 113
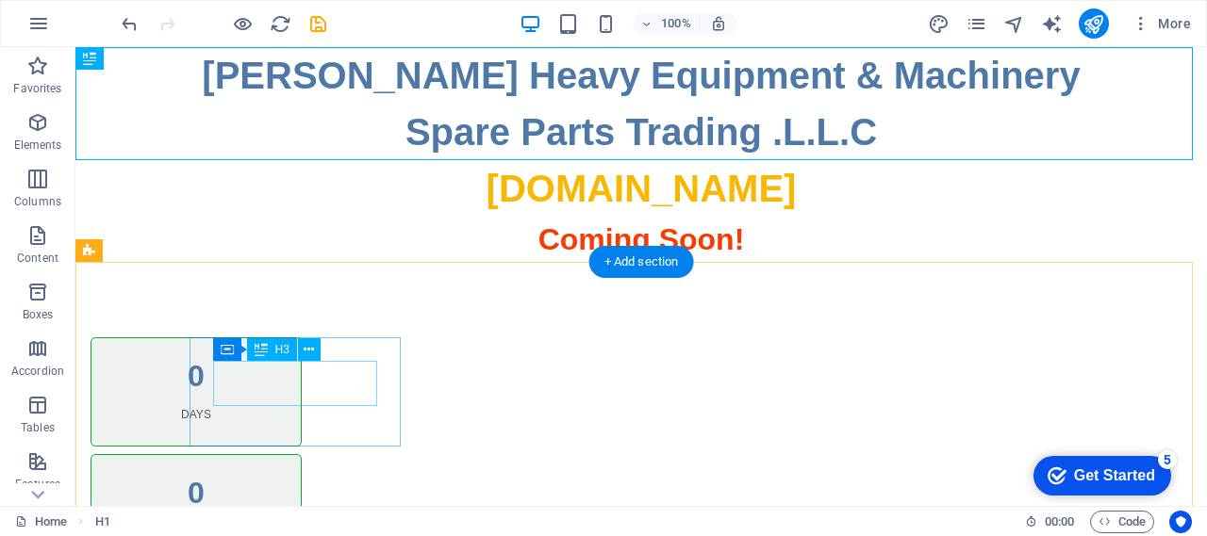
click at [240, 368] on div "0" at bounding box center [196, 376] width 164 height 30
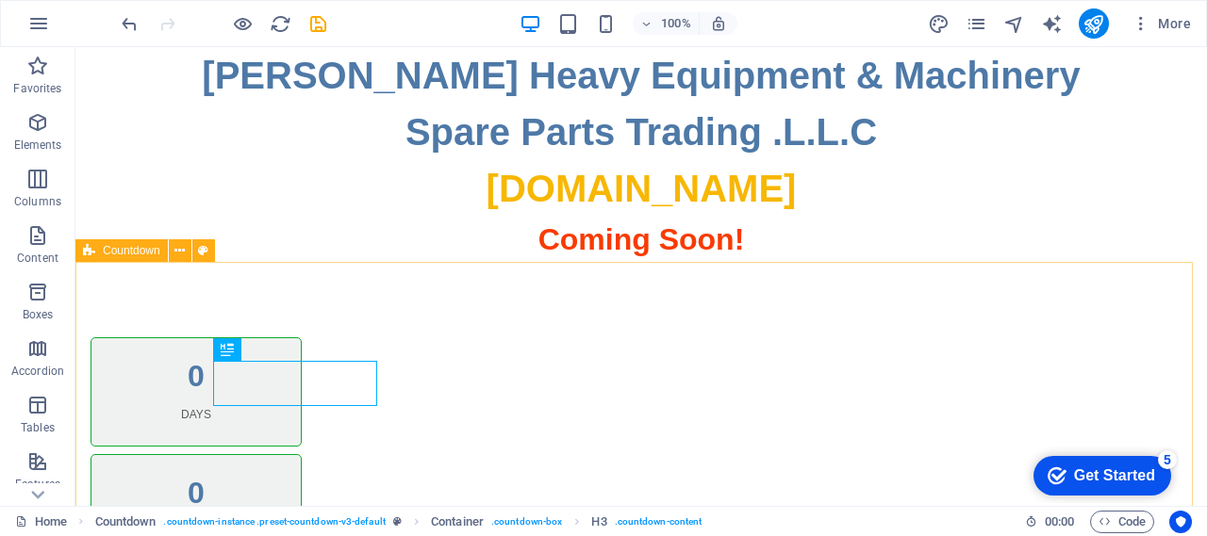
click at [109, 256] on span "Countdown" at bounding box center [132, 250] width 58 height 11
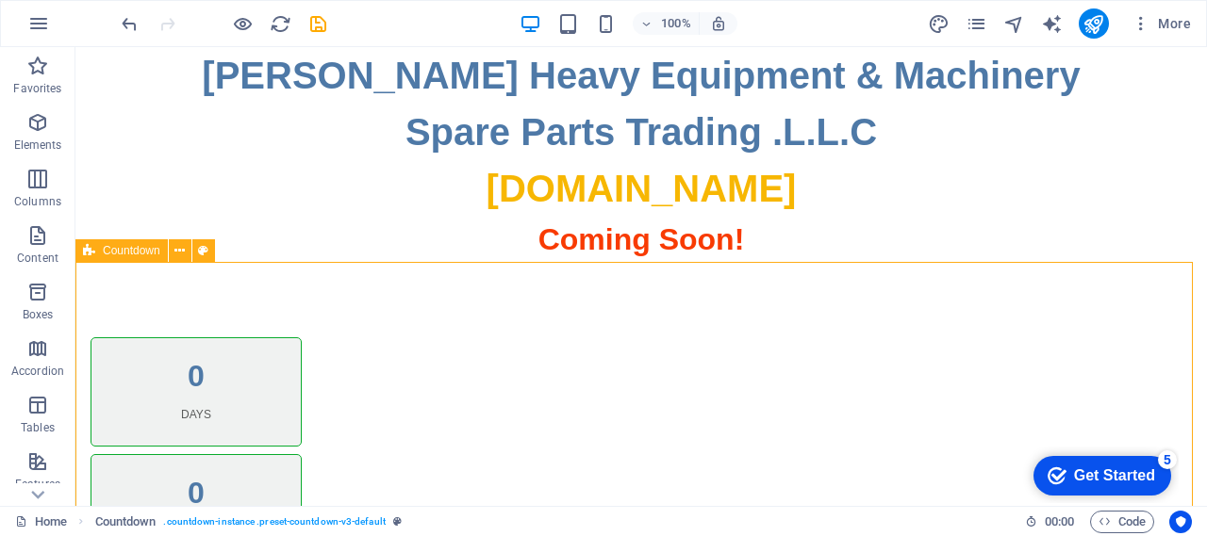
click at [123, 249] on span "Countdown" at bounding box center [132, 250] width 58 height 11
select select "timer"
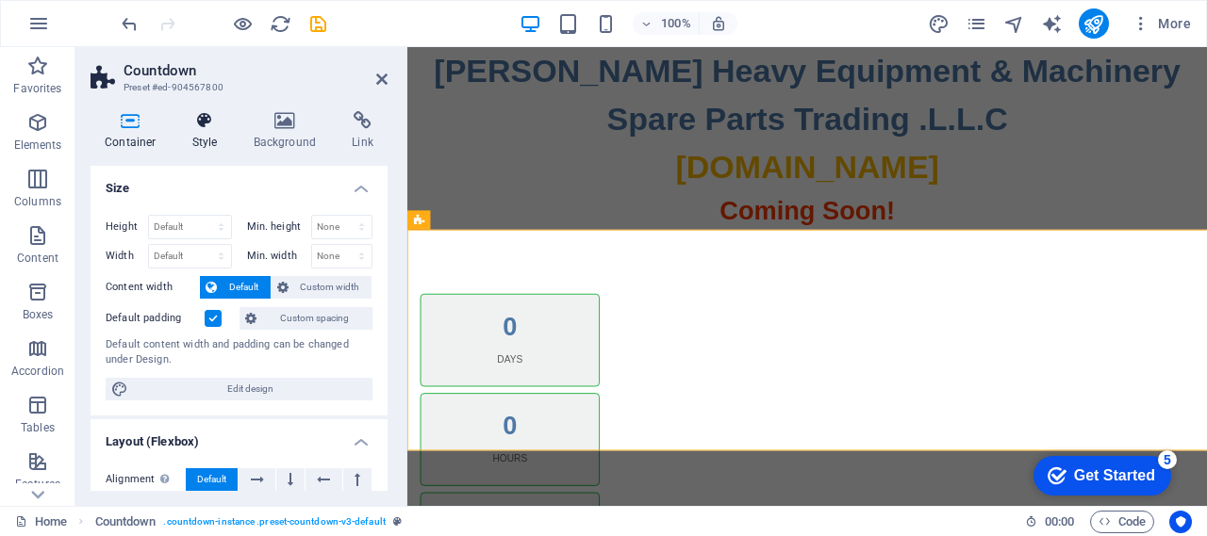
click at [205, 124] on icon at bounding box center [205, 120] width 54 height 19
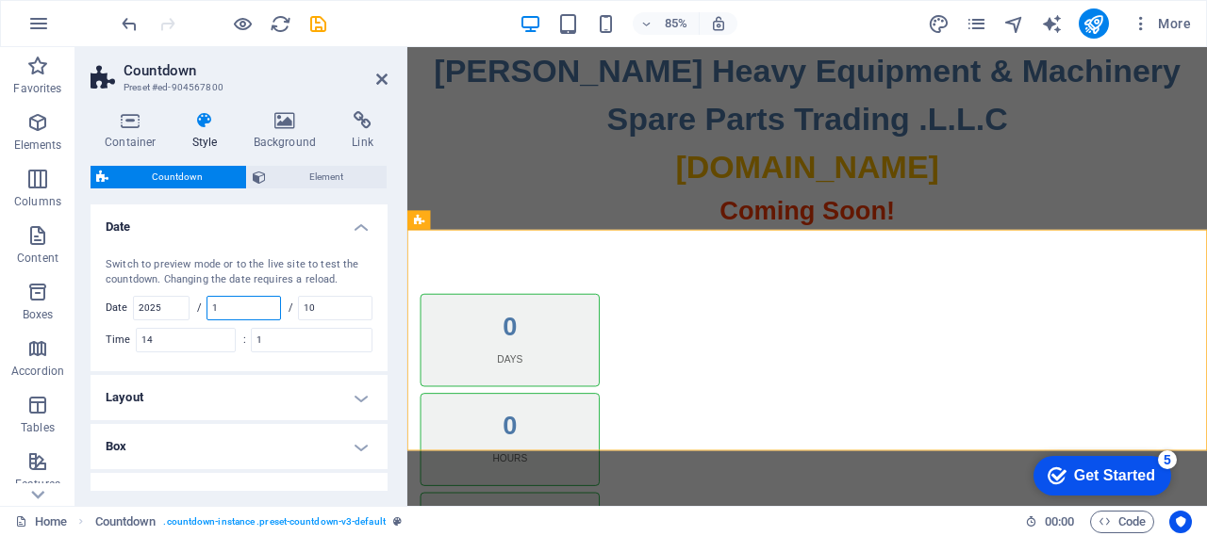
click at [246, 305] on input "1" at bounding box center [243, 308] width 73 height 23
click at [326, 305] on input "10" at bounding box center [335, 308] width 73 height 23
drag, startPoint x: 328, startPoint y: 305, endPoint x: 301, endPoint y: 308, distance: 27.5
click at [301, 308] on input "10" at bounding box center [335, 308] width 73 height 23
click at [325, 307] on input "10" at bounding box center [335, 308] width 73 height 23
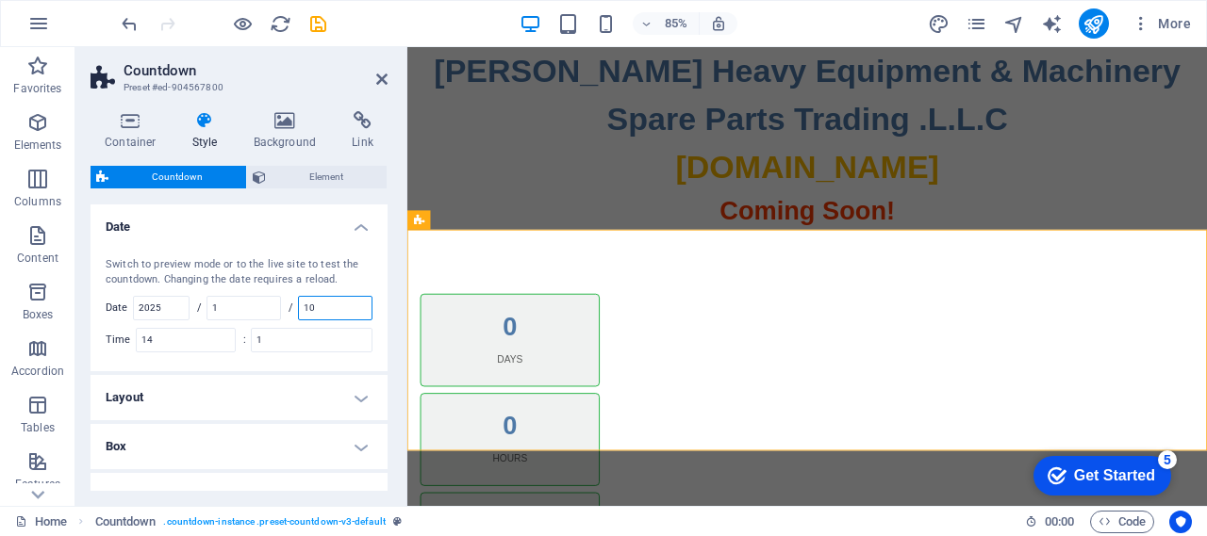
click at [323, 306] on input "10" at bounding box center [335, 308] width 73 height 23
drag, startPoint x: 323, startPoint y: 306, endPoint x: 300, endPoint y: 305, distance: 23.6
click at [300, 305] on div "10" at bounding box center [335, 308] width 74 height 25
type input "30"
click at [223, 306] on input "1" at bounding box center [243, 308] width 73 height 23
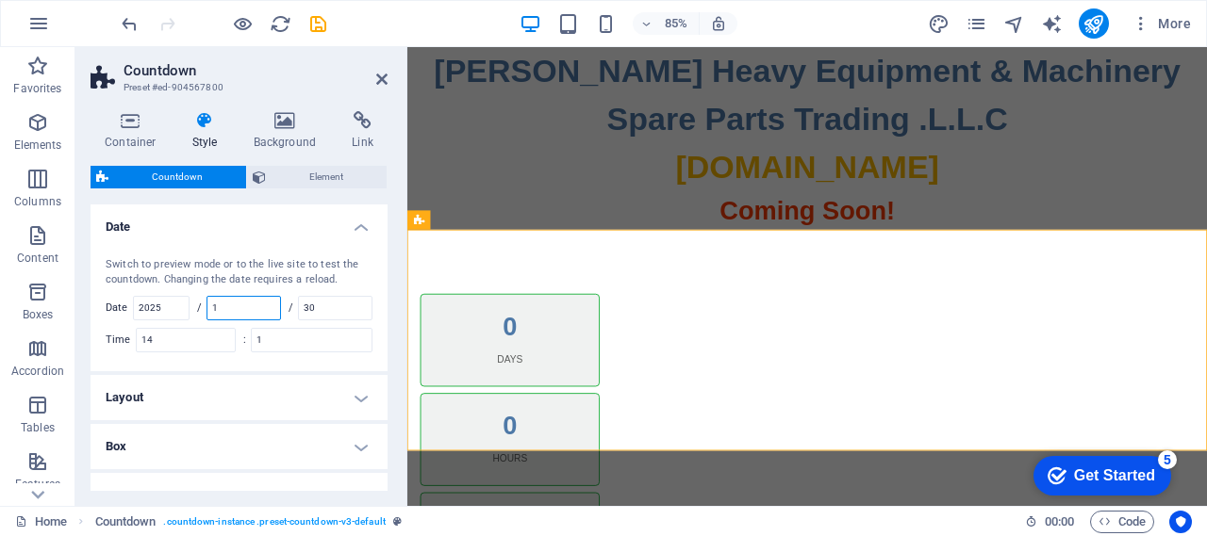
drag, startPoint x: 250, startPoint y: 307, endPoint x: 205, endPoint y: 310, distance: 45.3
click at [205, 310] on div "/ 1" at bounding box center [239, 308] width 84 height 25
type input "9"
click at [333, 338] on input "1" at bounding box center [312, 340] width 120 height 23
click at [316, 25] on icon "save" at bounding box center [318, 24] width 22 height 22
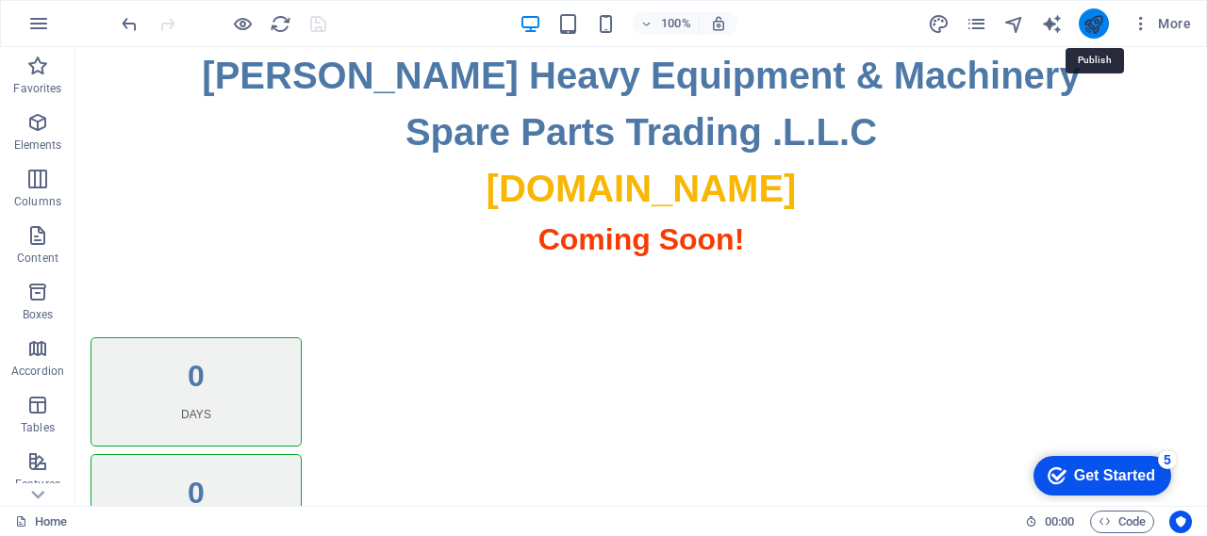
click at [1090, 22] on icon "publish" at bounding box center [1093, 24] width 22 height 22
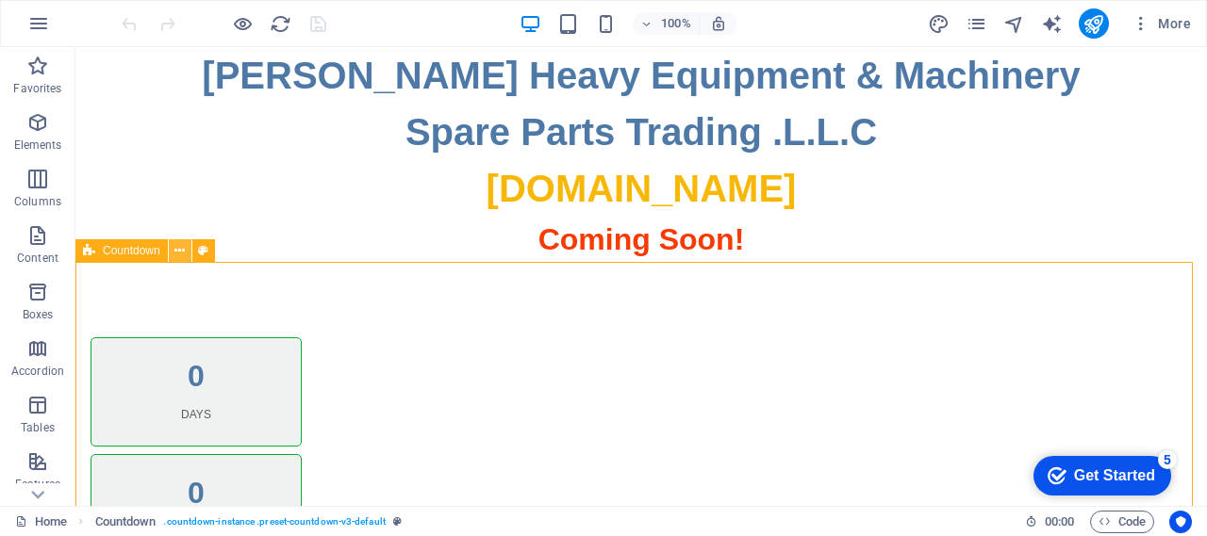
click at [178, 251] on icon at bounding box center [179, 251] width 10 height 20
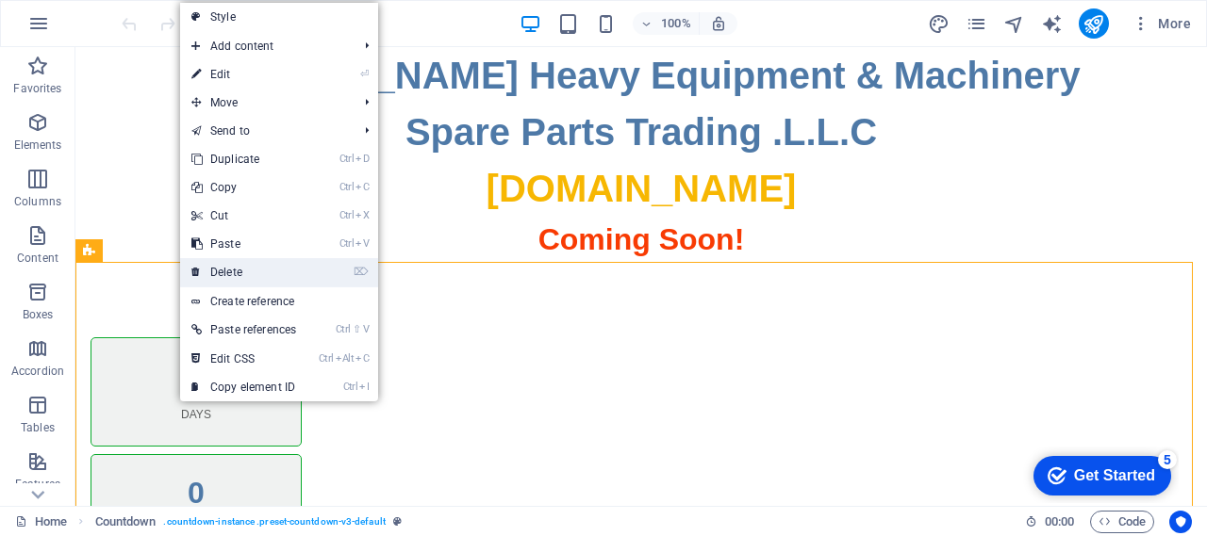
click at [246, 272] on link "⌦ Delete" at bounding box center [243, 272] width 127 height 28
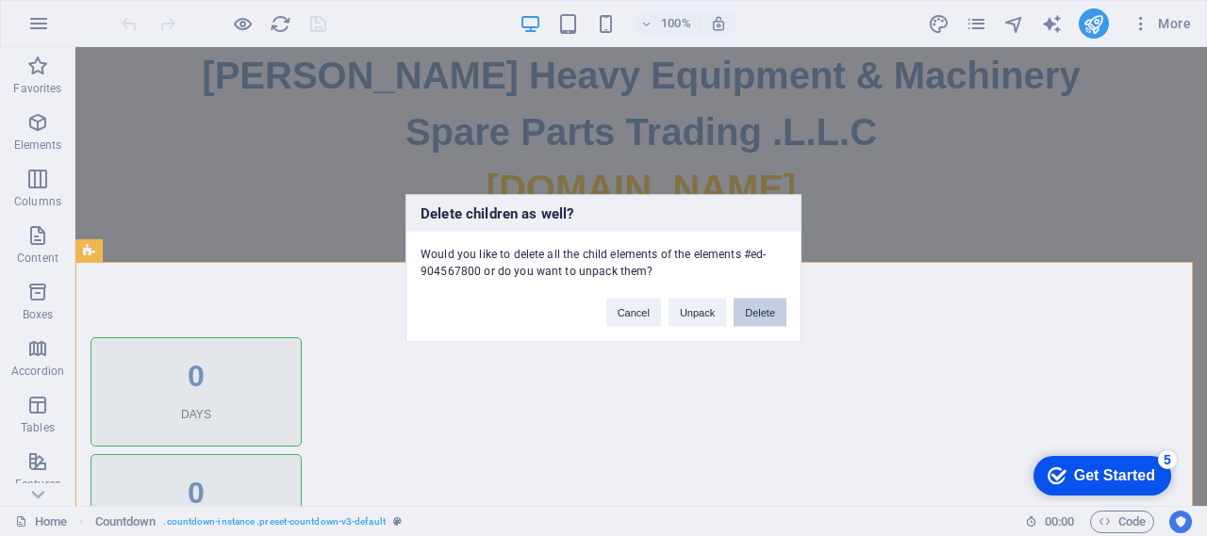
click at [750, 313] on button "Delete" at bounding box center [760, 312] width 53 height 28
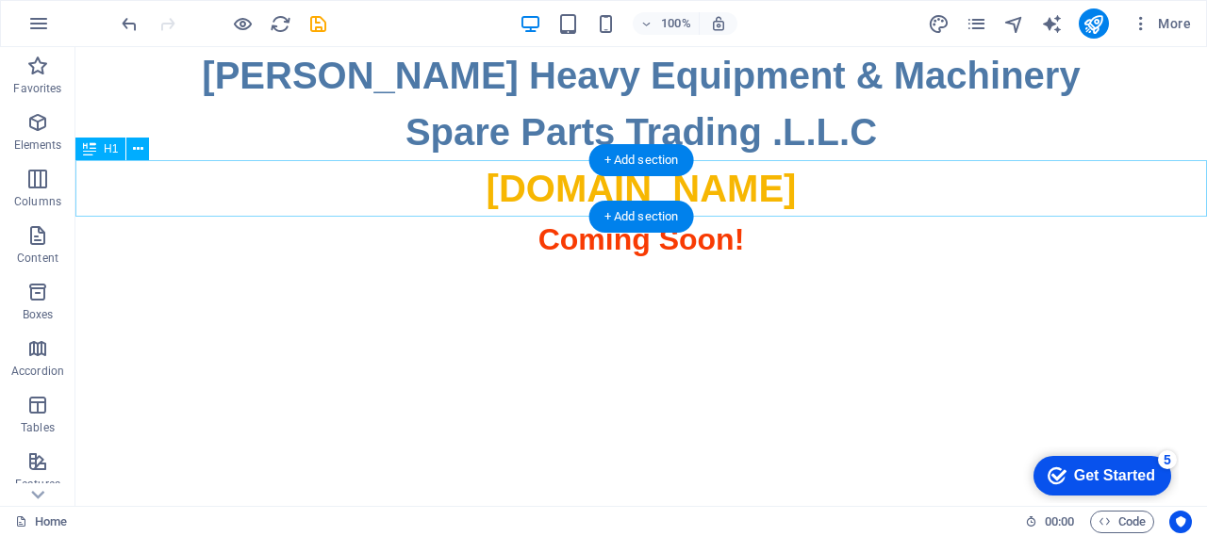
click at [245, 190] on div "[DOMAIN_NAME]" at bounding box center [640, 188] width 1131 height 57
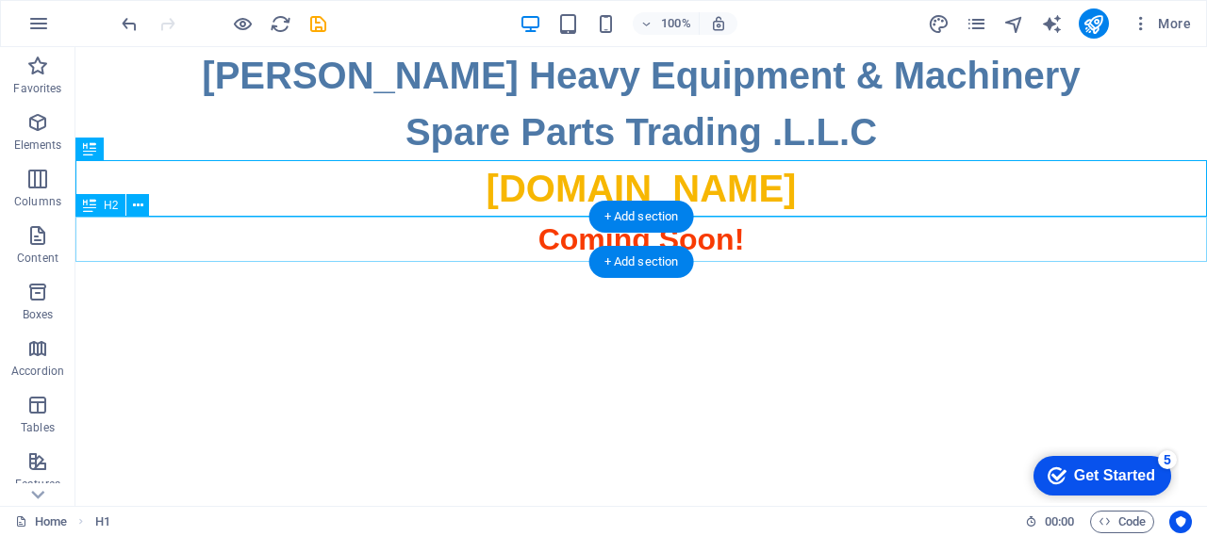
click at [228, 239] on div "Coming Soon!" at bounding box center [640, 239] width 1131 height 45
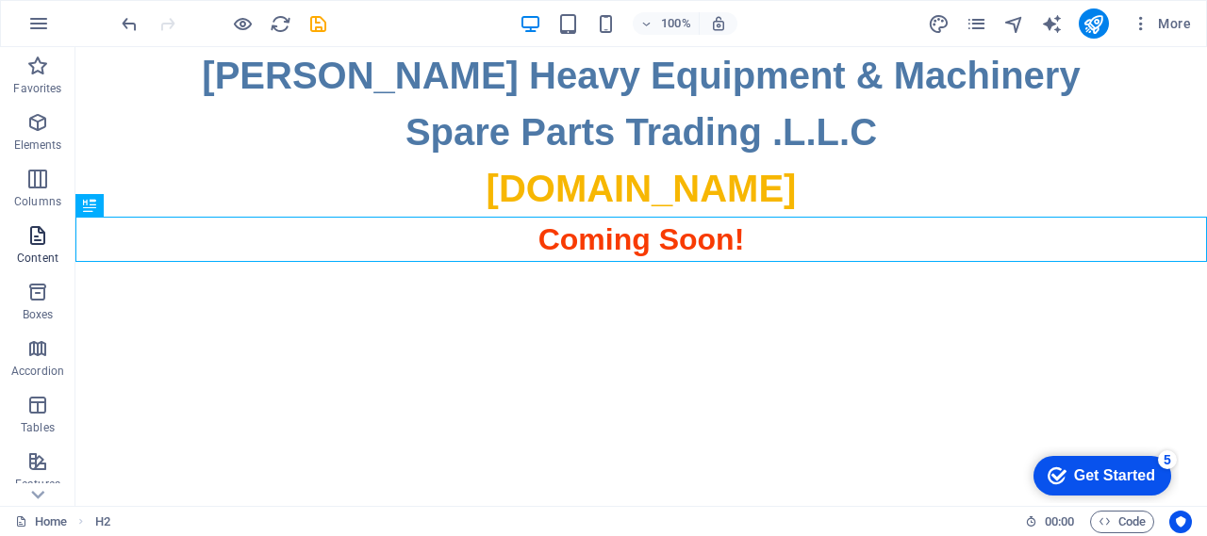
click at [41, 240] on icon "button" at bounding box center [37, 235] width 23 height 23
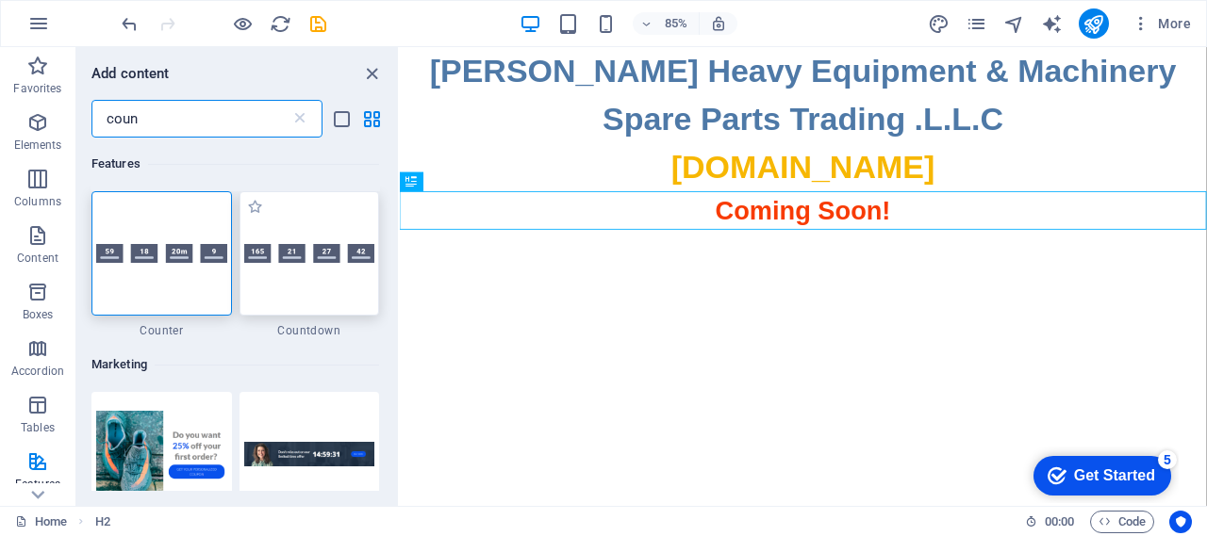
type input "coun"
click at [305, 279] on div at bounding box center [309, 253] width 140 height 124
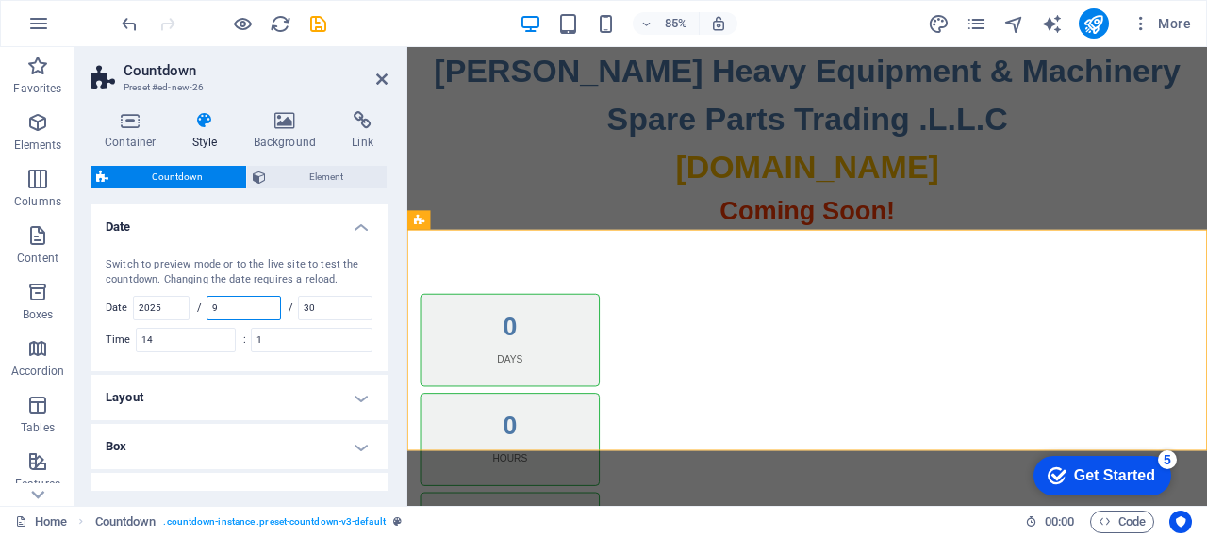
drag, startPoint x: 256, startPoint y: 308, endPoint x: 210, endPoint y: 305, distance: 46.3
click at [210, 305] on div "9" at bounding box center [243, 308] width 74 height 25
type input "12"
drag, startPoint x: 344, startPoint y: 306, endPoint x: 298, endPoint y: 306, distance: 46.2
click at [298, 306] on div "/ 30" at bounding box center [330, 308] width 84 height 25
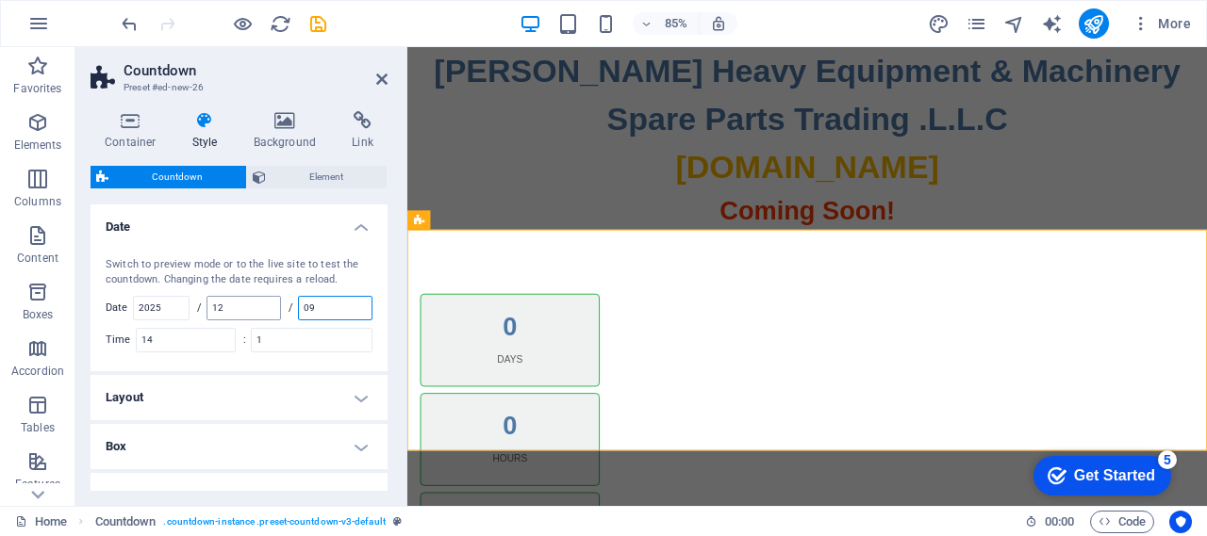
type input "09"
click at [248, 304] on input "12" at bounding box center [243, 308] width 73 height 23
drag, startPoint x: 256, startPoint y: 305, endPoint x: 212, endPoint y: 305, distance: 43.4
click at [212, 305] on input "12" at bounding box center [243, 308] width 73 height 23
type input "09"
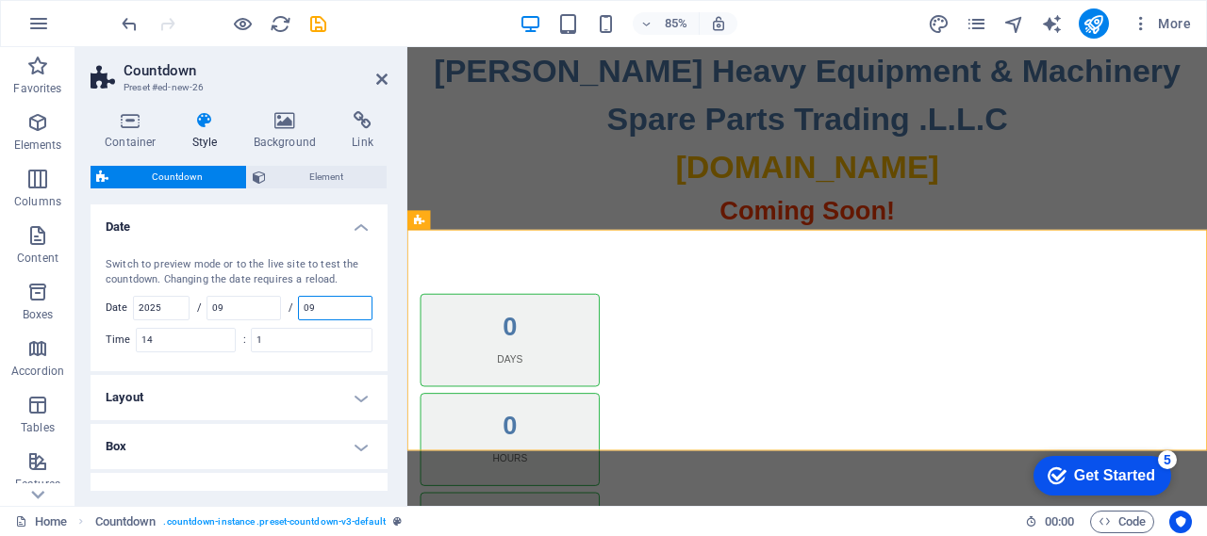
drag, startPoint x: 332, startPoint y: 306, endPoint x: 301, endPoint y: 303, distance: 31.3
click at [301, 303] on input "09" at bounding box center [335, 308] width 73 height 23
type input "30"
click at [322, 339] on input "1" at bounding box center [312, 340] width 120 height 23
click at [176, 223] on h4 "Date" at bounding box center [239, 222] width 297 height 34
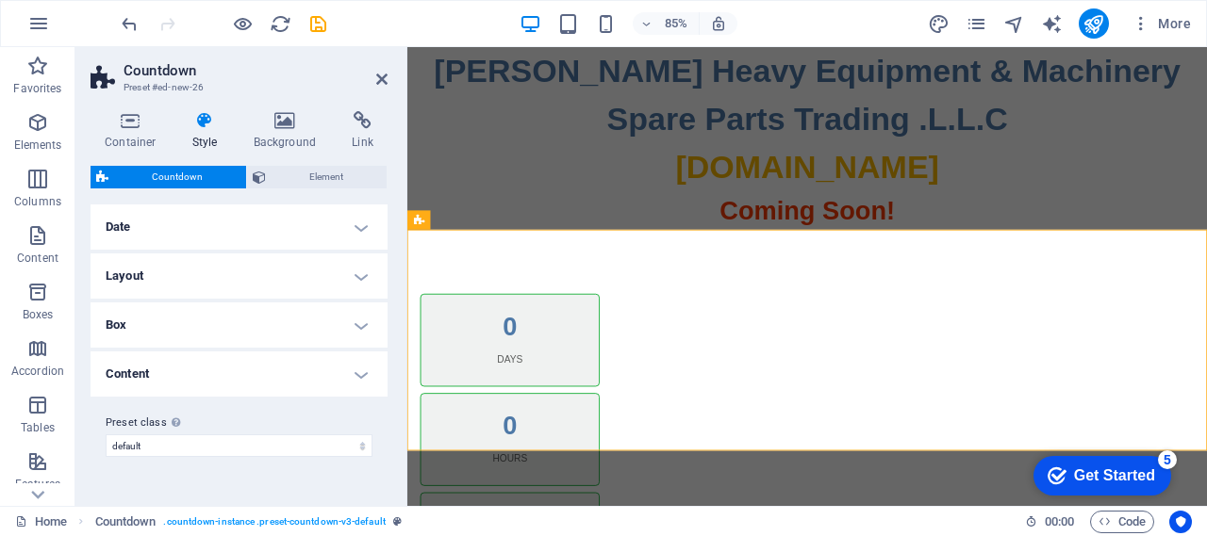
click at [176, 223] on h4 "Date" at bounding box center [239, 227] width 297 height 45
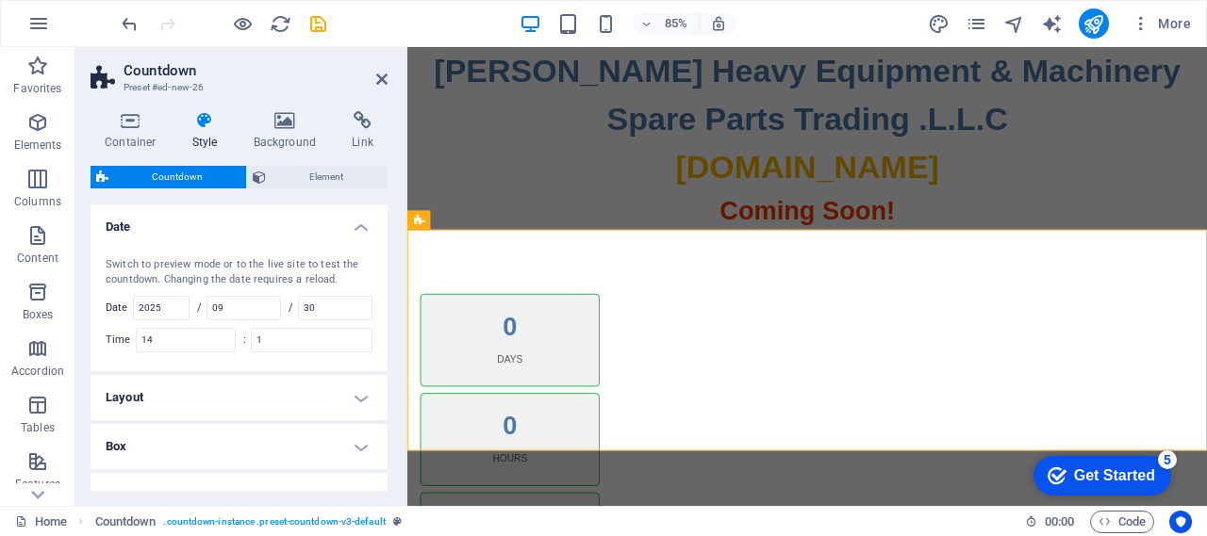
click at [221, 233] on h4 "Date" at bounding box center [239, 222] width 297 height 34
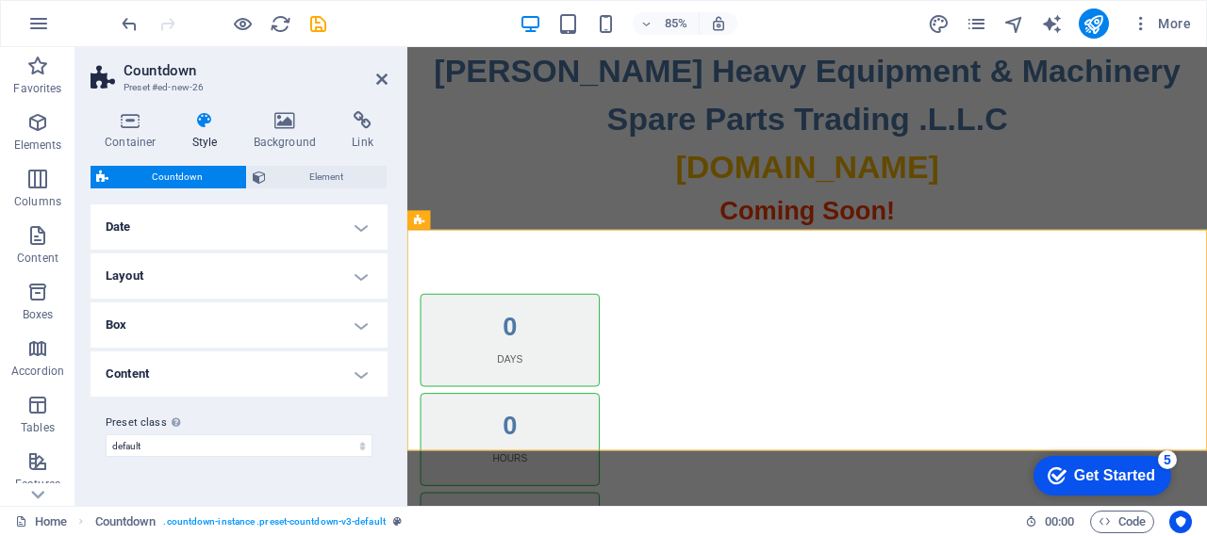
click at [221, 233] on h4 "Date" at bounding box center [239, 227] width 297 height 45
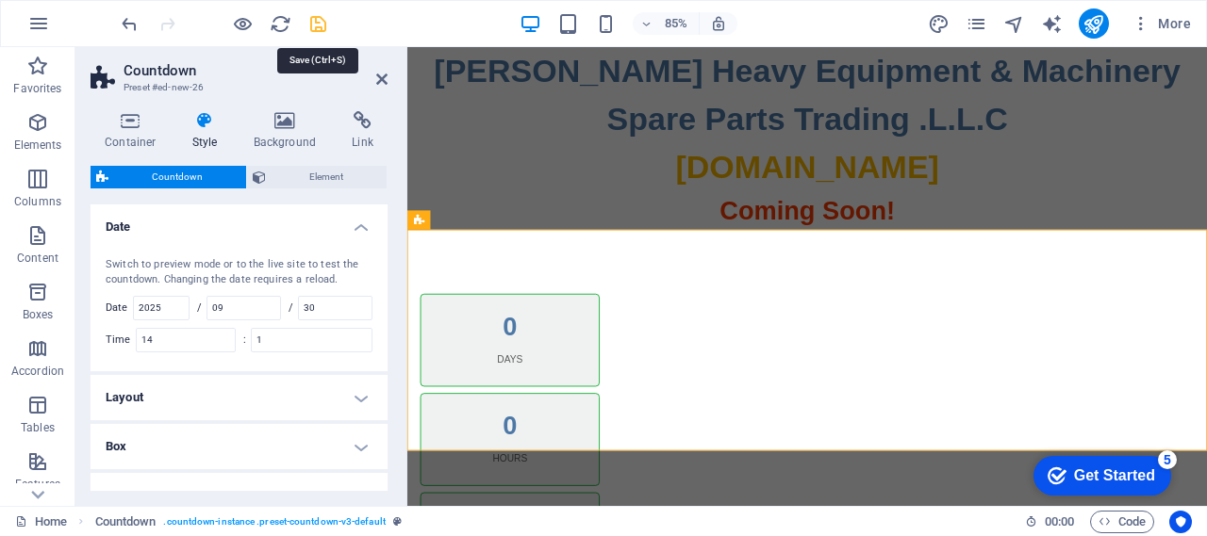
drag, startPoint x: 319, startPoint y: 26, endPoint x: 284, endPoint y: 10, distance: 38.4
click at [319, 26] on icon "save" at bounding box center [318, 24] width 22 height 22
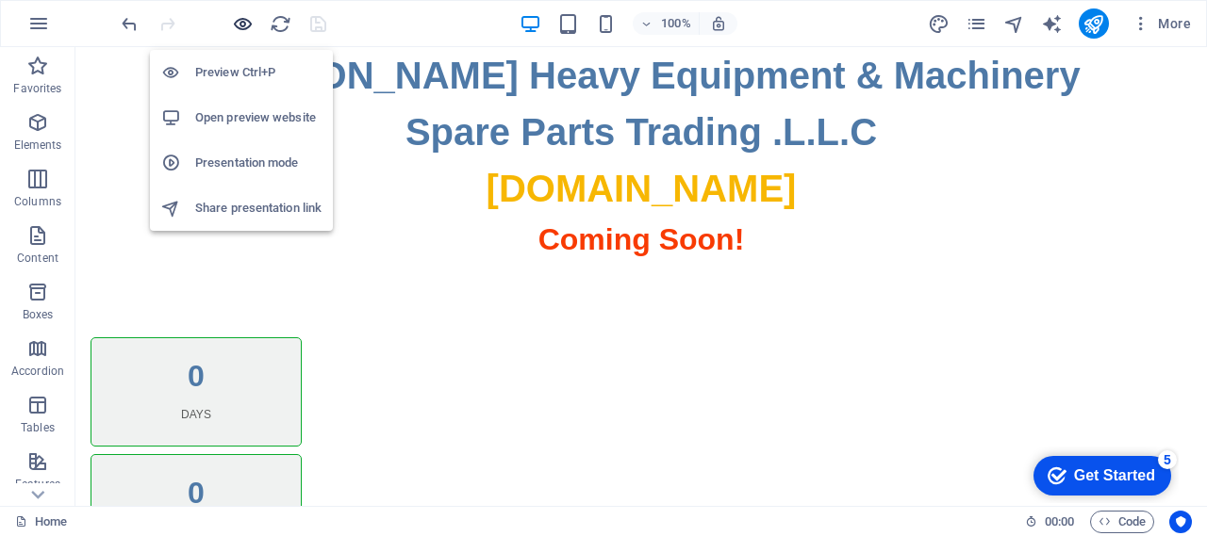
click at [241, 24] on icon "button" at bounding box center [243, 24] width 22 height 22
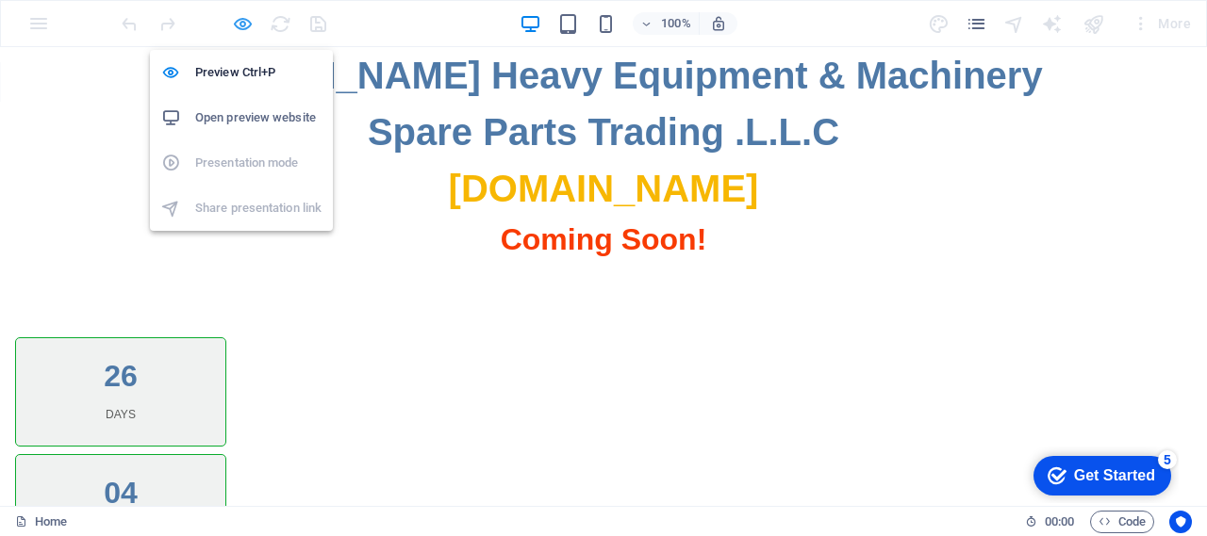
click at [243, 21] on icon "button" at bounding box center [243, 24] width 22 height 22
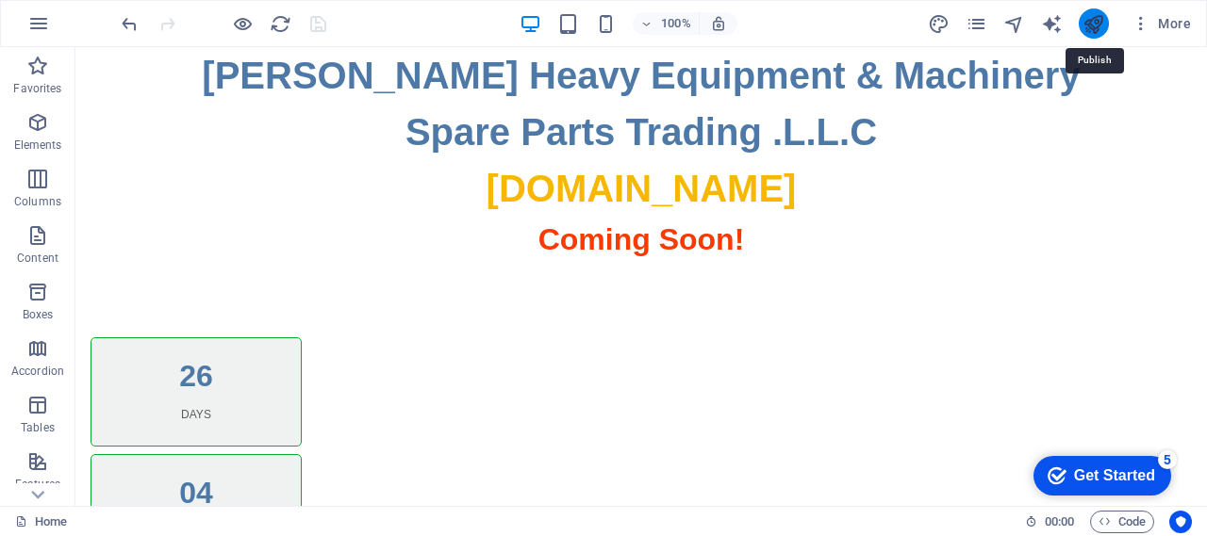
click at [1092, 18] on icon "publish" at bounding box center [1093, 24] width 22 height 22
